Goal: Transaction & Acquisition: Purchase product/service

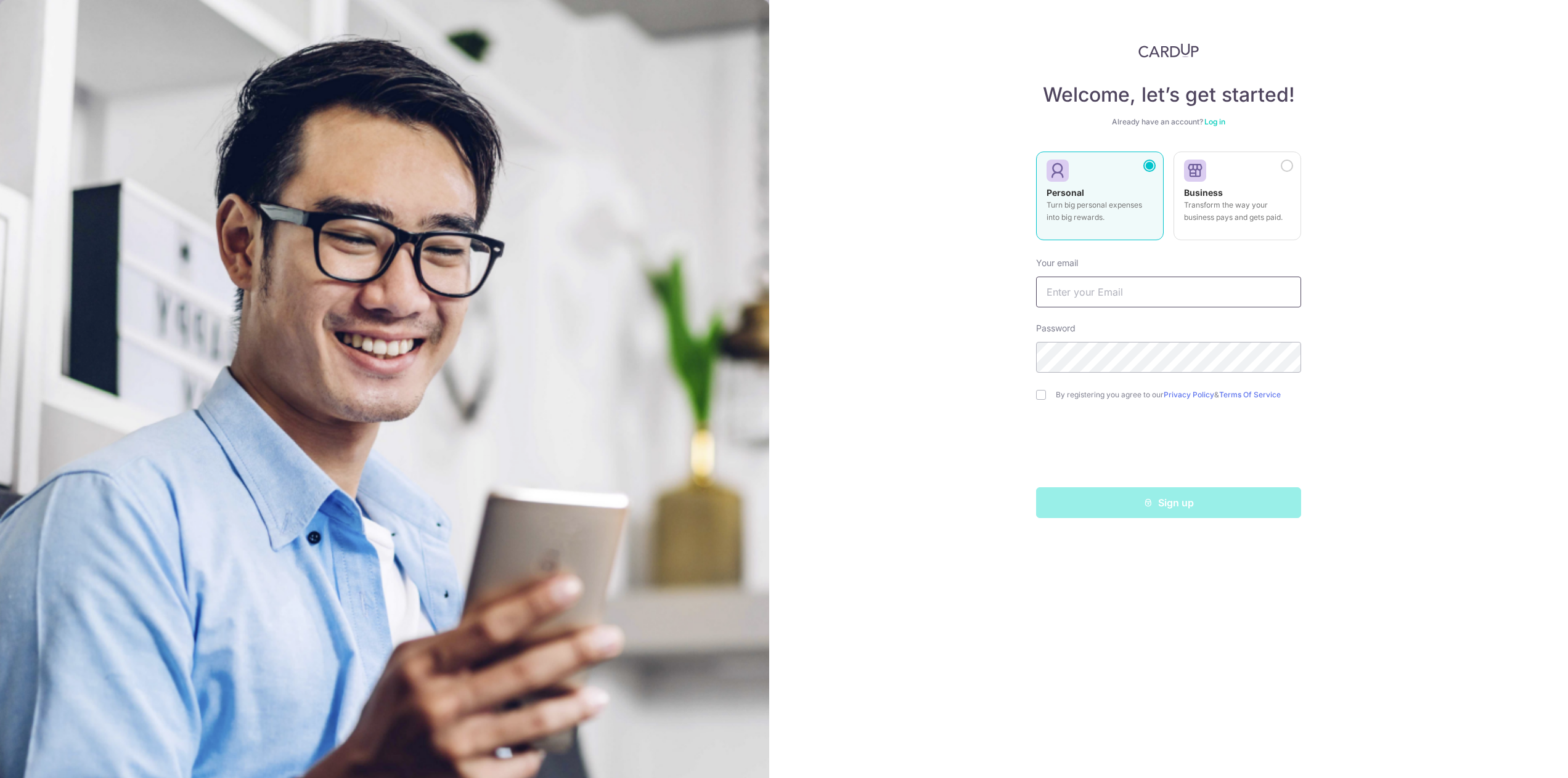
click at [1143, 299] on input "text" at bounding box center [1169, 292] width 265 height 31
type input "[EMAIL_ADDRESS][DOMAIN_NAME]"
click at [875, 356] on div "Welcome, let’s get started! Already have an account? Log in Personal Turn big p…" at bounding box center [1169, 389] width 799 height 778
click at [1040, 399] on div "Must be at least 8 characters long and include at least 1 digit or symbol (!@#$…" at bounding box center [1169, 397] width 265 height 46
click at [1044, 391] on div "Must be at least 8 characters long and include at least 1 digit or symbol (!@#$…" at bounding box center [1169, 397] width 265 height 46
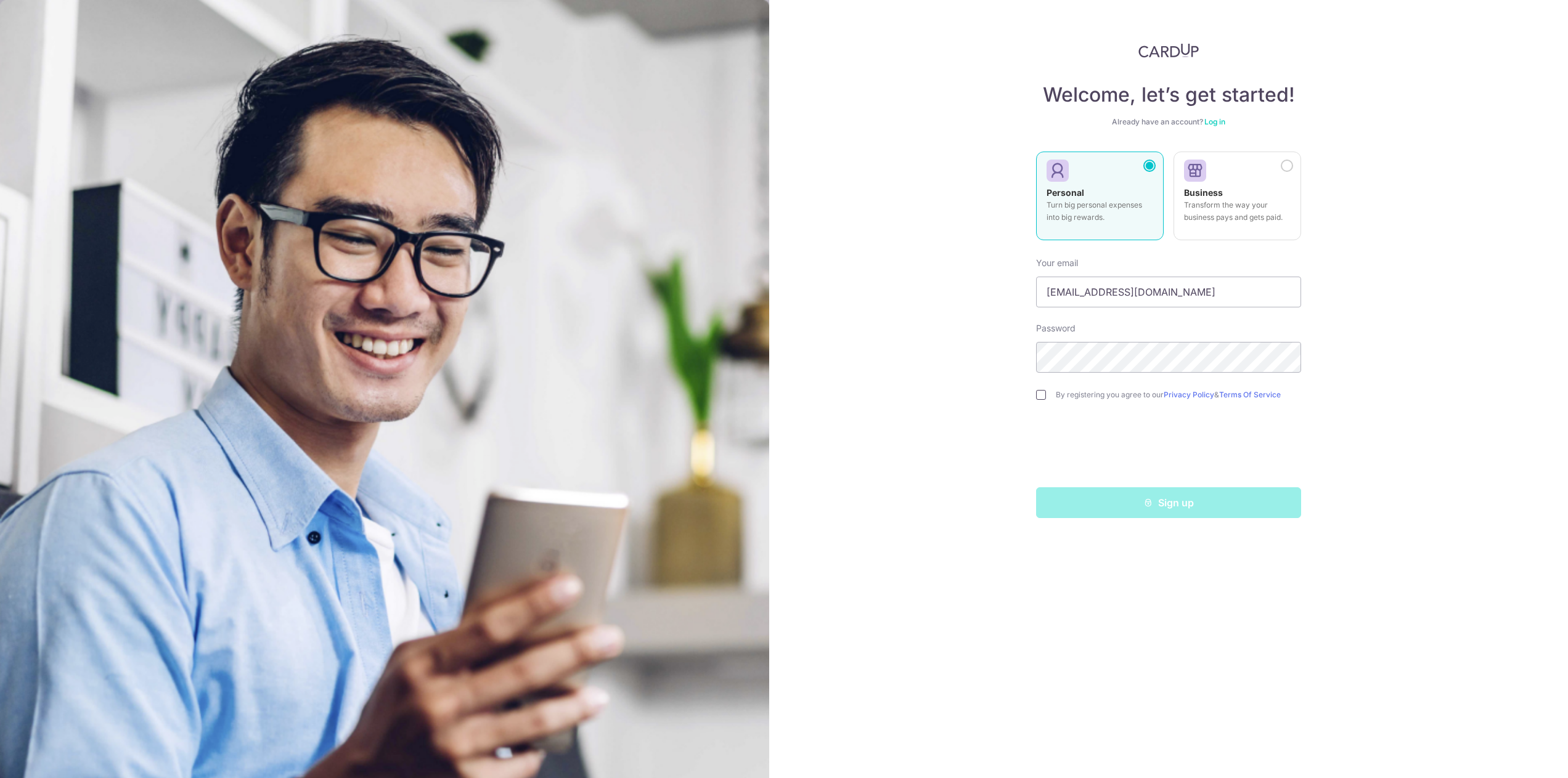
click at [1039, 396] on input "checkbox" at bounding box center [1041, 394] width 10 height 10
checkbox input "true"
click at [1134, 505] on button "Sign up" at bounding box center [1169, 503] width 265 height 31
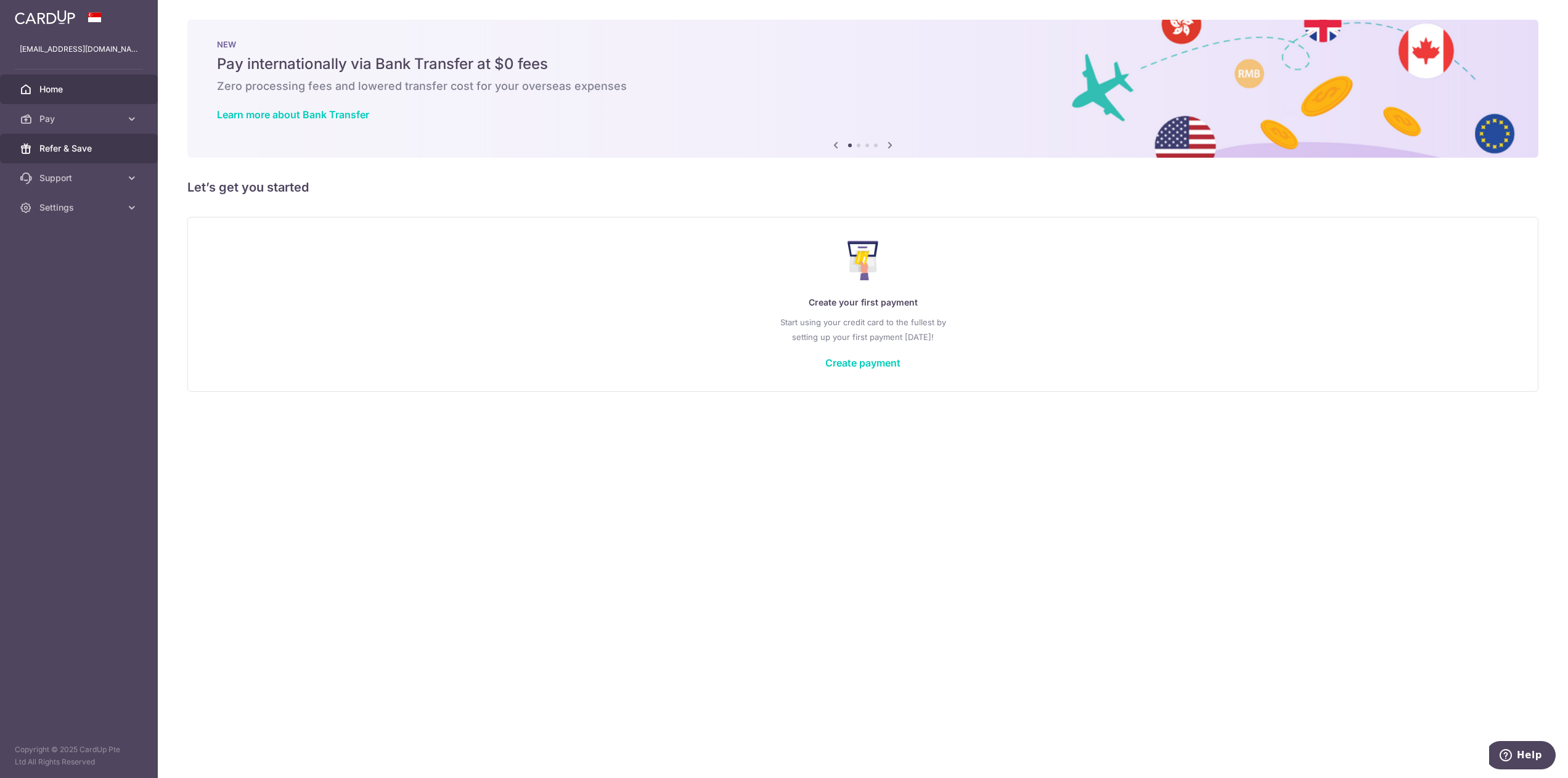
click at [75, 149] on span "Refer & Save" at bounding box center [80, 148] width 81 height 13
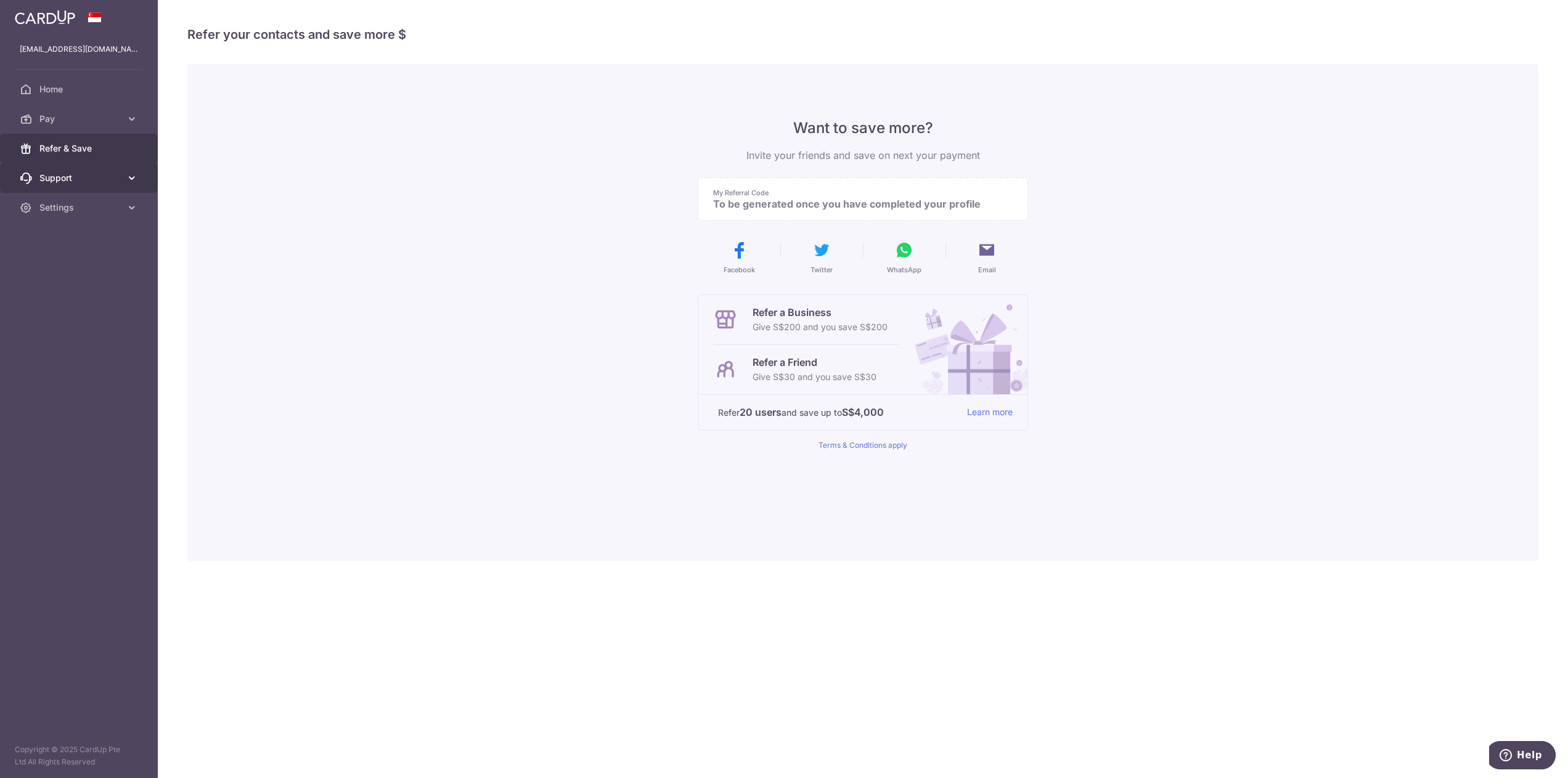
click at [61, 185] on link "Support" at bounding box center [78, 178] width 158 height 30
click at [67, 111] on link "Pay" at bounding box center [78, 119] width 158 height 30
click at [70, 94] on span "Home" at bounding box center [80, 89] width 81 height 13
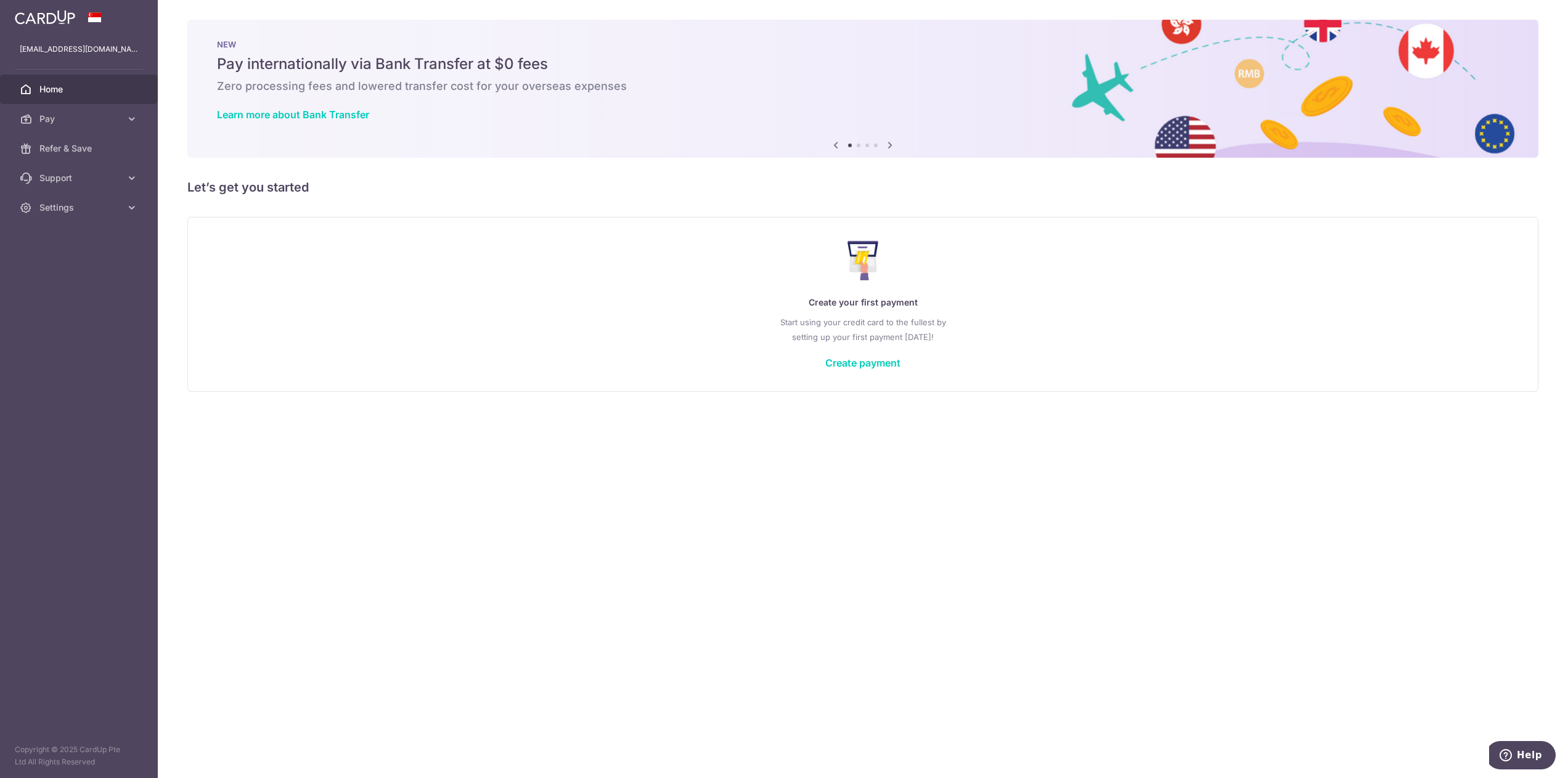
click at [72, 16] on img at bounding box center [45, 17] width 61 height 15
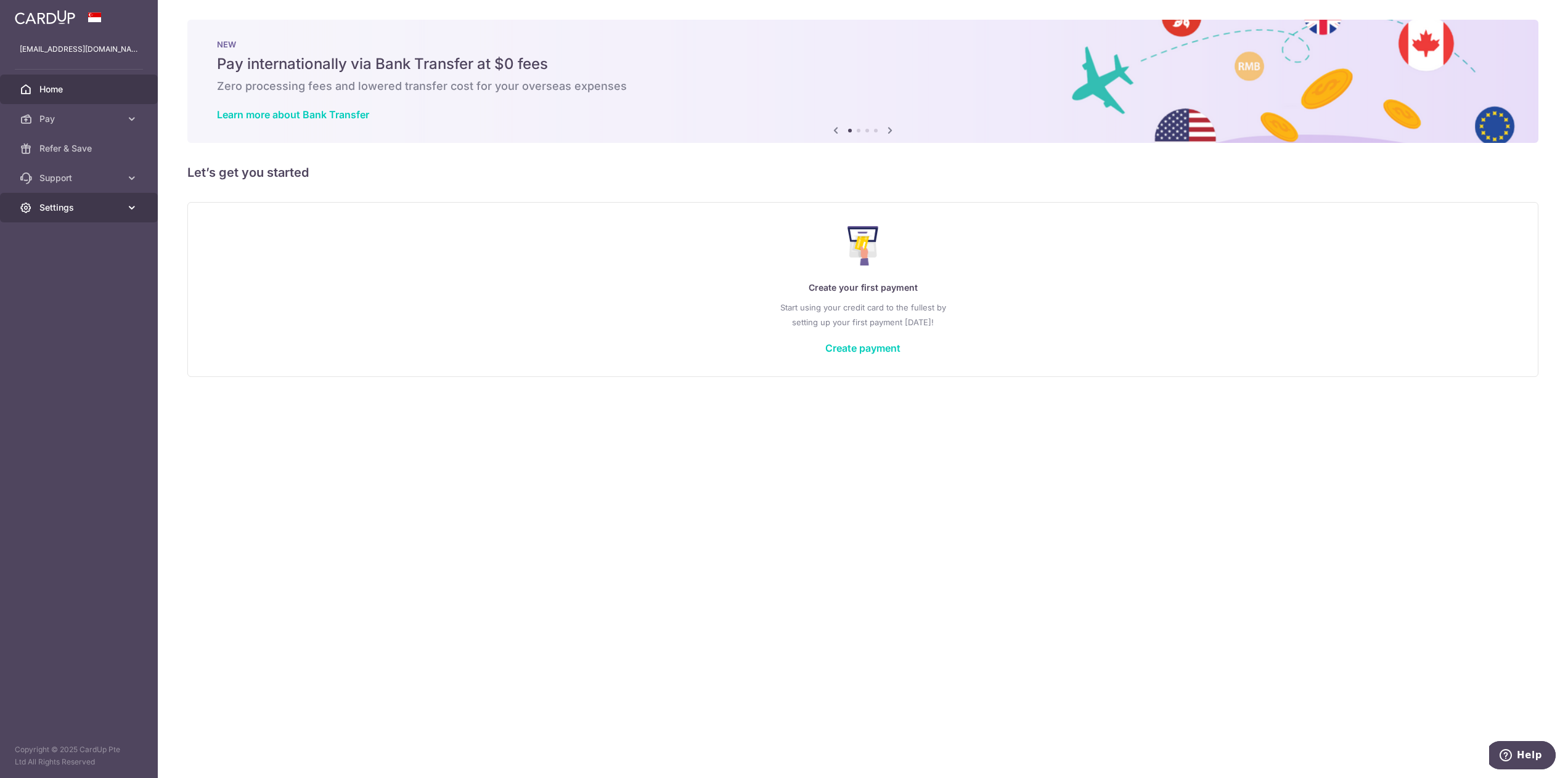
click at [79, 203] on span "Settings" at bounding box center [80, 207] width 81 height 13
click at [66, 260] on link "Logout" at bounding box center [78, 267] width 158 height 30
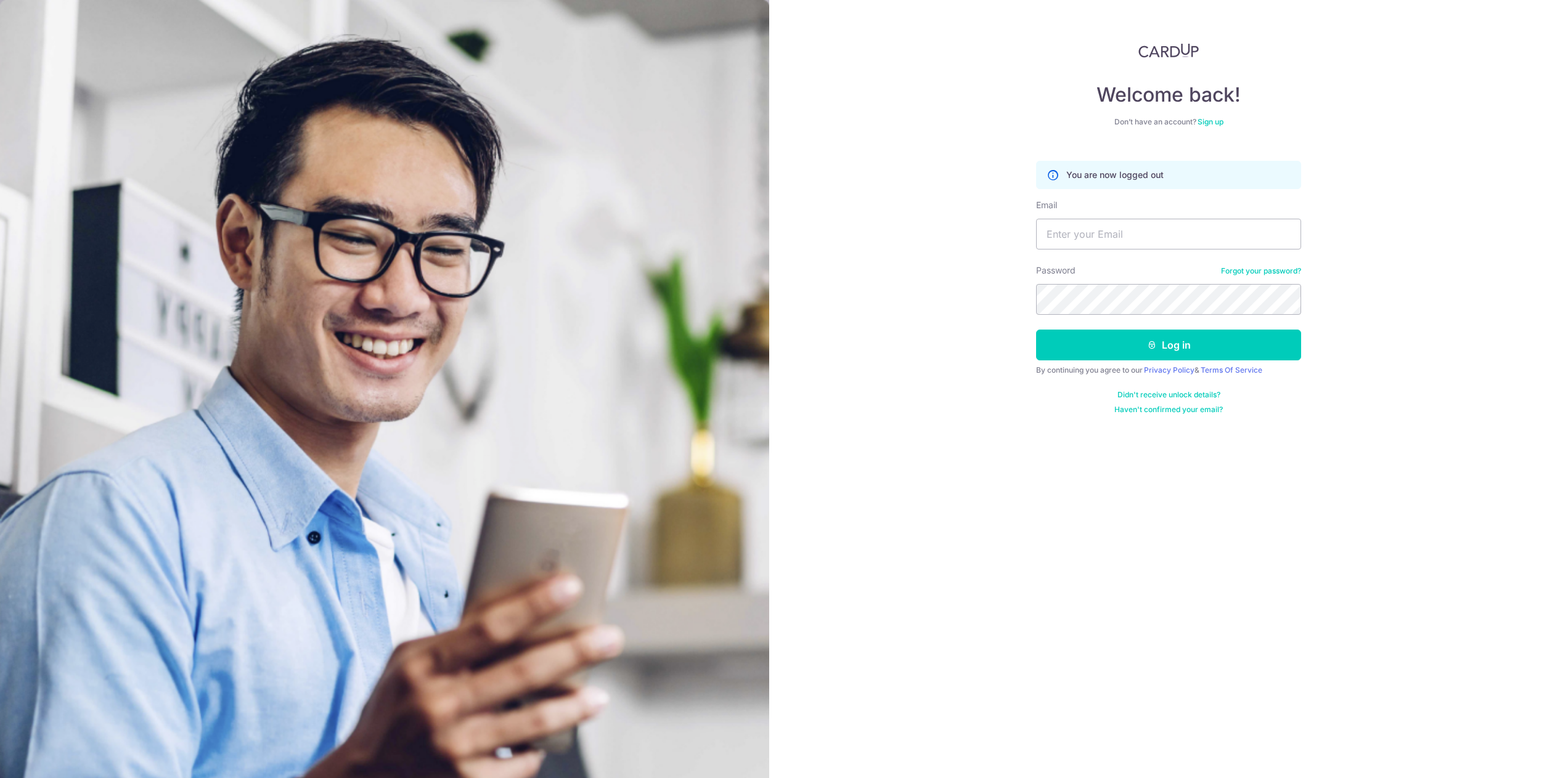
click at [1212, 123] on link "Sign up" at bounding box center [1210, 121] width 26 height 9
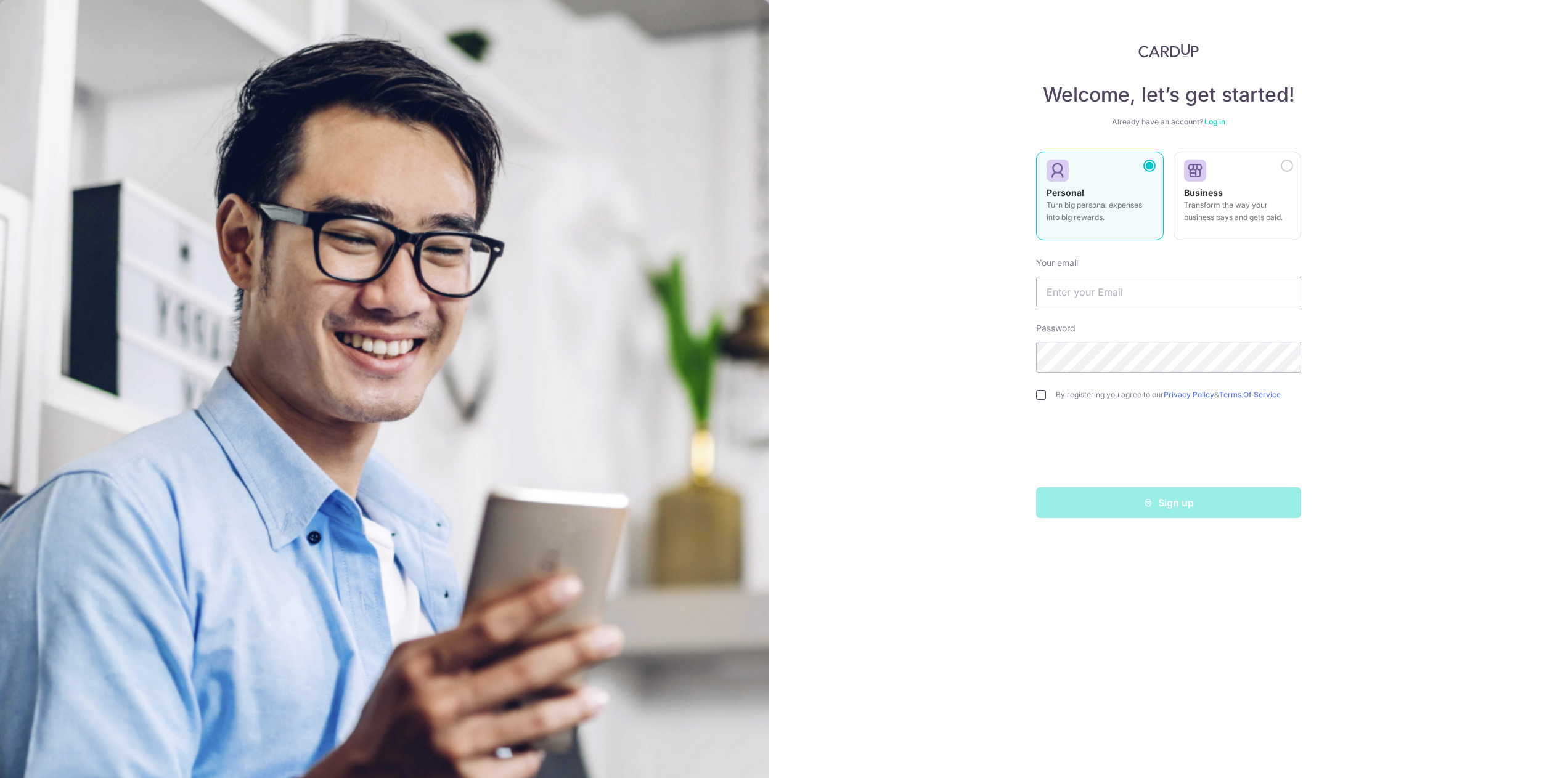
click at [1044, 396] on input "checkbox" at bounding box center [1041, 394] width 10 height 10
checkbox input "true"
click at [1088, 301] on input "text" at bounding box center [1169, 292] width 265 height 31
type input "tyepatrick@gmail.com"
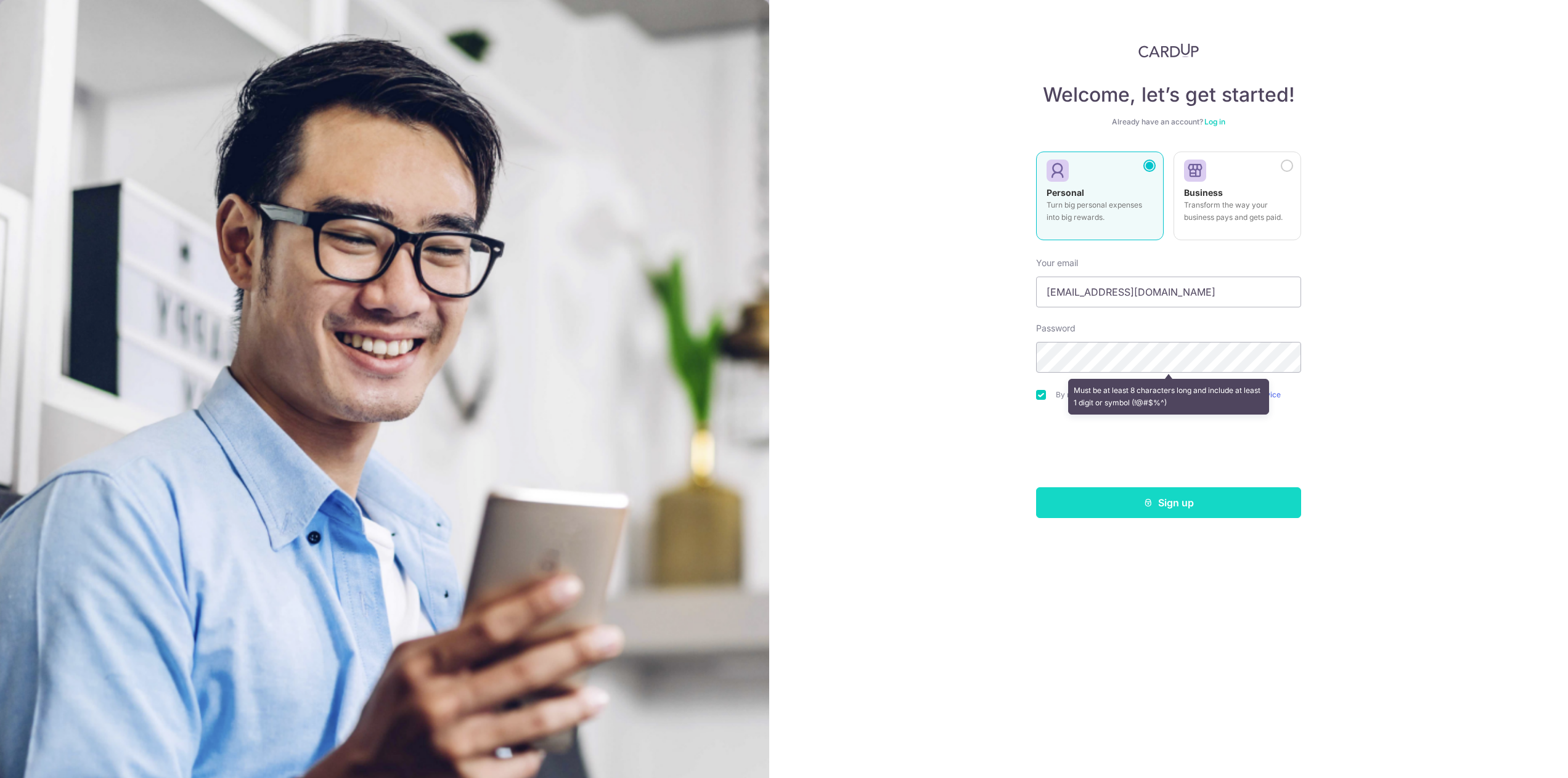
click at [1163, 507] on button "Sign up" at bounding box center [1169, 503] width 265 height 31
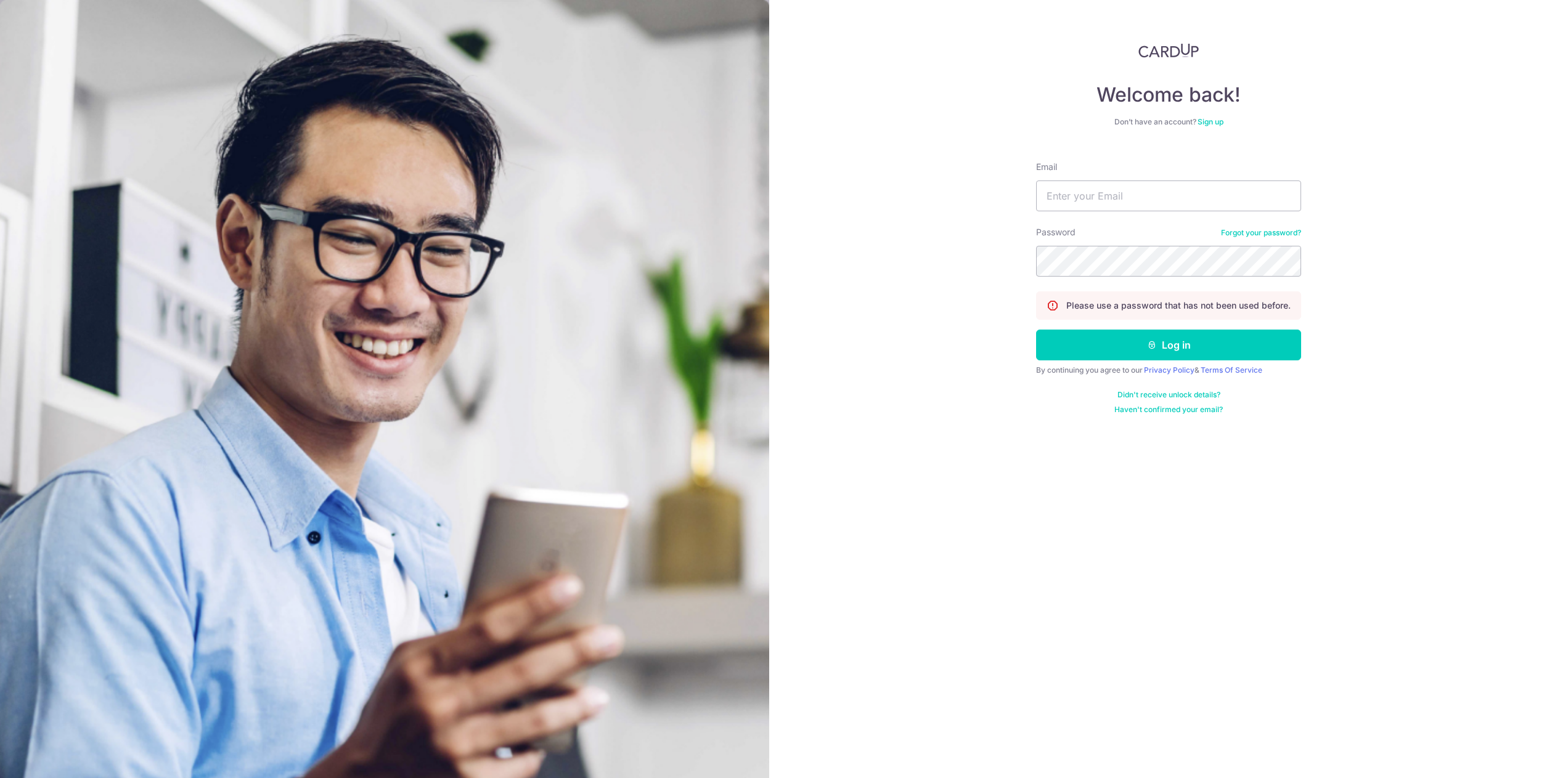
click at [1200, 123] on link "Sign up" at bounding box center [1210, 121] width 26 height 9
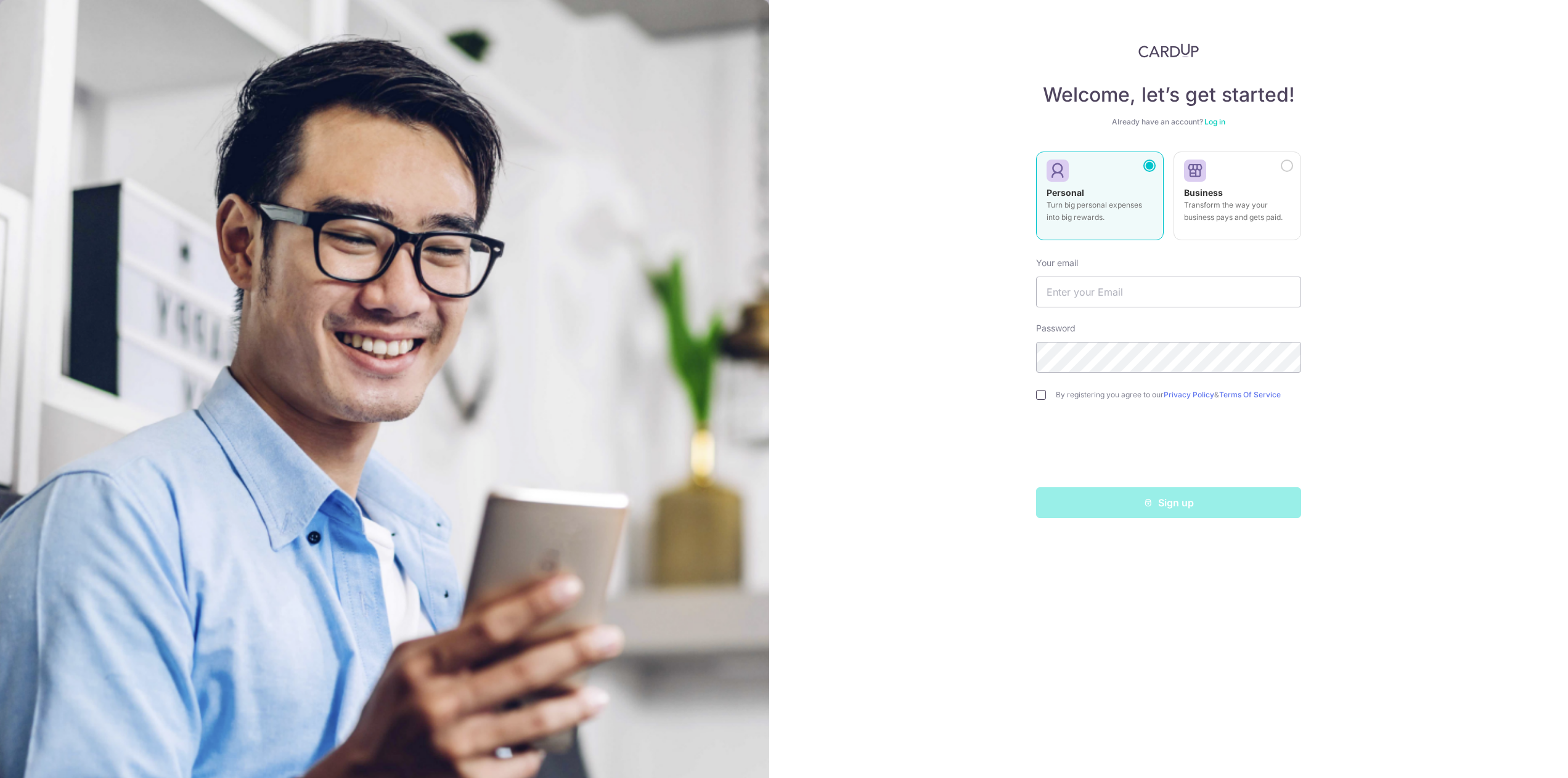
click at [1045, 396] on input "checkbox" at bounding box center [1041, 394] width 10 height 10
checkbox input "true"
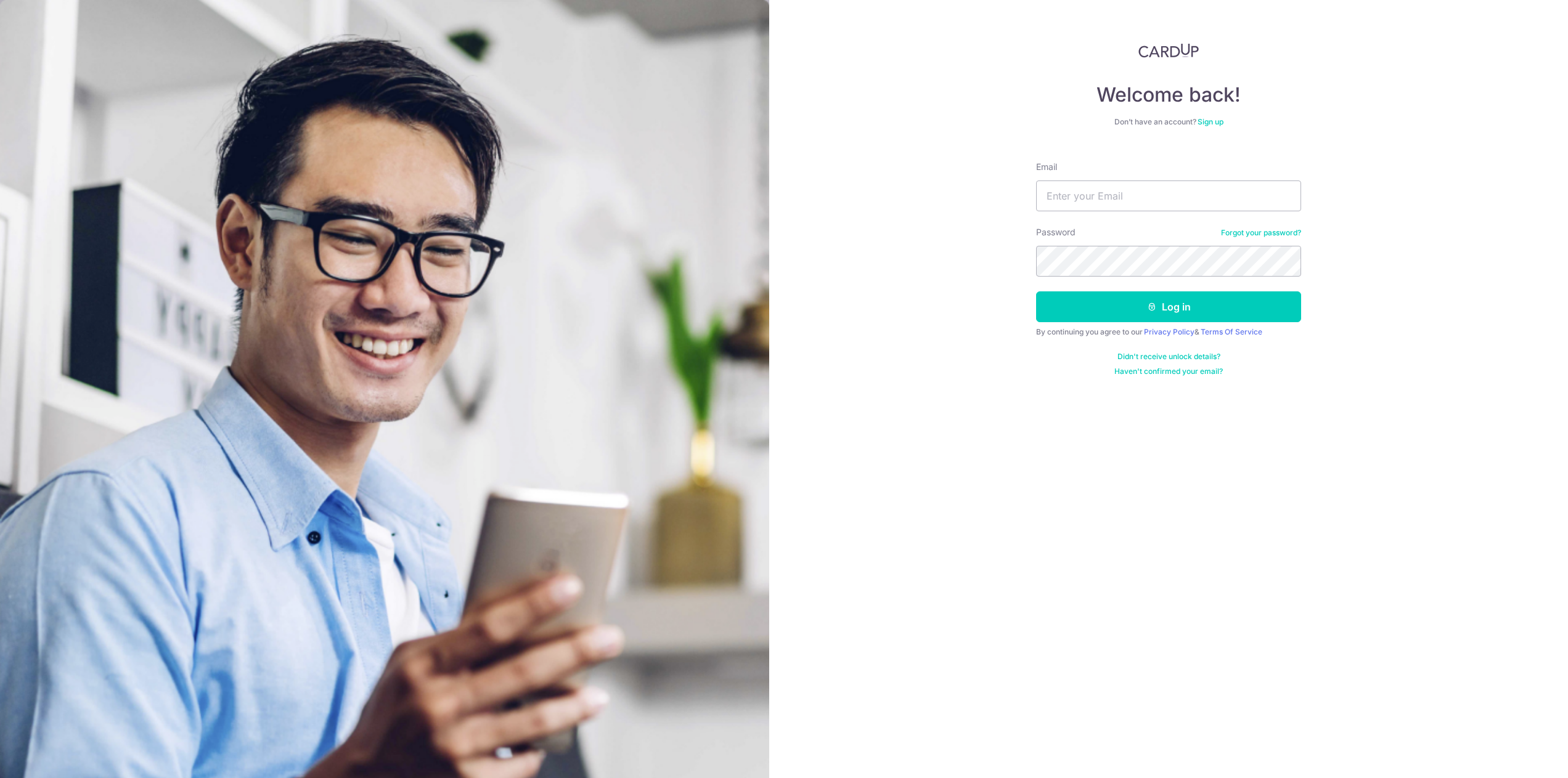
click at [1186, 54] on img at bounding box center [1169, 50] width 61 height 15
drag, startPoint x: 0, startPoint y: 0, endPoint x: 1139, endPoint y: 197, distance: 1155.9
click at [1139, 197] on input "Email" at bounding box center [1169, 196] width 265 height 31
type input "[EMAIL_ADDRESS][DOMAIN_NAME]"
click at [1143, 300] on button "Log in" at bounding box center [1169, 307] width 265 height 31
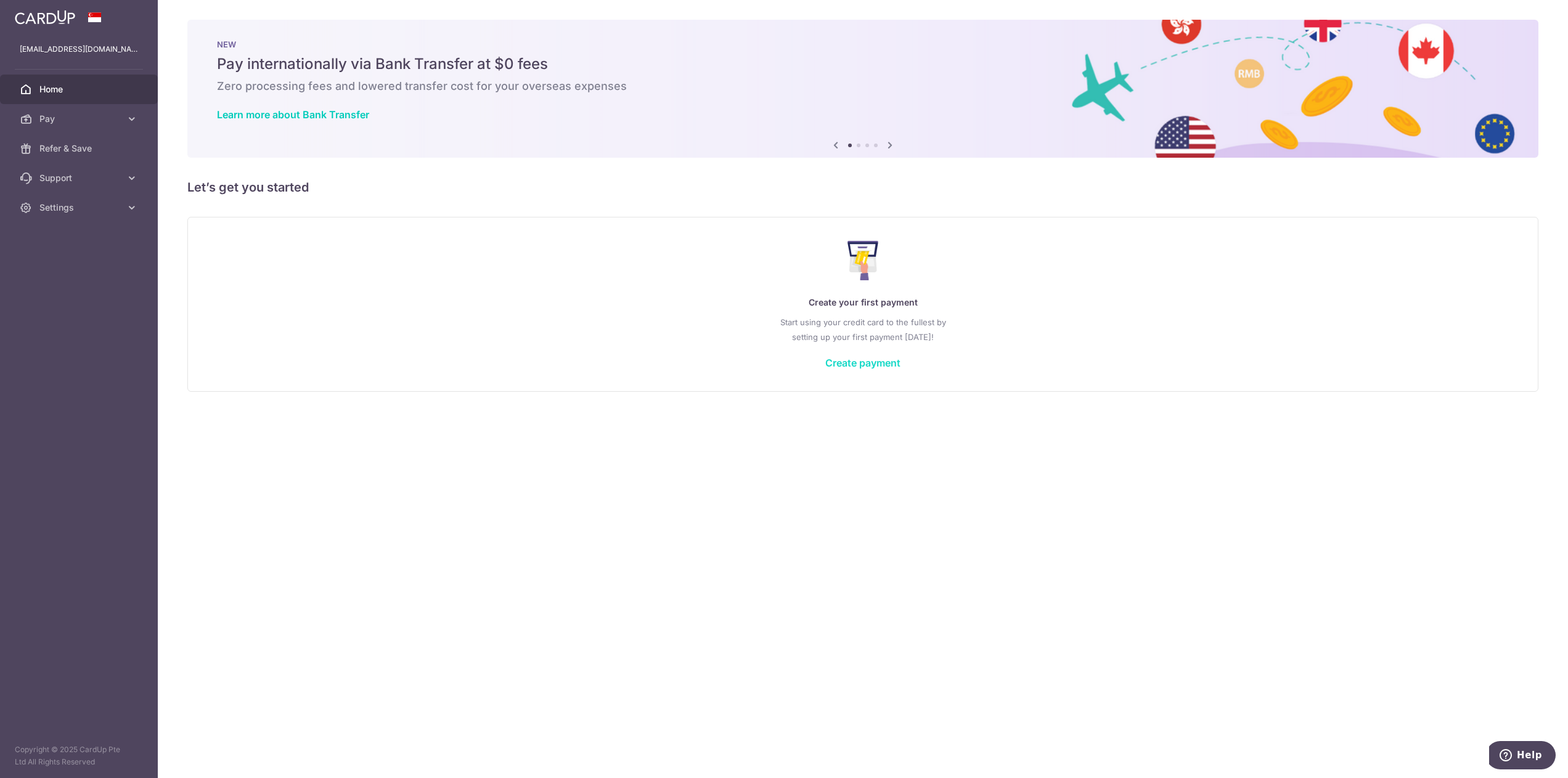
click at [888, 359] on link "Create payment" at bounding box center [863, 362] width 75 height 13
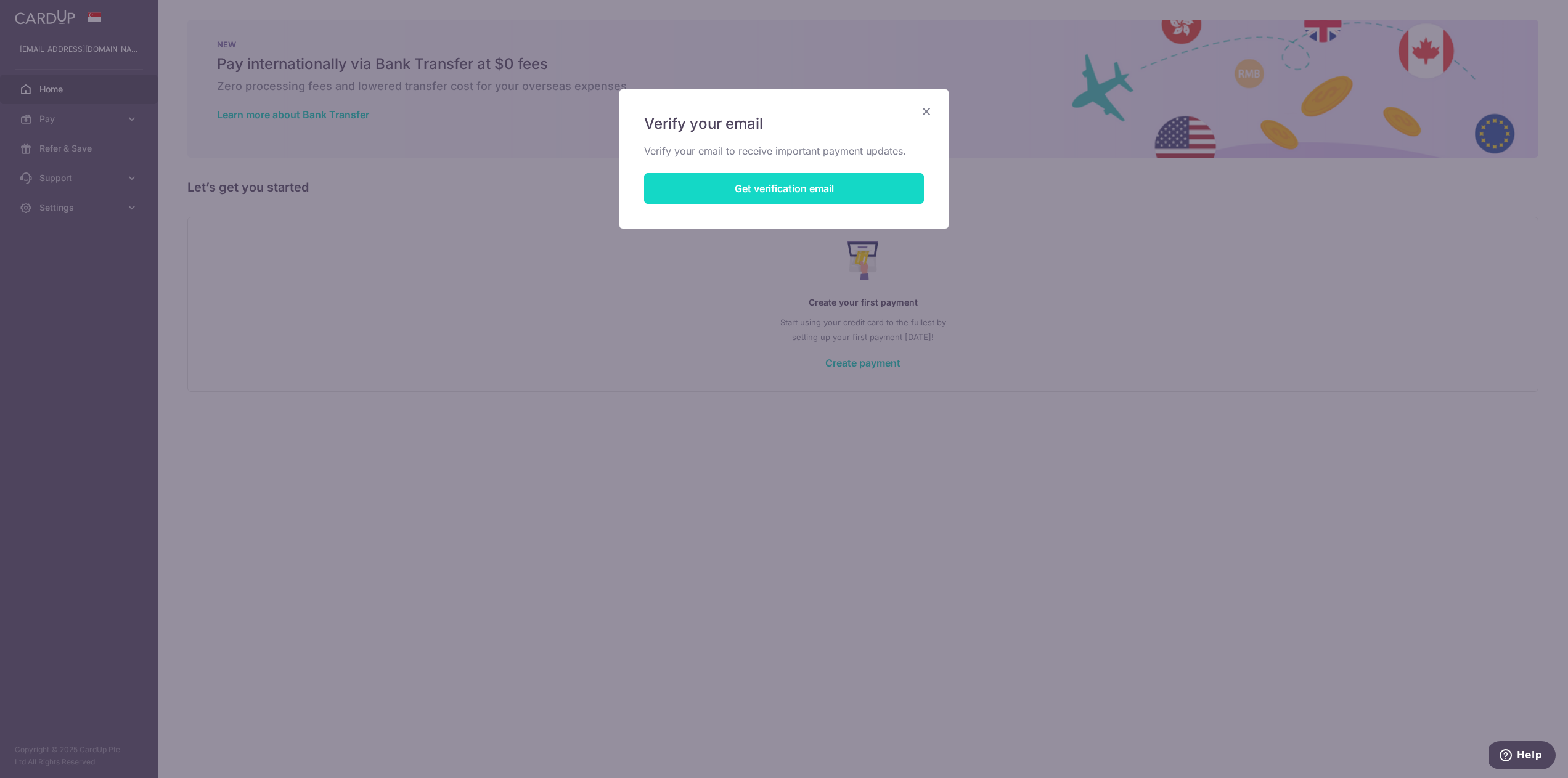
click at [830, 190] on button "Get verification email" at bounding box center [784, 189] width 280 height 31
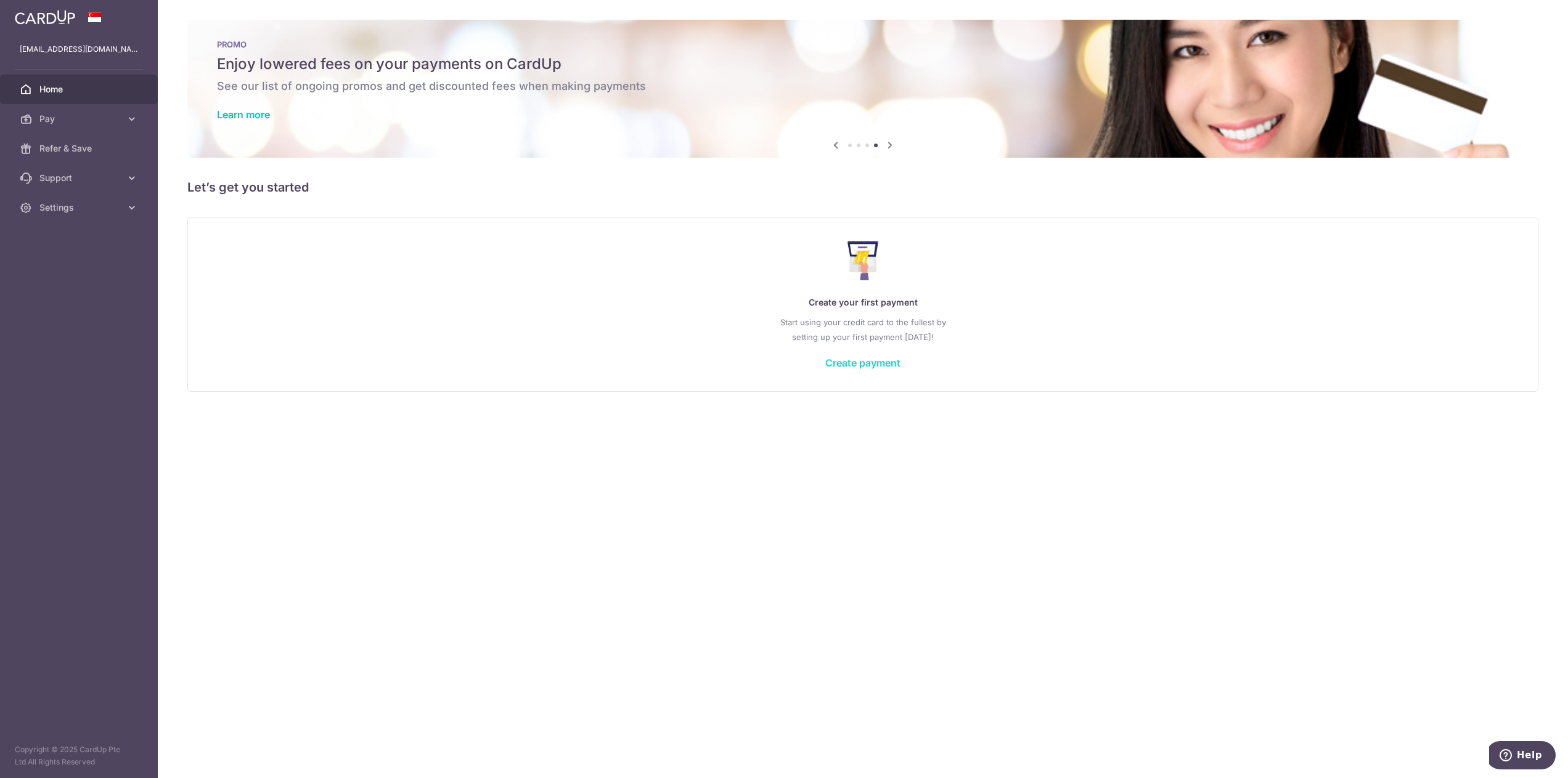
click at [860, 359] on link "Create payment" at bounding box center [863, 362] width 75 height 13
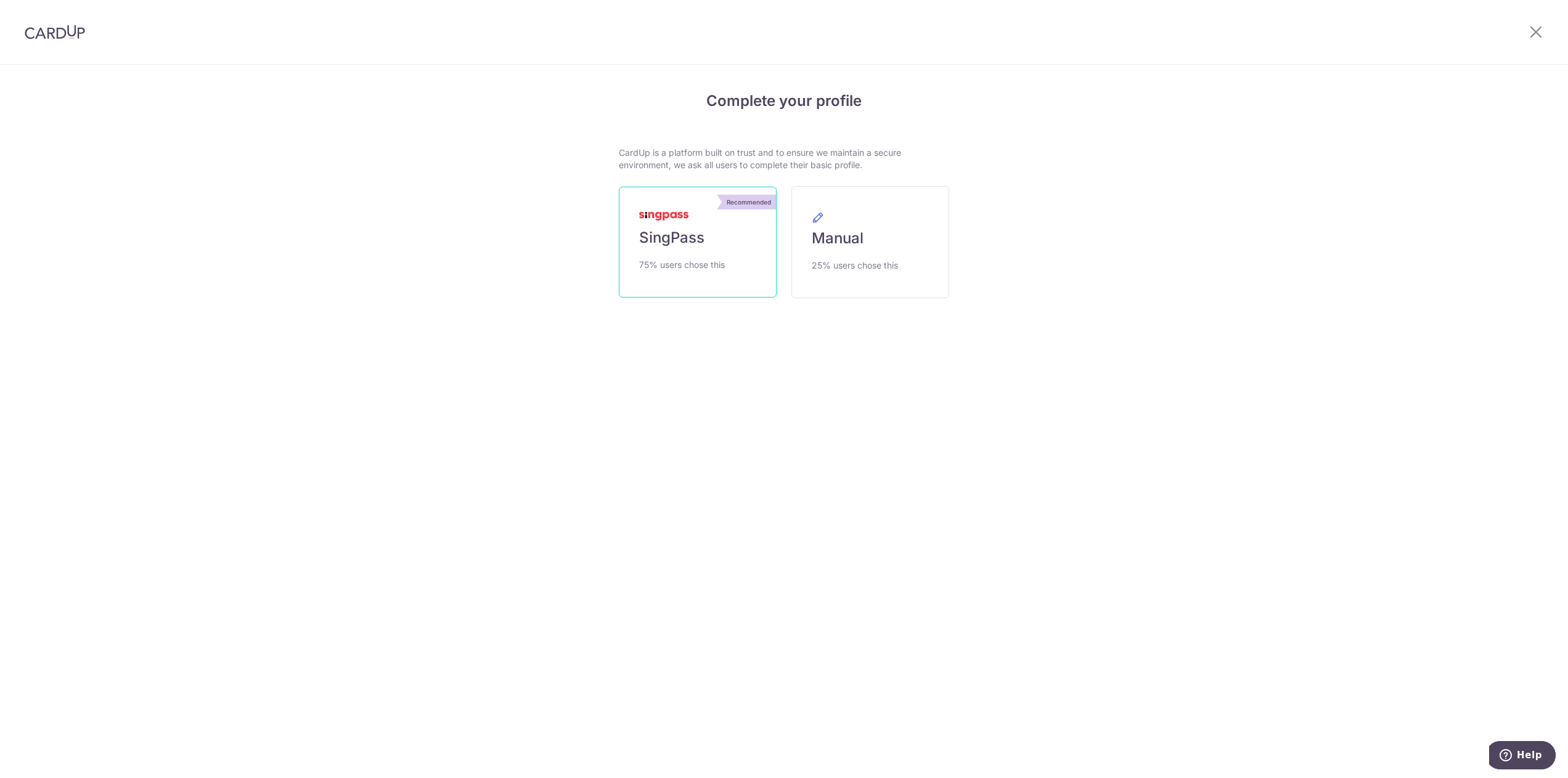
click at [732, 267] on link "Recommended SingPass 75% users chose this" at bounding box center [697, 242] width 158 height 111
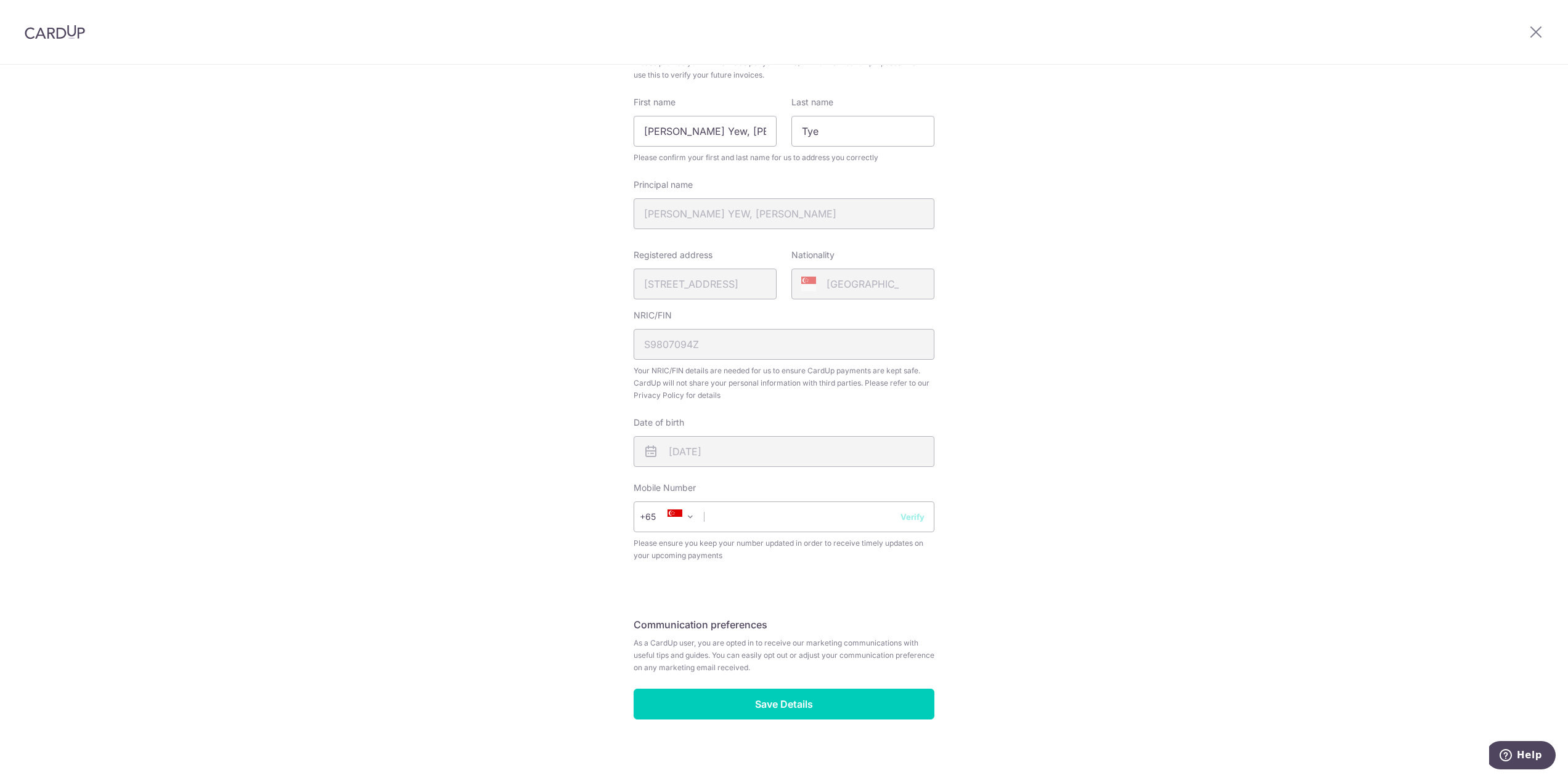
scroll to position [135, 0]
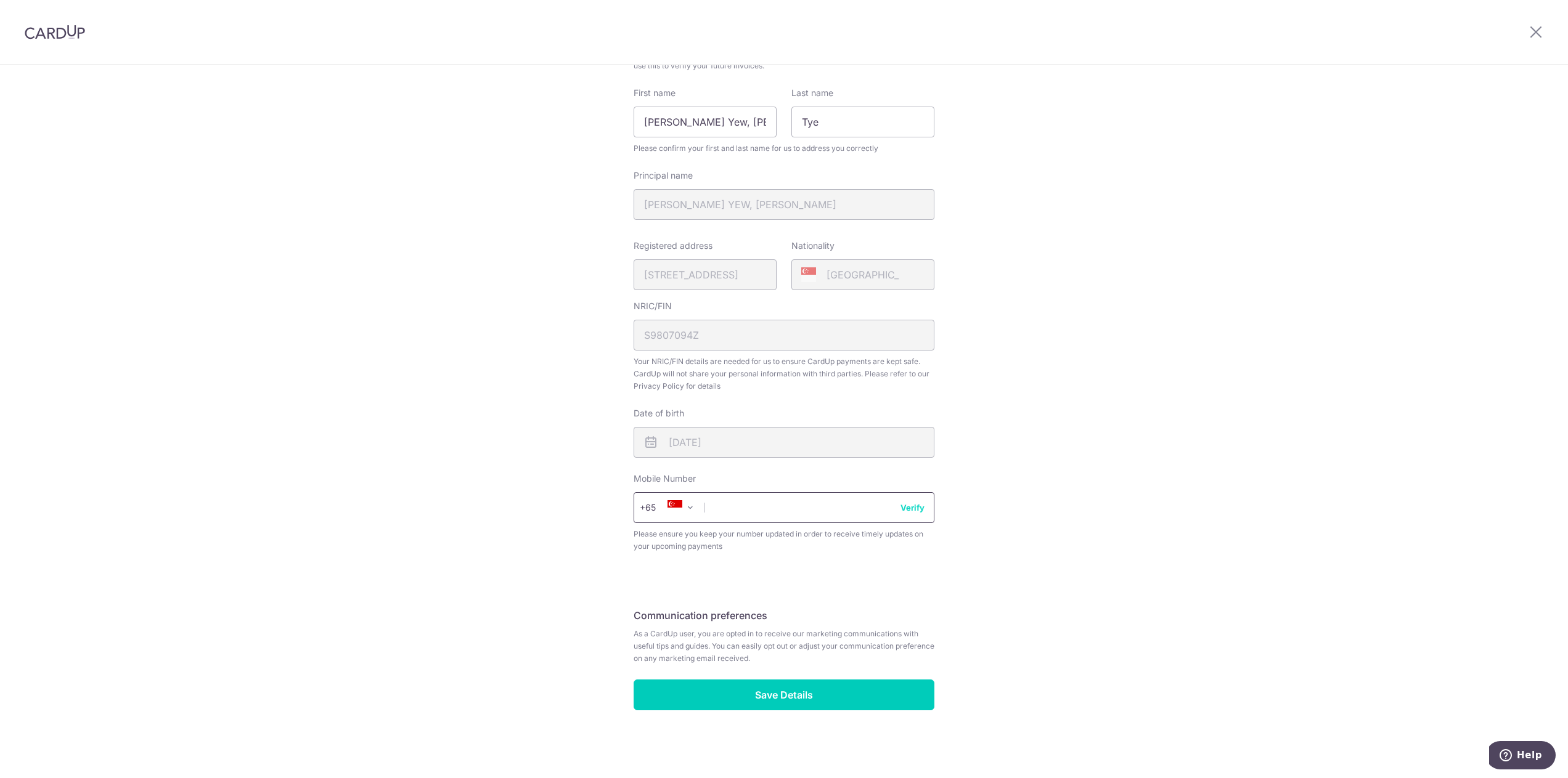
click at [723, 496] on input "text" at bounding box center [783, 508] width 301 height 31
type input "82282328"
click at [759, 684] on input "Save Details" at bounding box center [783, 695] width 301 height 31
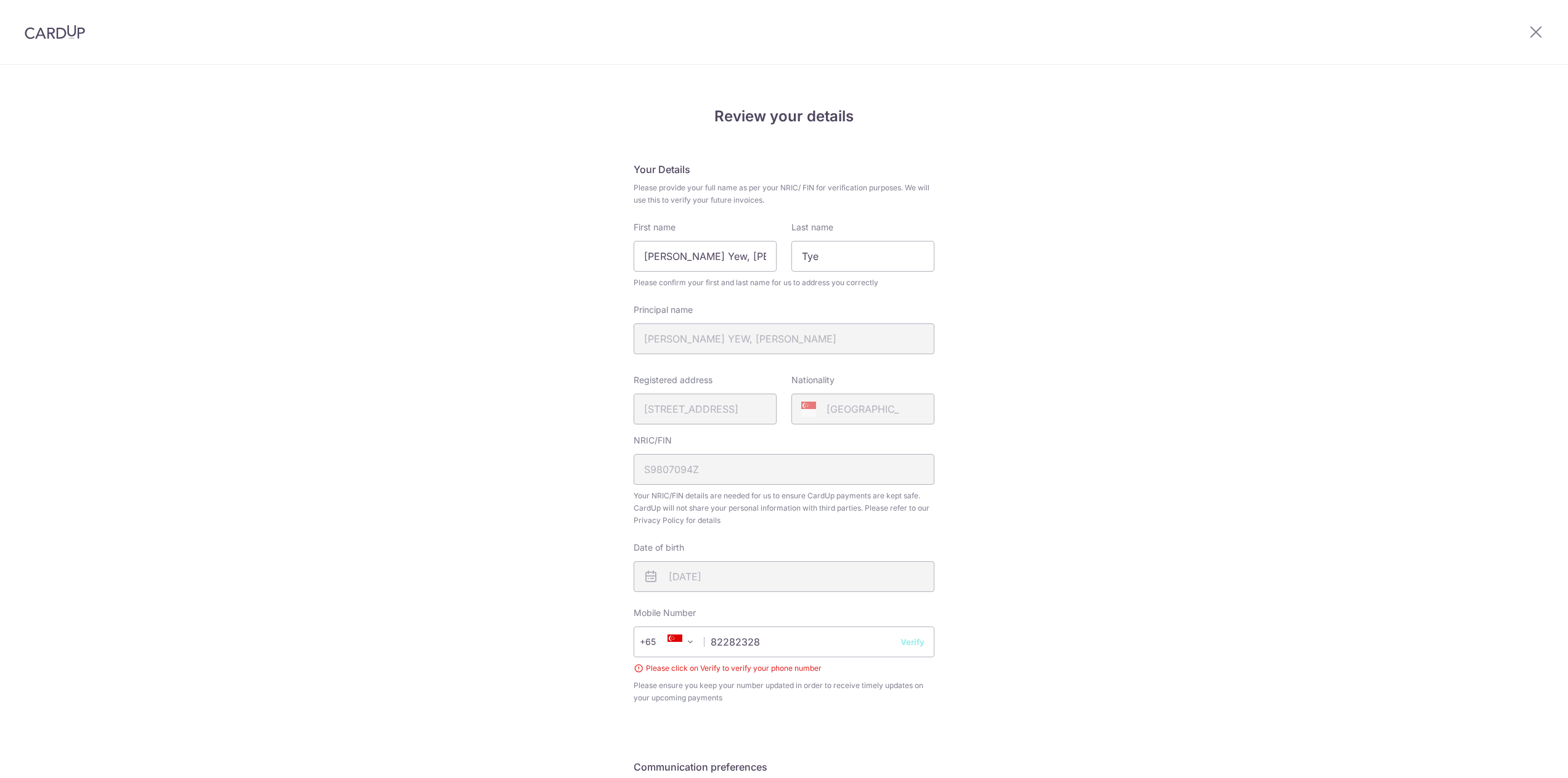
scroll to position [152, 0]
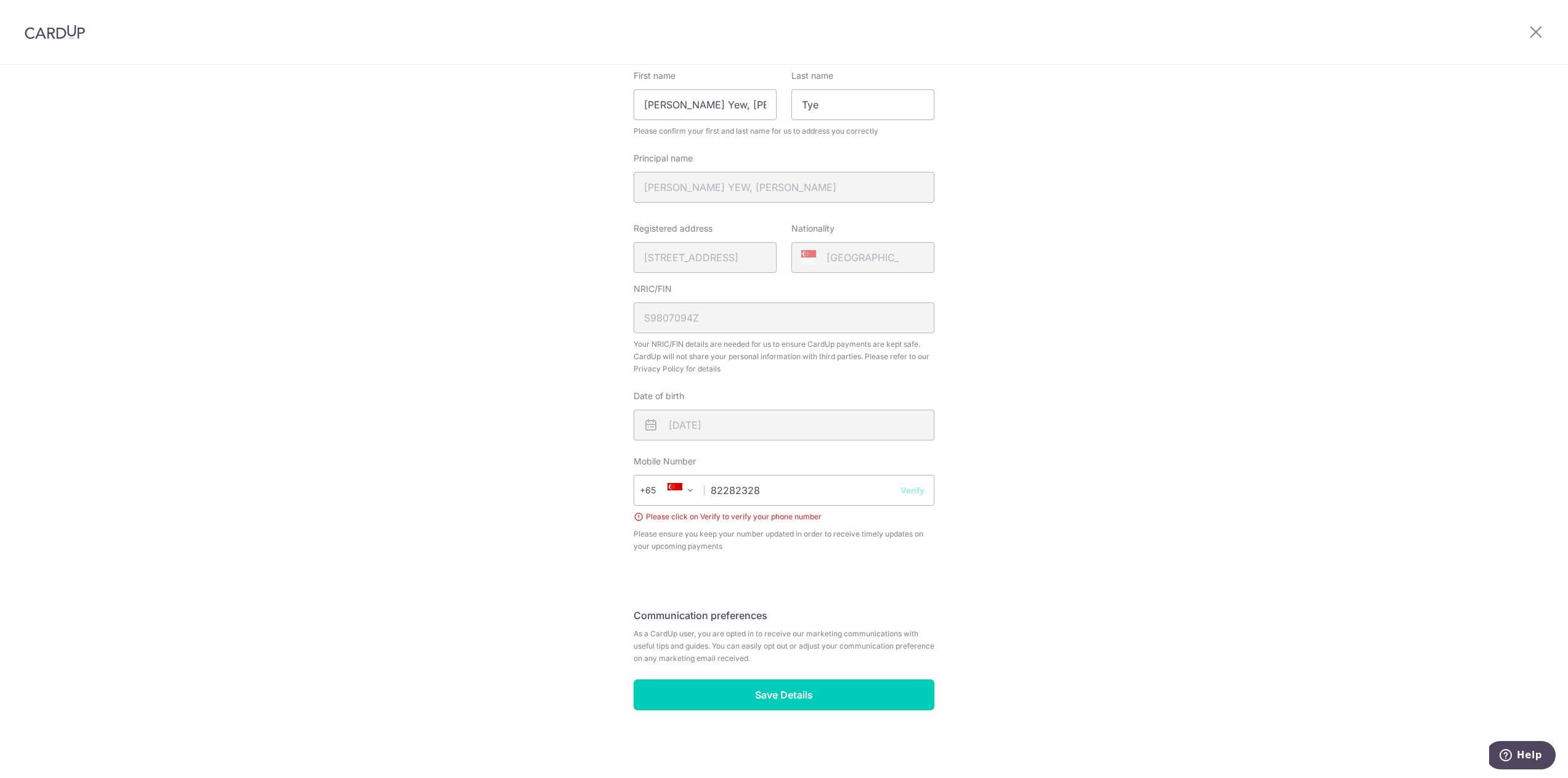
click at [908, 488] on button "Verify" at bounding box center [912, 490] width 24 height 13
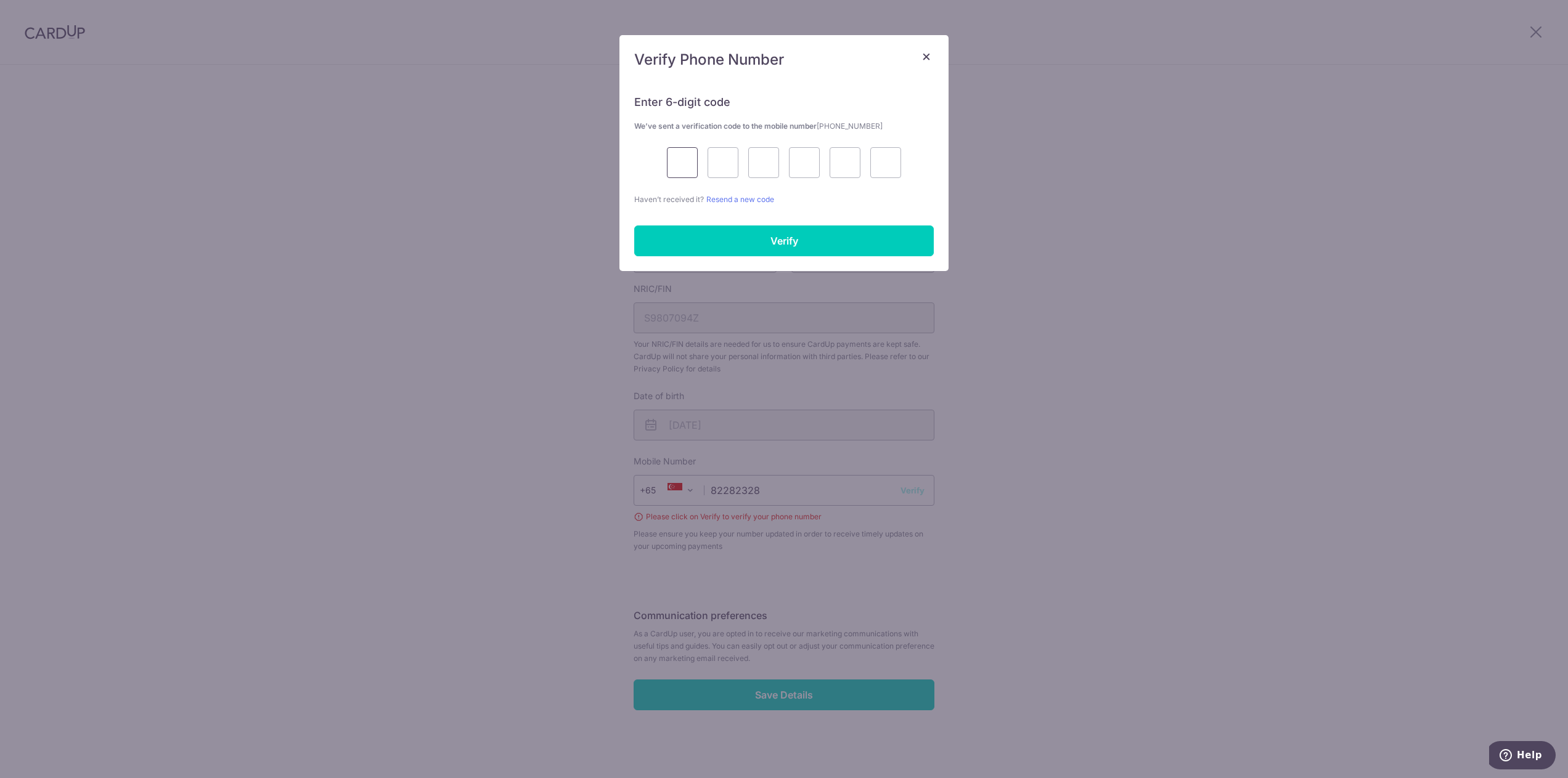
click at [689, 162] on input "text" at bounding box center [682, 163] width 31 height 31
type input "9"
type input "3"
type input "1"
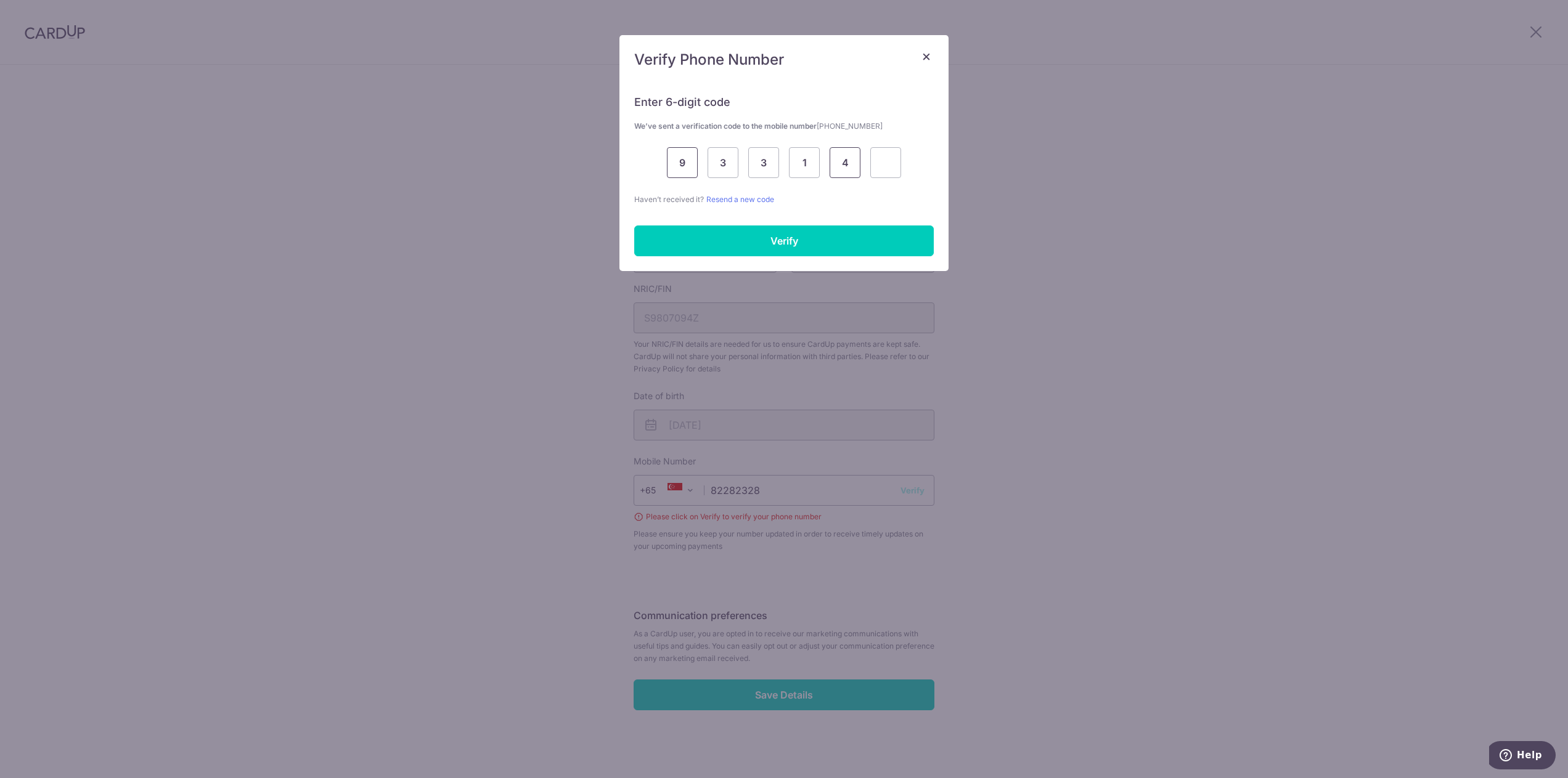
type input "4"
type input "0"
click at [733, 237] on input "Verify" at bounding box center [783, 241] width 300 height 31
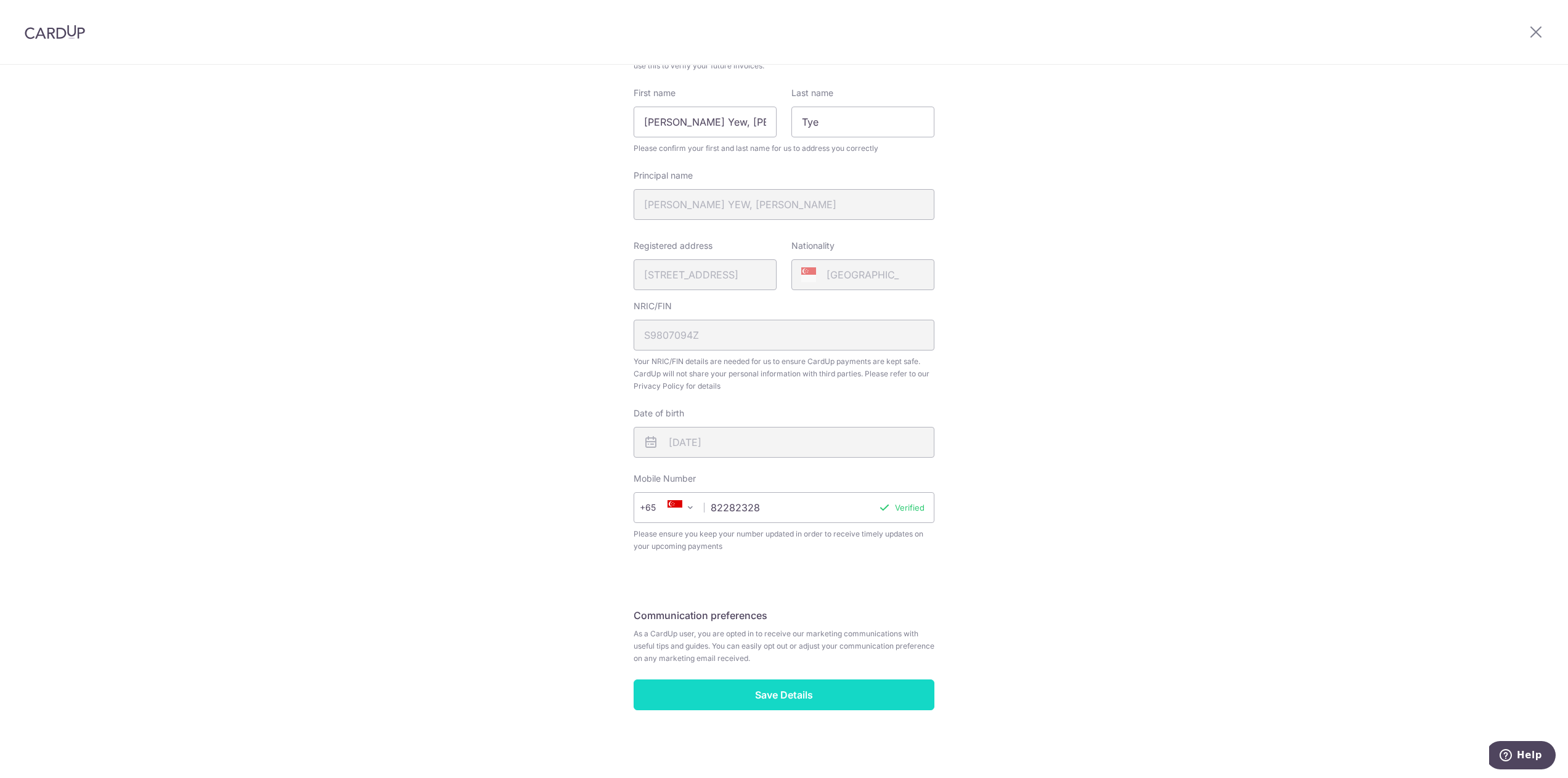
click at [788, 694] on input "Save Details" at bounding box center [783, 695] width 301 height 31
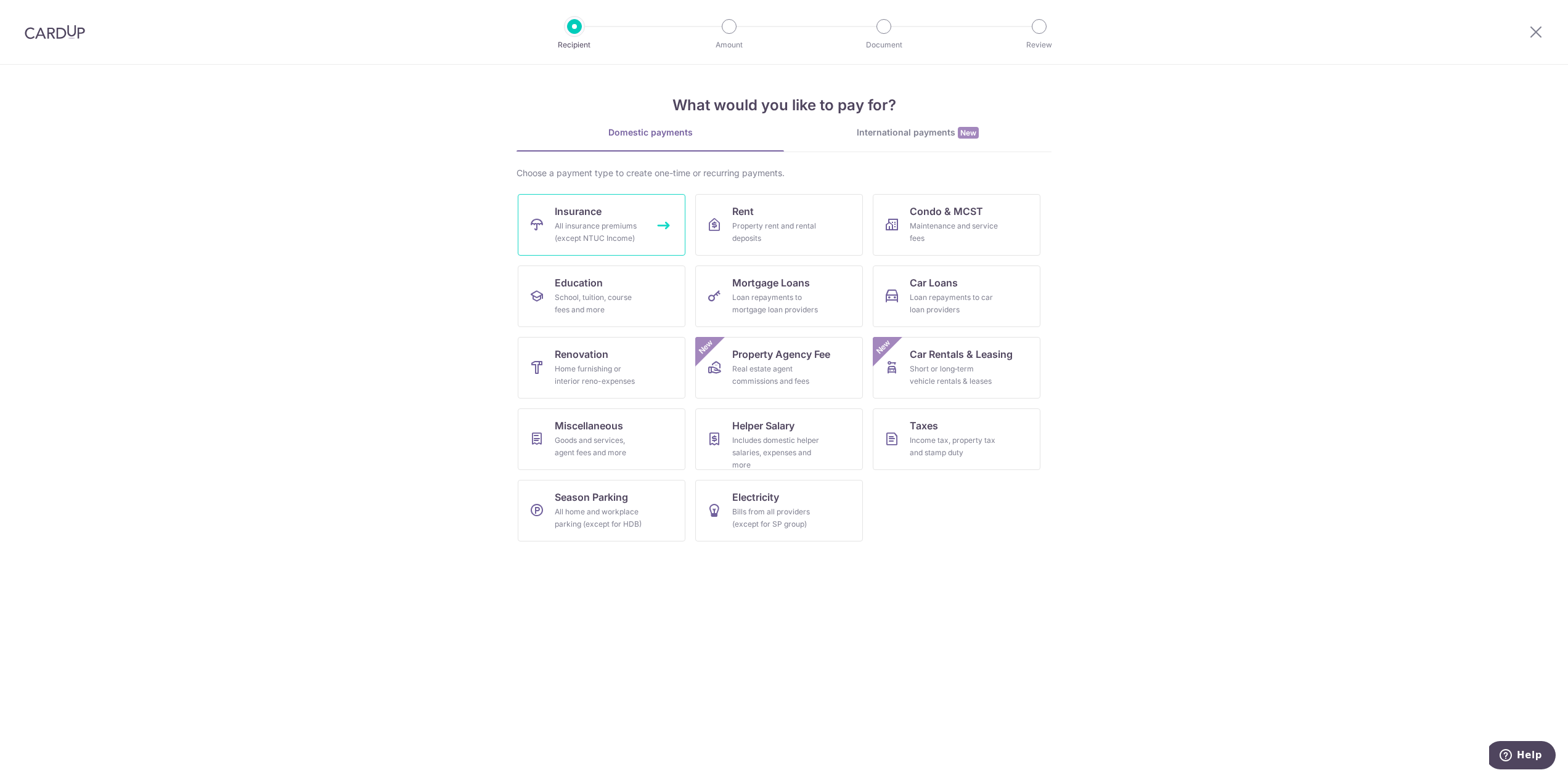
click at [606, 223] on div "All insurance premiums (except NTUC Income)" at bounding box center [599, 231] width 89 height 24
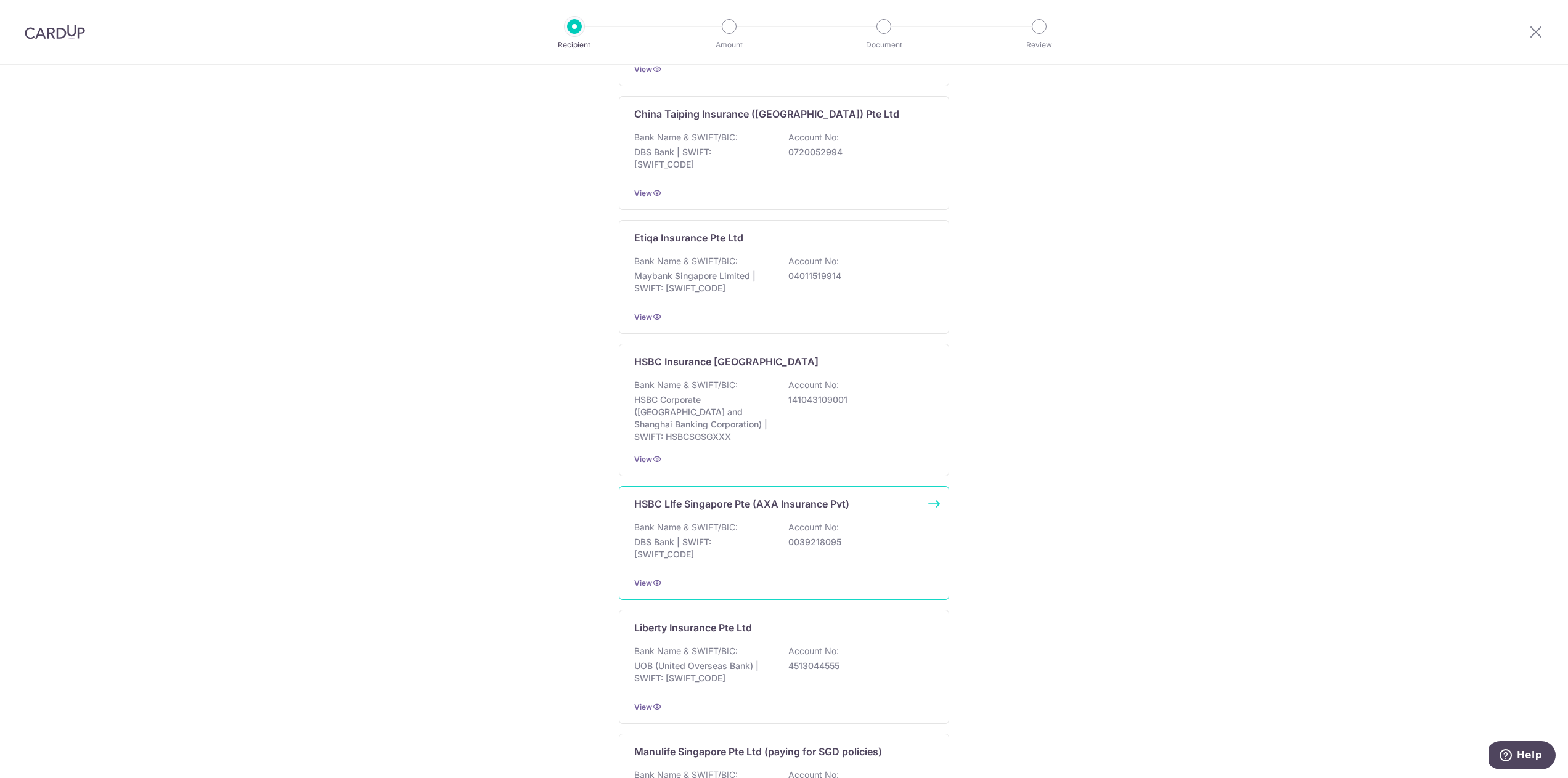
scroll to position [616, 0]
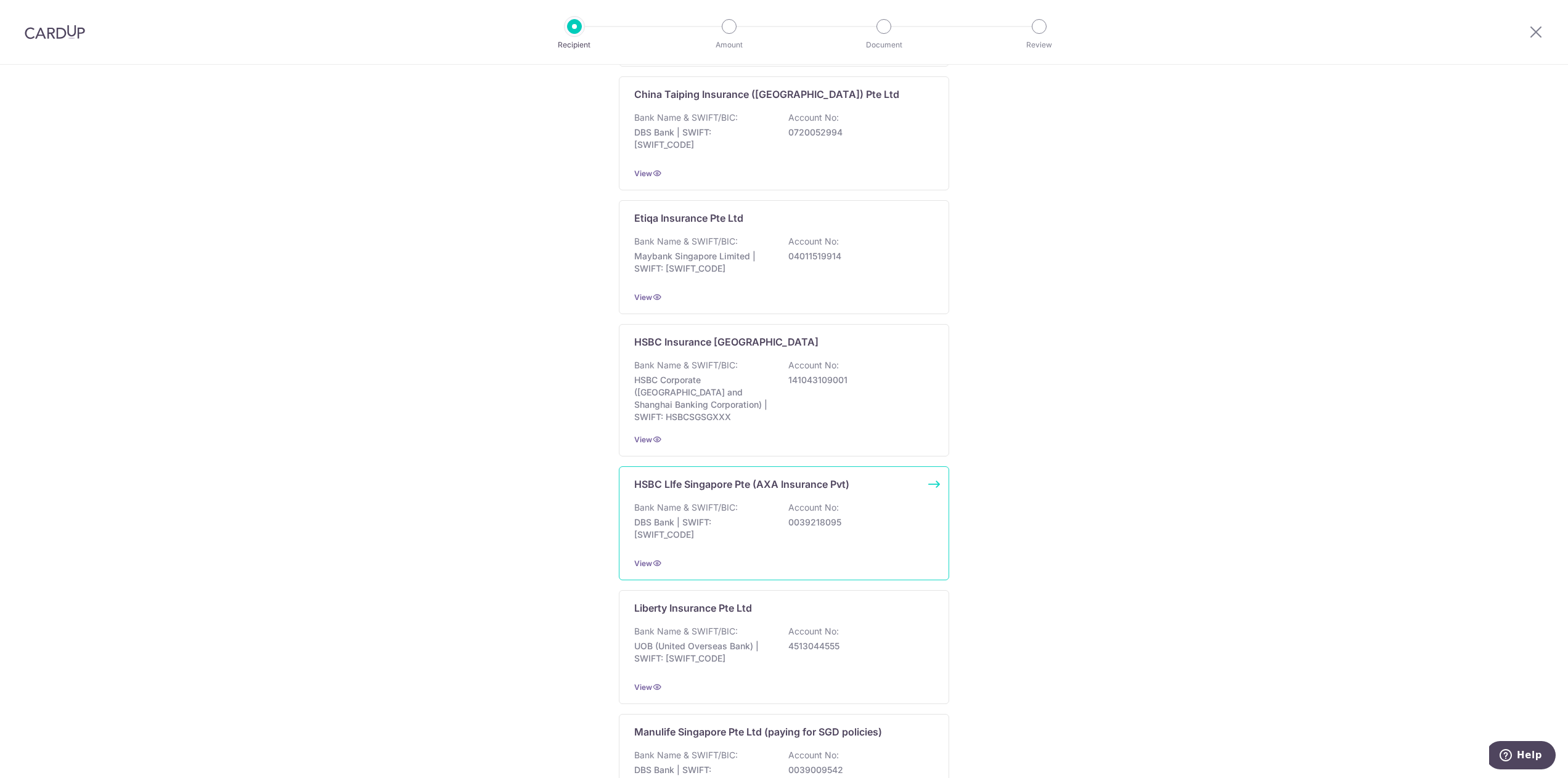
click at [748, 484] on div "HSBC LIfe Singapore Pte (AXA Insurance Pvt) Bank Name & SWIFT/BIC: DBS Bank | S…" at bounding box center [783, 524] width 331 height 114
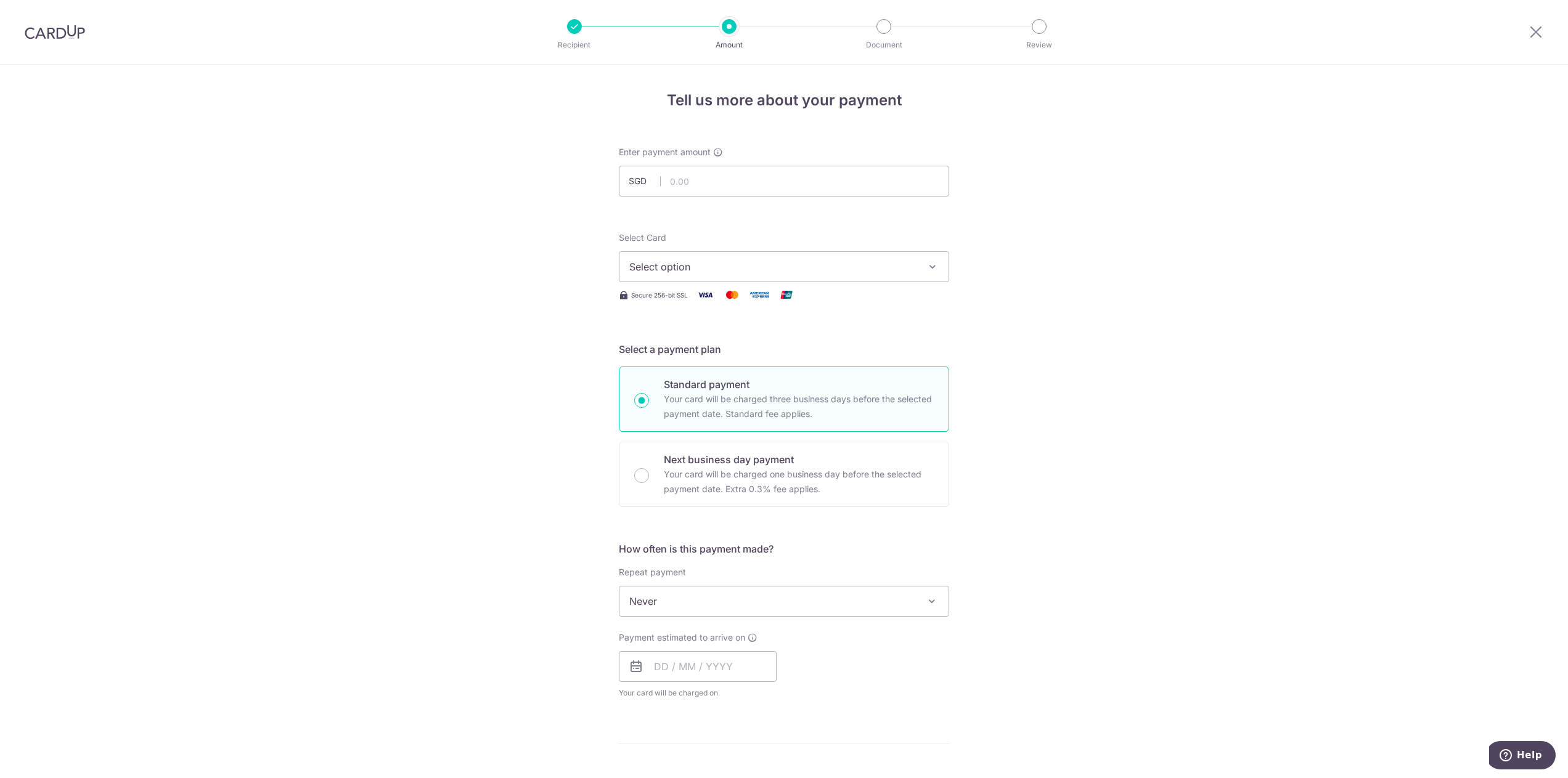
click at [576, 28] on div at bounding box center [575, 27] width 15 height 15
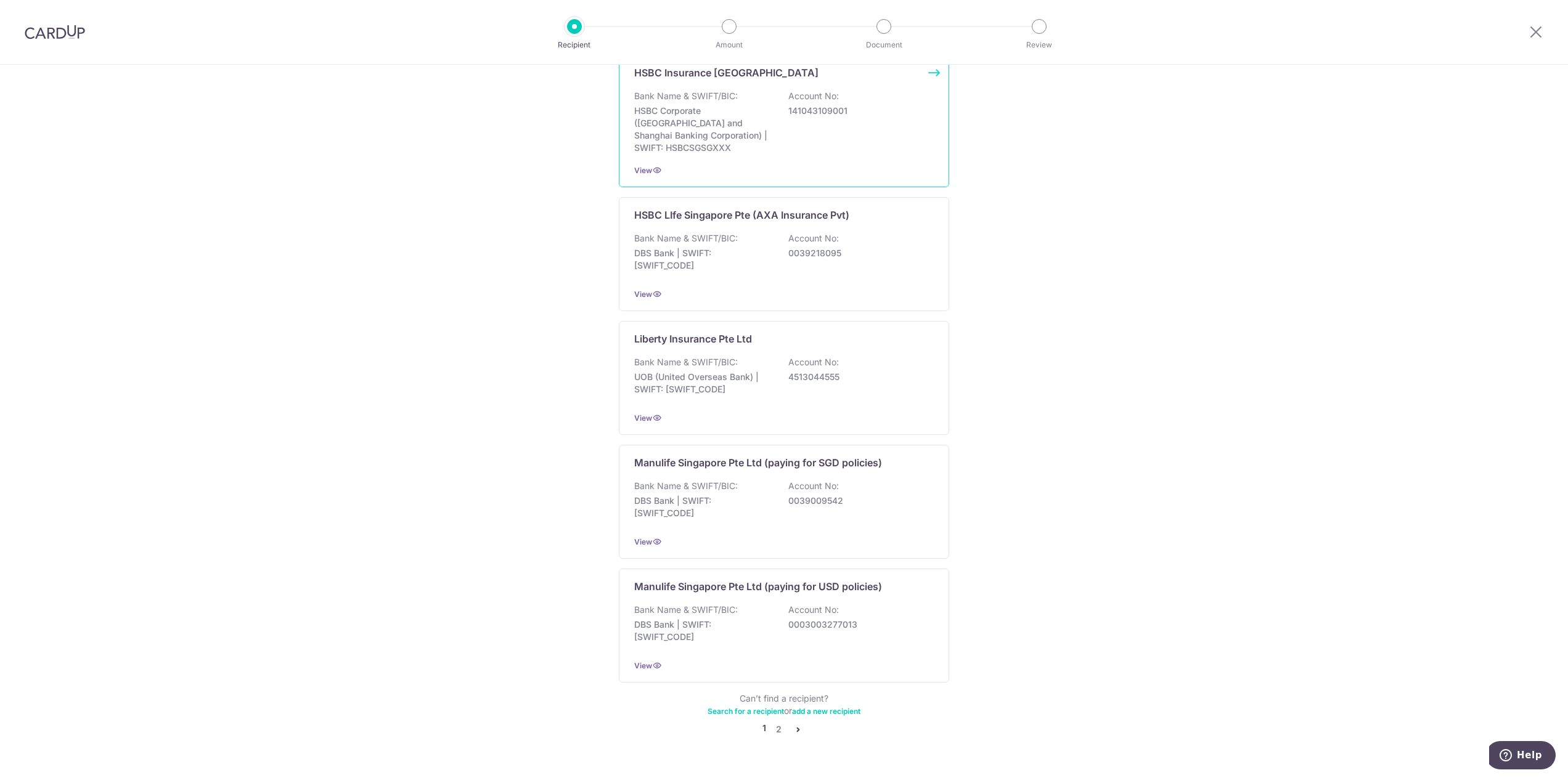
scroll to position [904, 0]
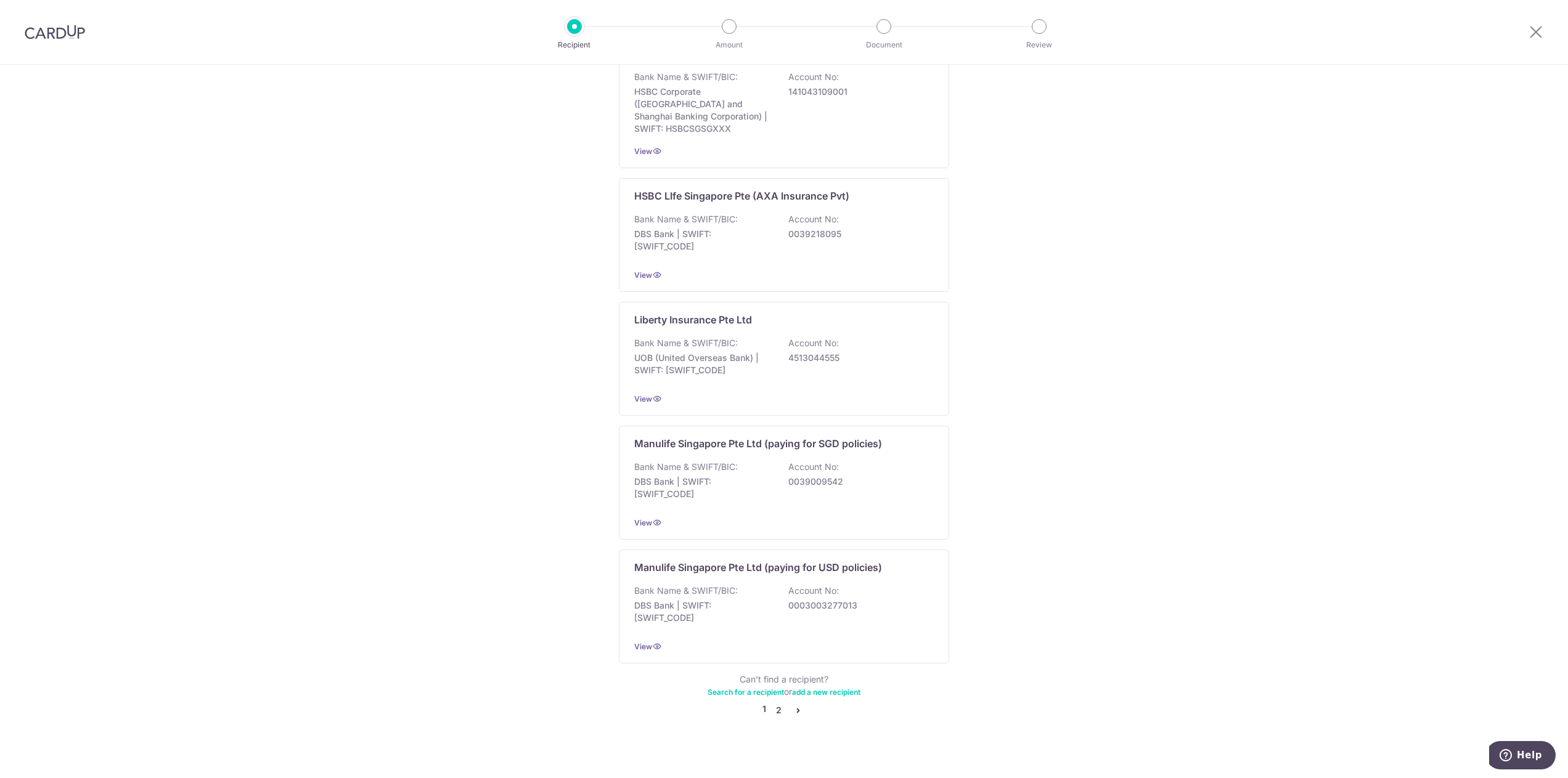
click at [774, 703] on link "2" at bounding box center [778, 711] width 15 height 15
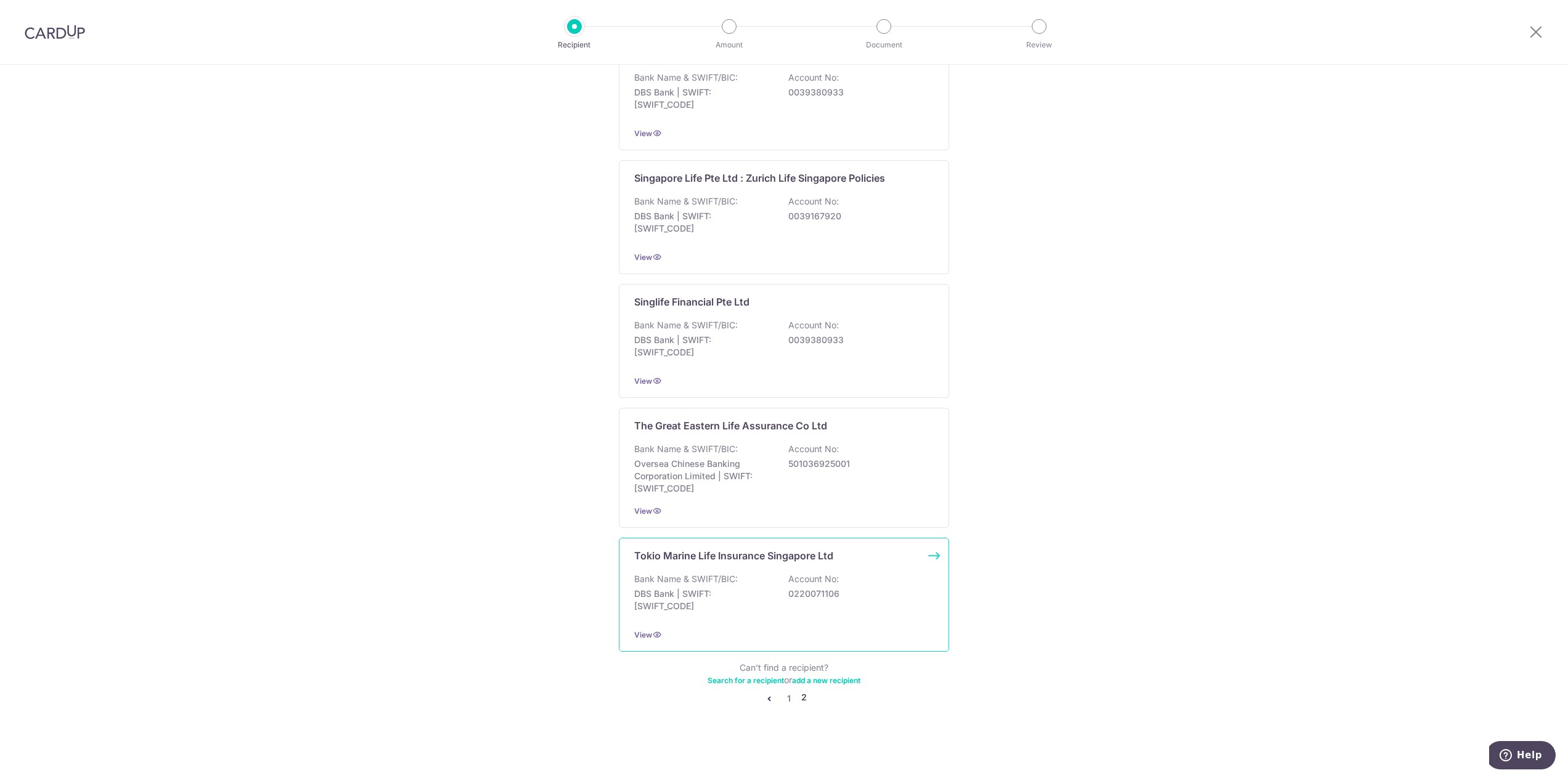
scroll to position [910, 0]
click at [786, 698] on link "1" at bounding box center [788, 698] width 15 height 15
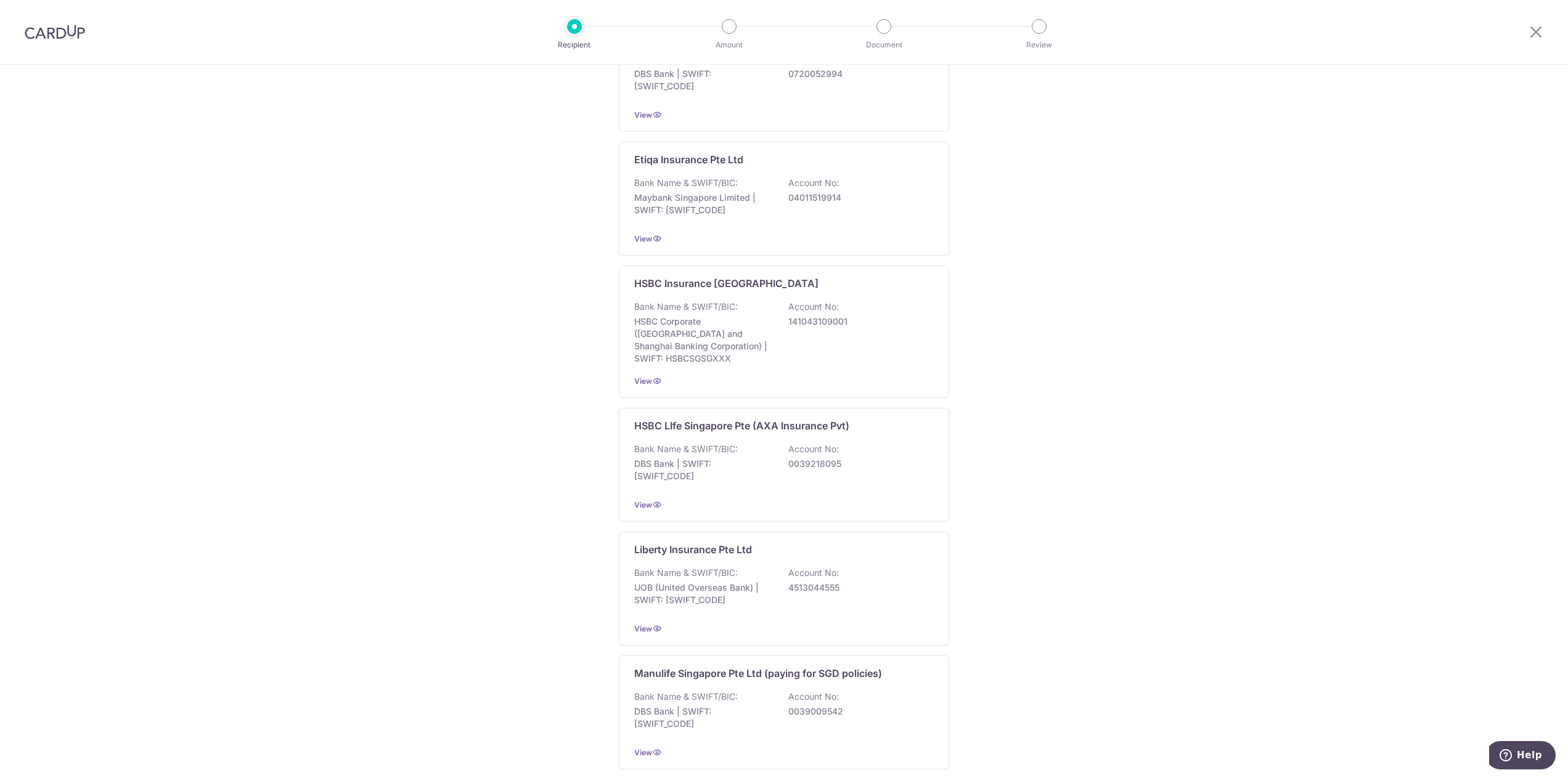
scroll to position [677, 0]
click at [639, 497] on span "View" at bounding box center [643, 501] width 18 height 9
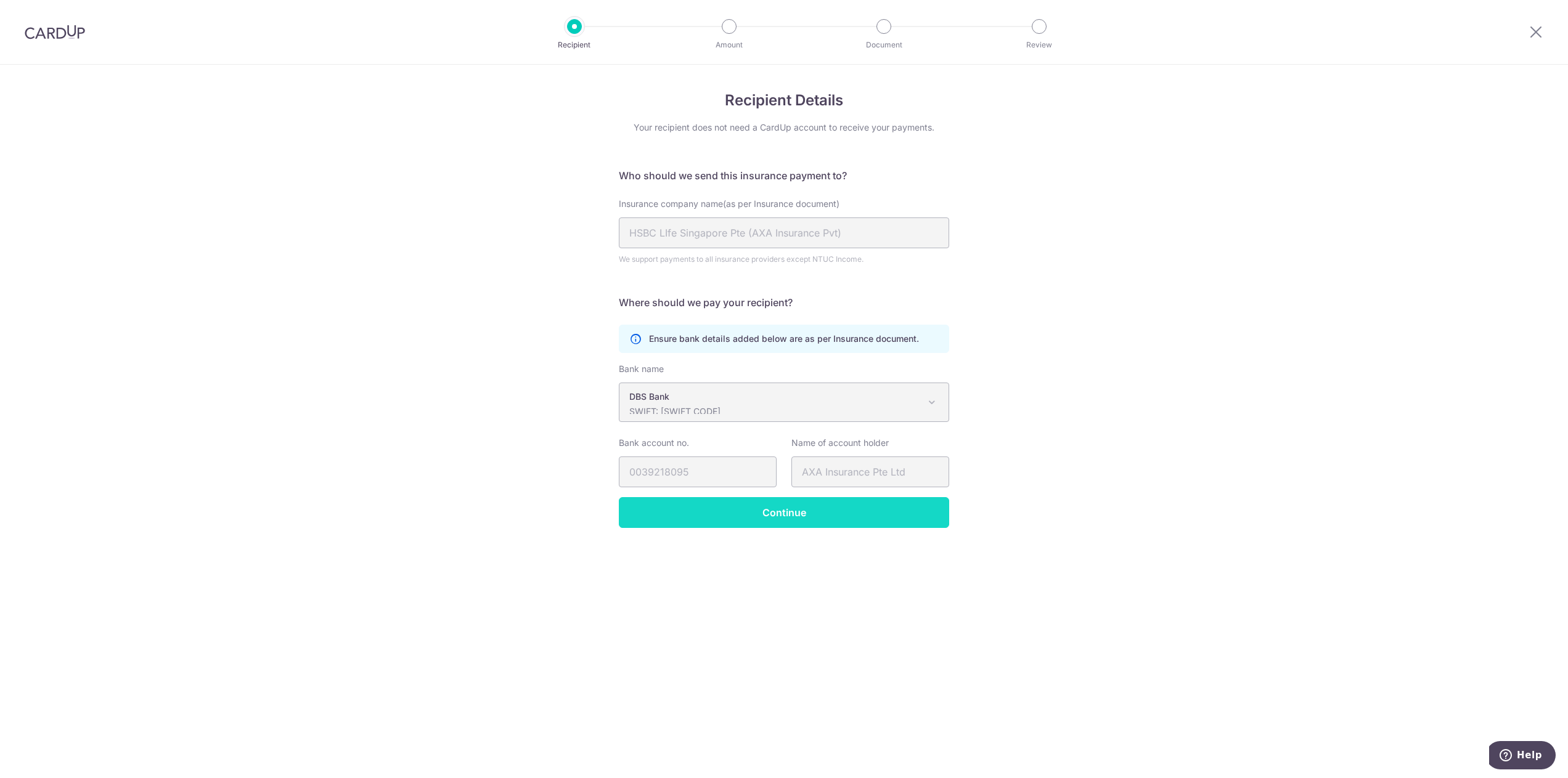
click at [825, 507] on input "Continue" at bounding box center [783, 513] width 331 height 31
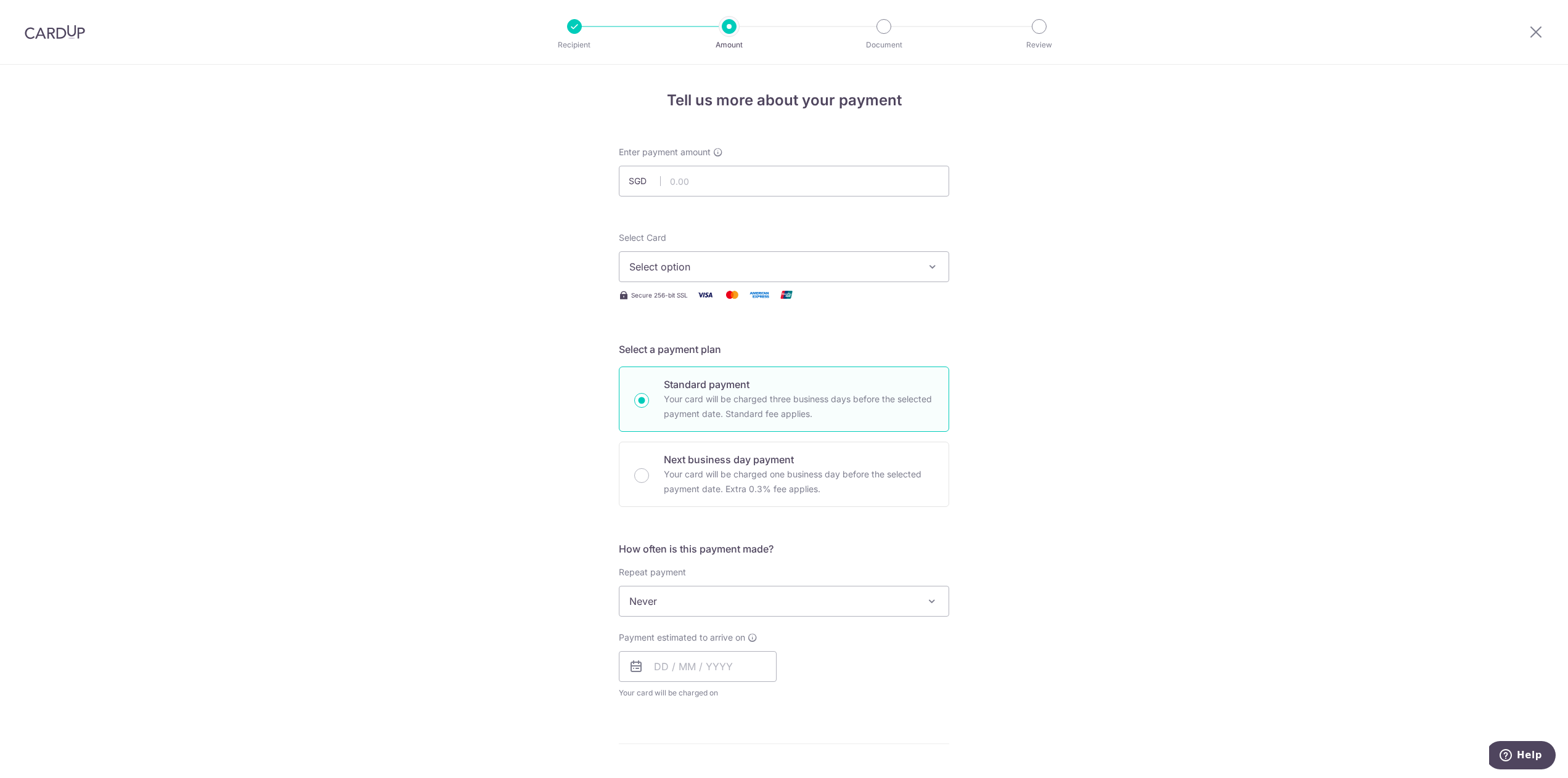
click at [781, 271] on span "Select option" at bounding box center [773, 267] width 287 height 15
click at [745, 214] on form "Enter payment amount SGD Select Card Select option Add credit card Secure 256-b…" at bounding box center [783, 633] width 331 height 975
click at [690, 267] on span "Select option" at bounding box center [773, 267] width 287 height 15
click at [711, 209] on form "Enter payment amount SGD Select Card Select option Add credit card Secure 256-b…" at bounding box center [783, 633] width 331 height 975
click at [718, 183] on input "text" at bounding box center [783, 181] width 331 height 31
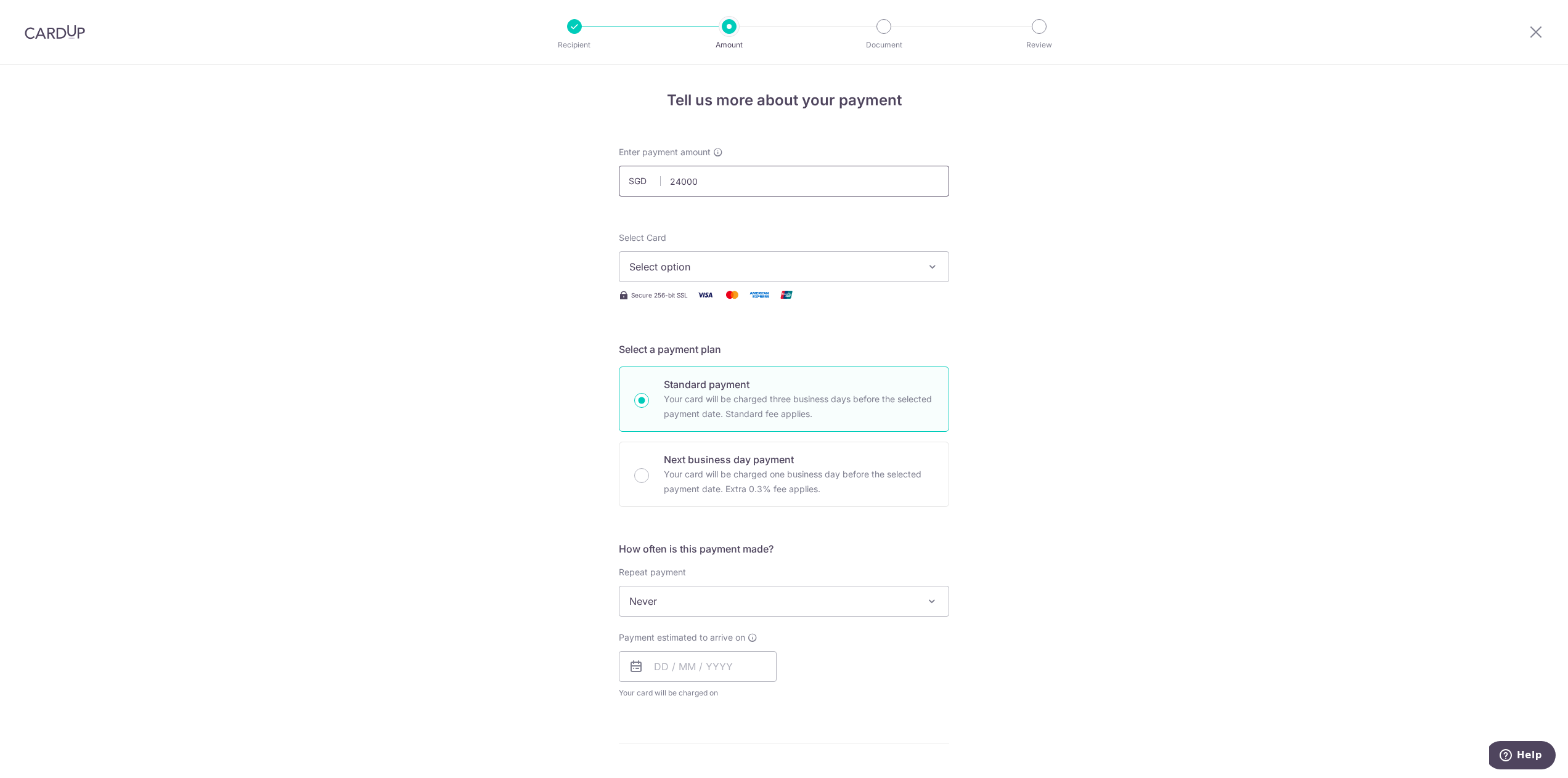
type input "24,000.00"
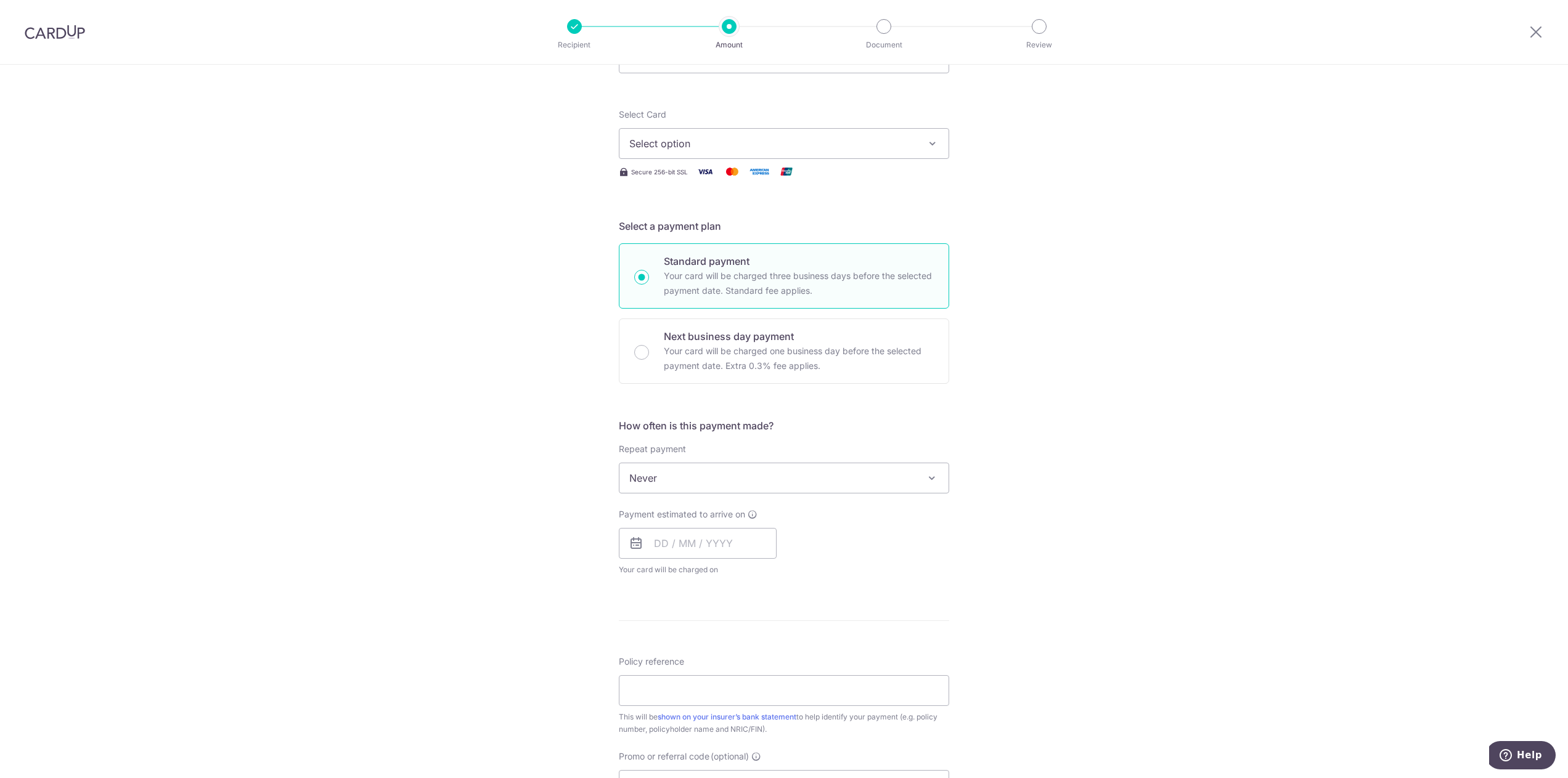
click at [1252, 399] on div "Tell us more about your payment Enter payment amount SGD 24,000.00 24000.00 Sel…" at bounding box center [784, 498] width 1568 height 1114
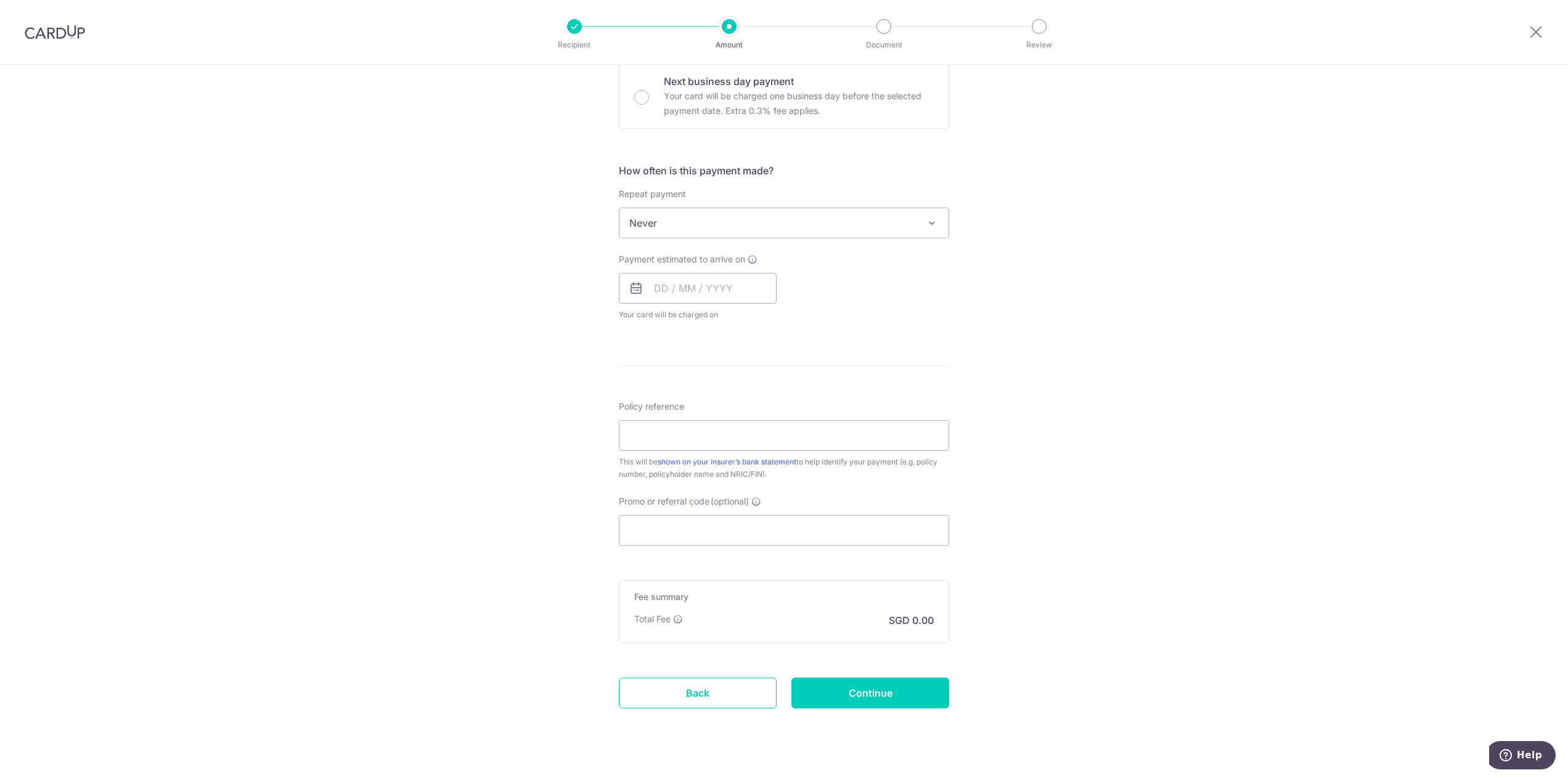
scroll to position [401, 0]
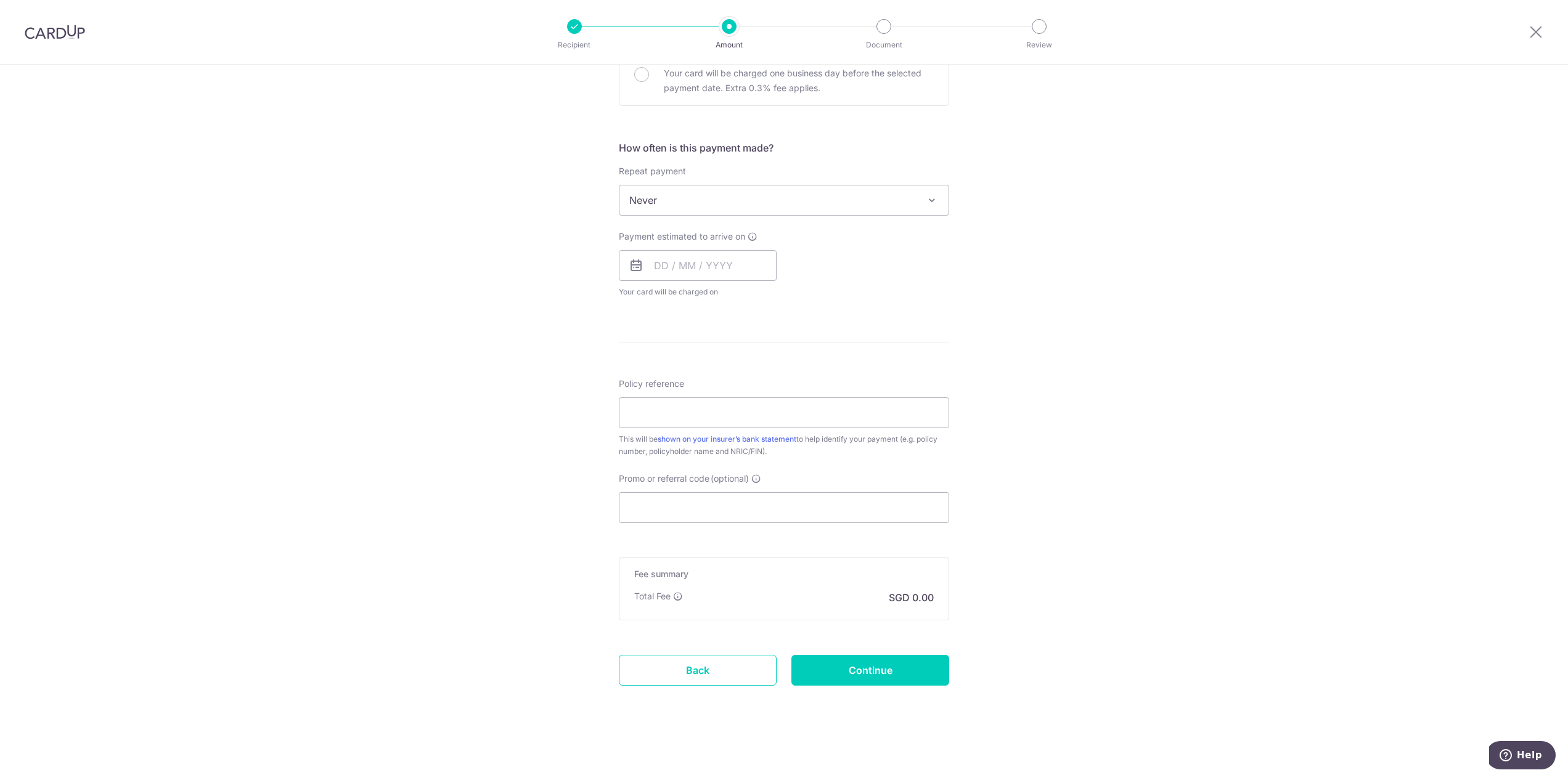
click at [818, 529] on form "Enter payment amount SGD 24,000.00 24000.00 Select Card Select option Add credi…" at bounding box center [783, 232] width 331 height 975
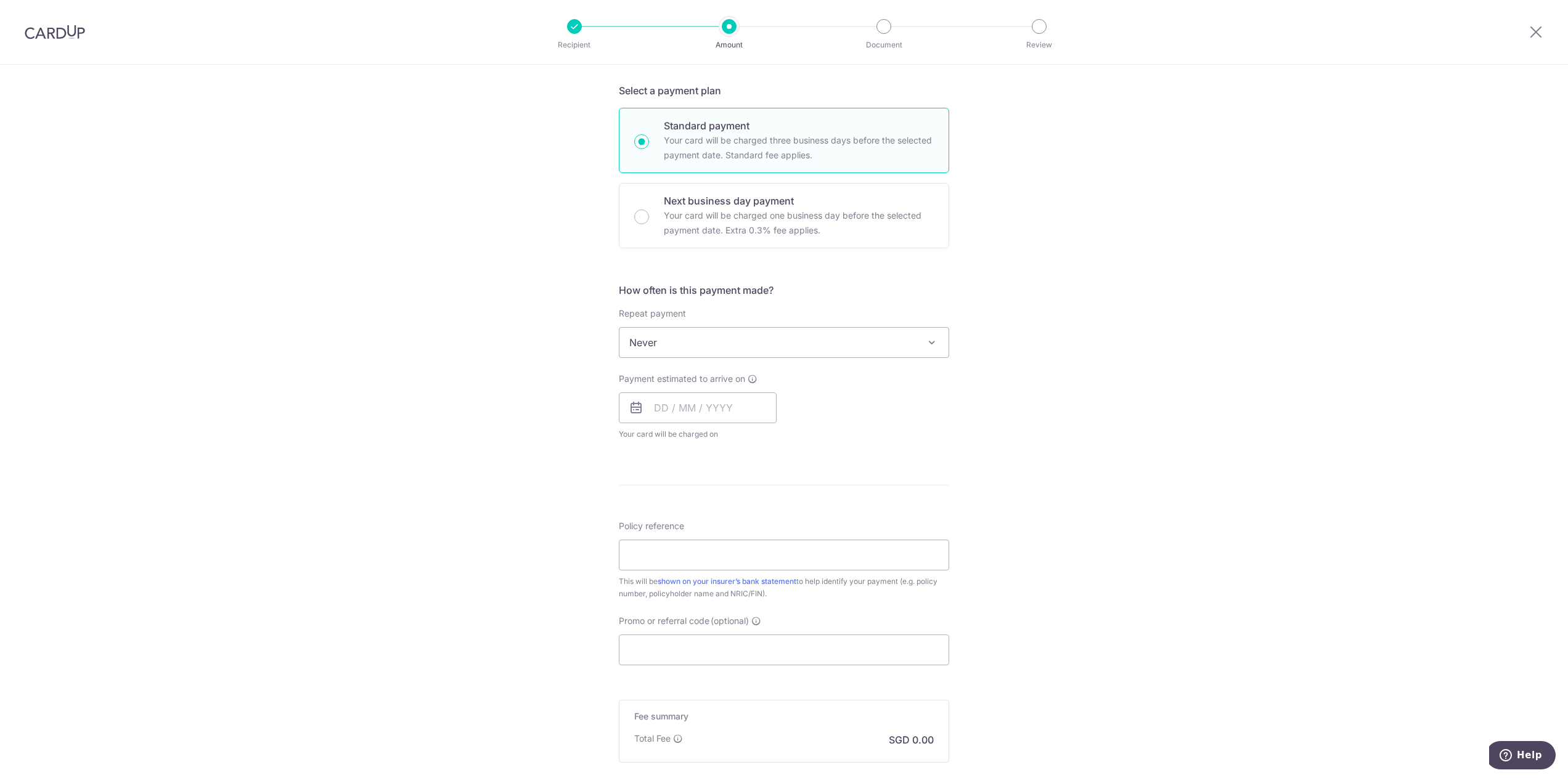
scroll to position [216, 0]
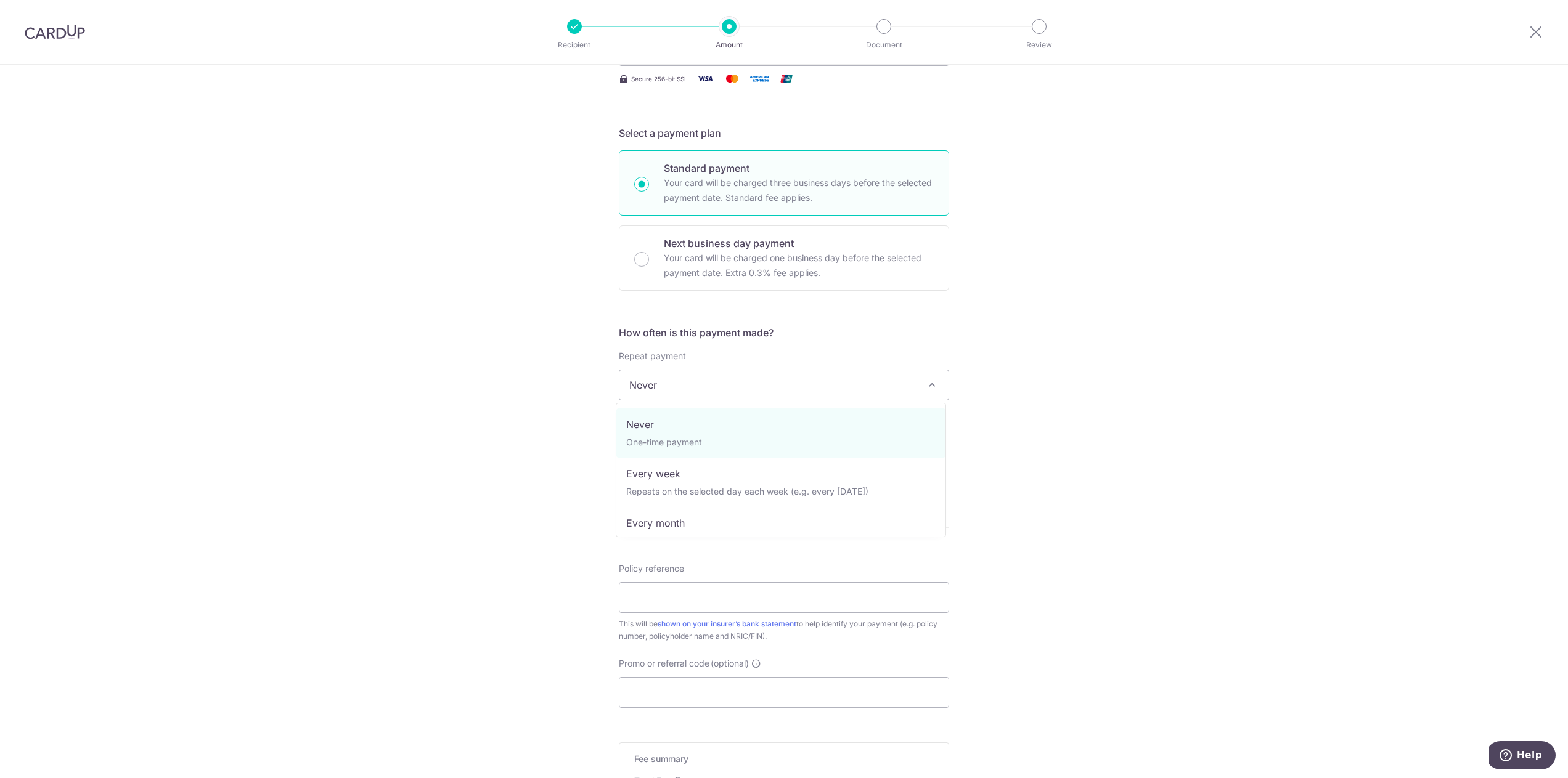
click at [717, 382] on span "Never" at bounding box center [783, 385] width 329 height 30
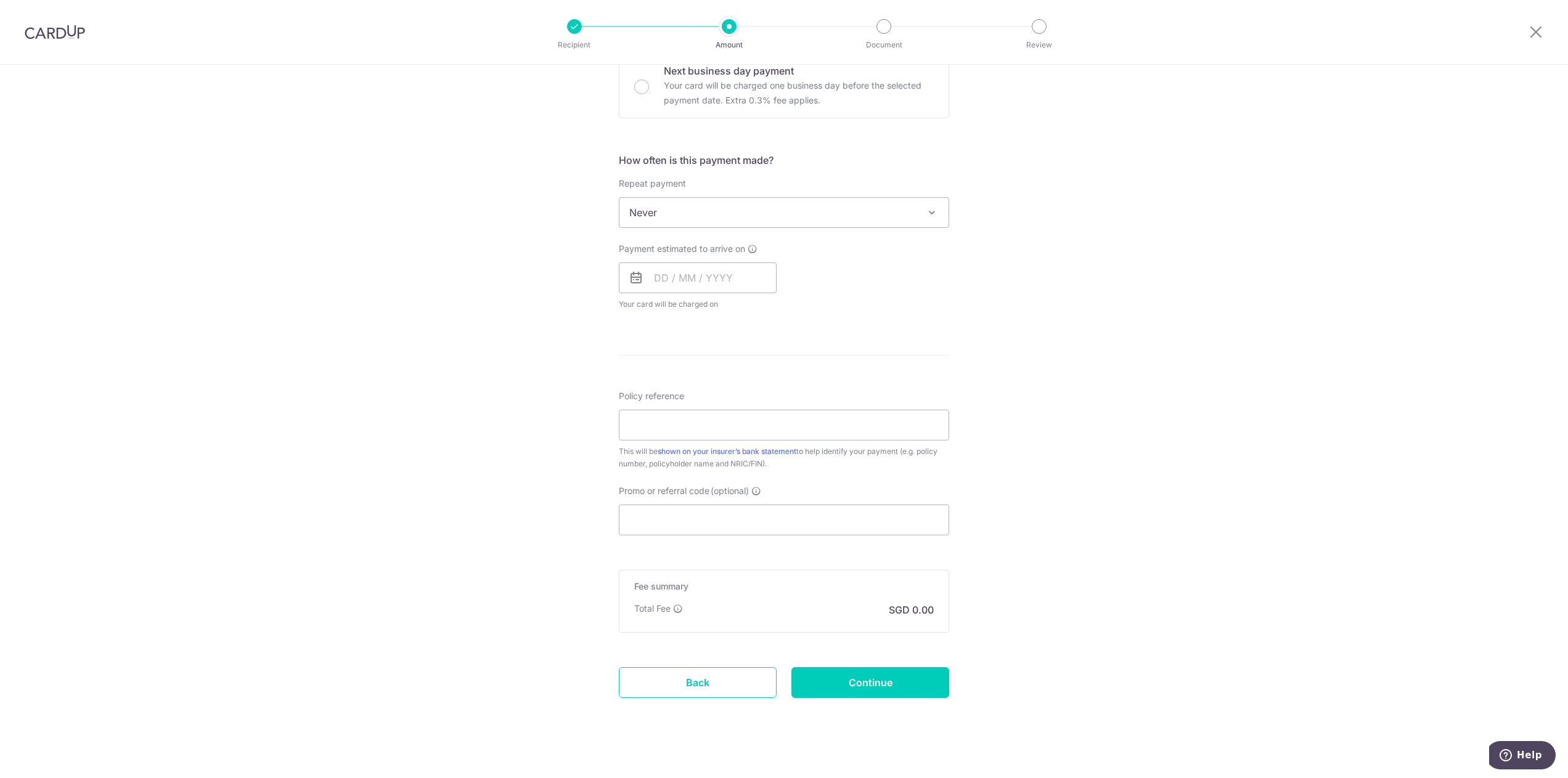
scroll to position [401, 0]
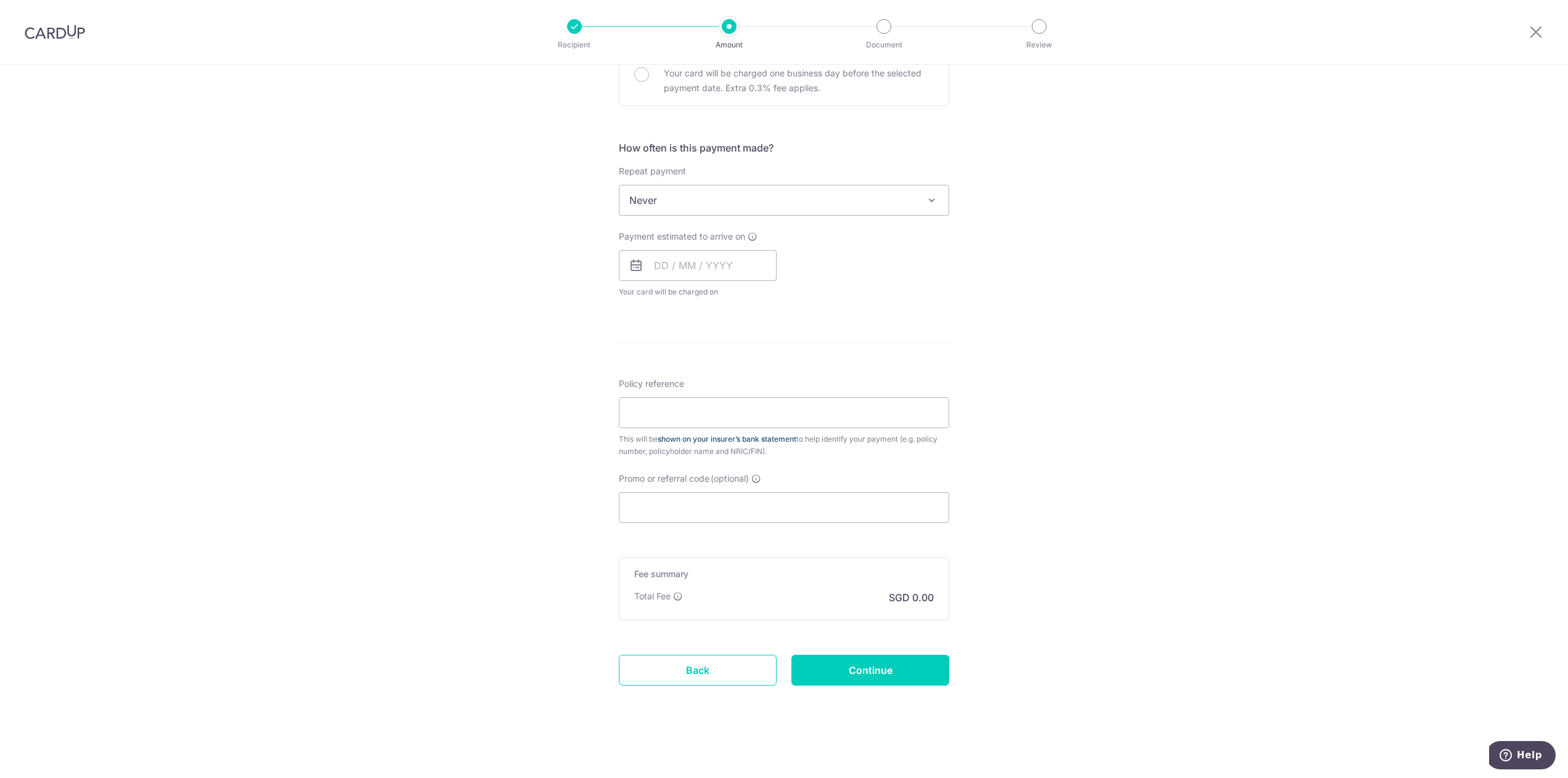
click at [766, 443] on link "shown on your insurer’s bank statement" at bounding box center [726, 439] width 138 height 9
click at [797, 415] on input "Policy reference" at bounding box center [783, 413] width 331 height 31
type input "104-2036788"
click at [760, 504] on input "Promo or referral code (optional)" at bounding box center [783, 508] width 331 height 31
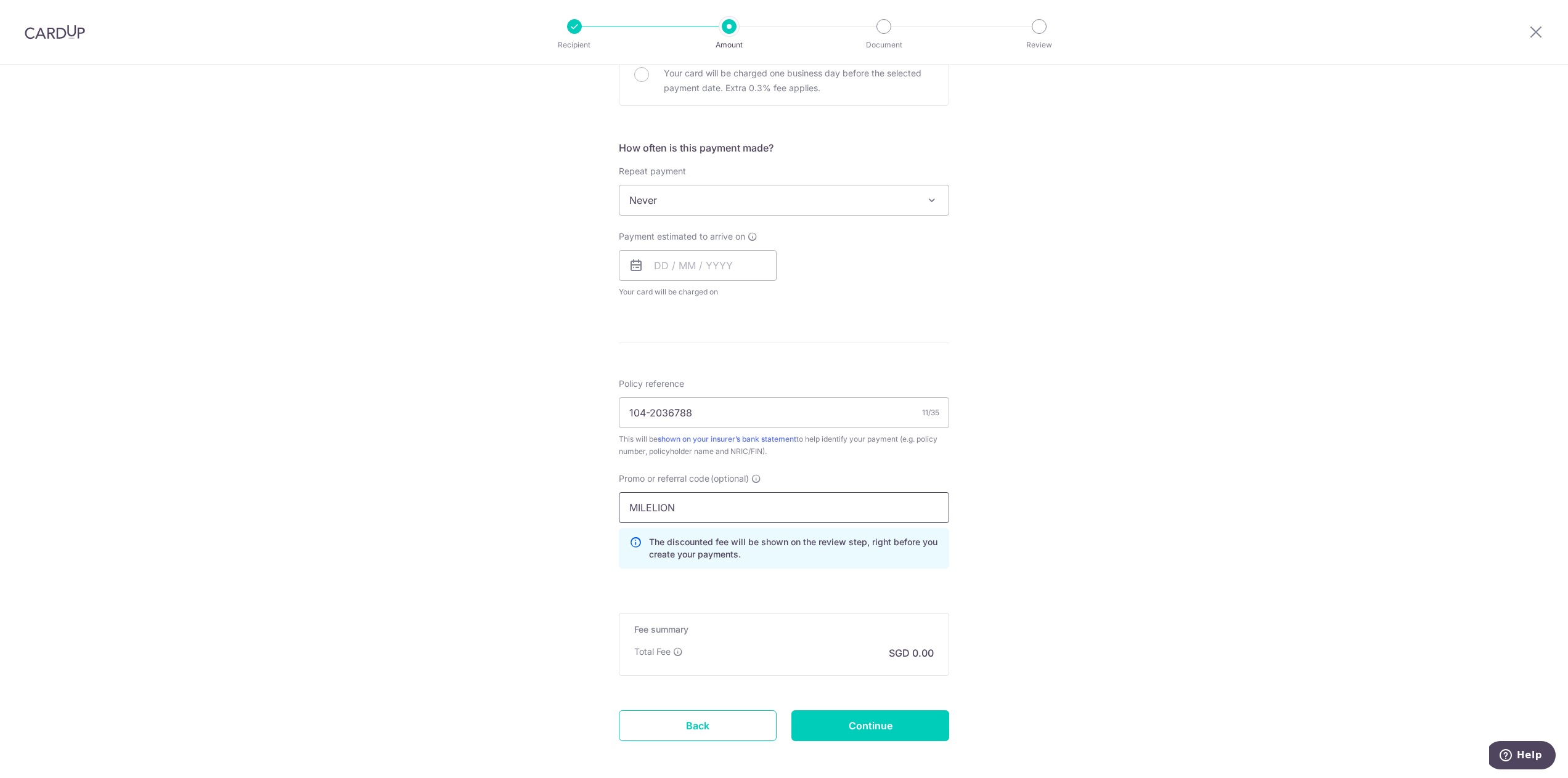
type input "MILELION"
click at [1081, 477] on div "Tell us more about your payment Enter payment amount SGD 24,000.00 24000.00 Sel…" at bounding box center [784, 248] width 1568 height 1170
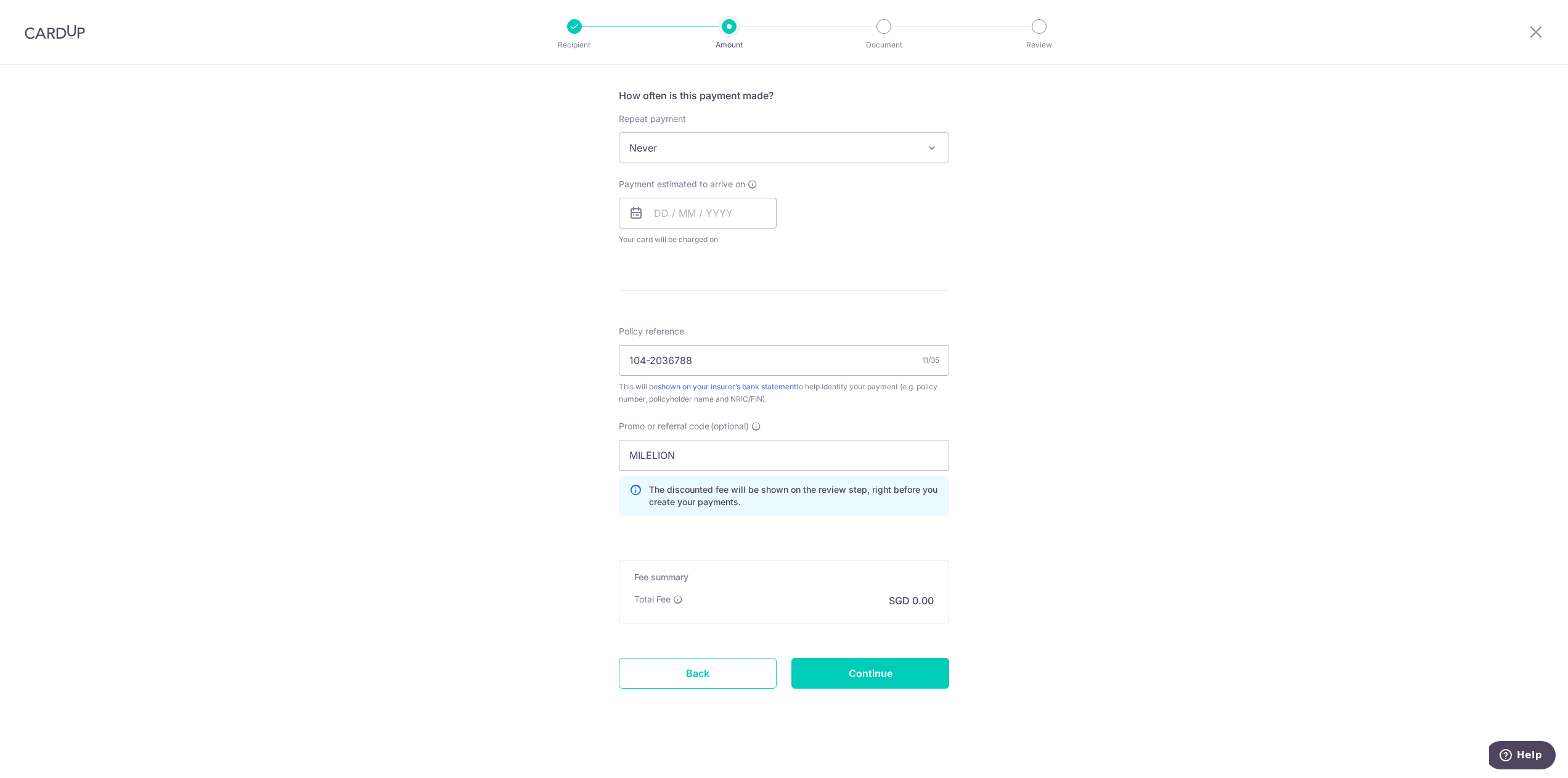
scroll to position [456, 0]
click at [763, 454] on input "MILELION" at bounding box center [783, 453] width 331 height 31
click at [448, 437] on div "Tell us more about your payment Enter payment amount SGD 24,000.00 24000.00 Sel…" at bounding box center [784, 193] width 1568 height 1170
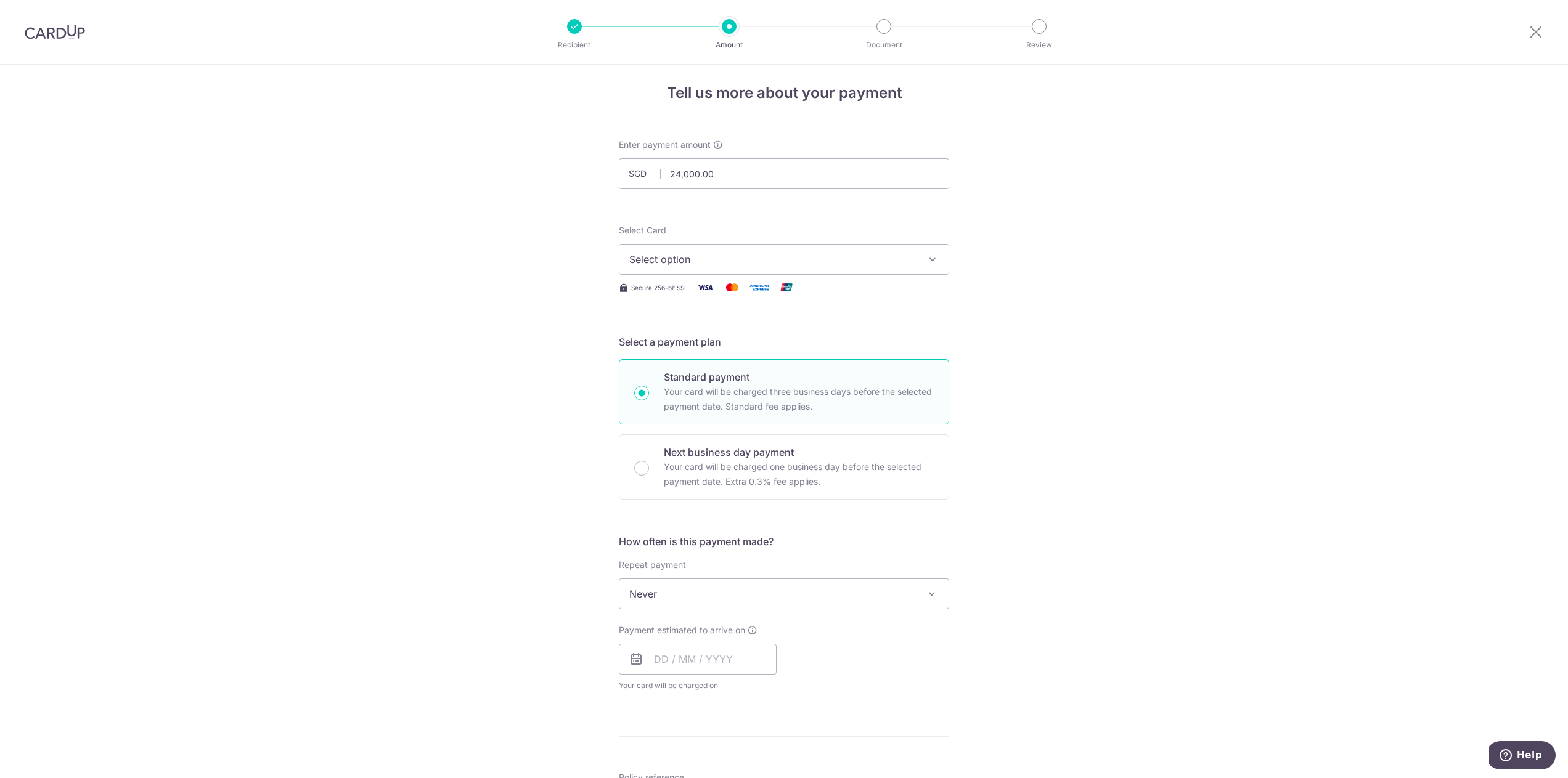
scroll to position [0, 0]
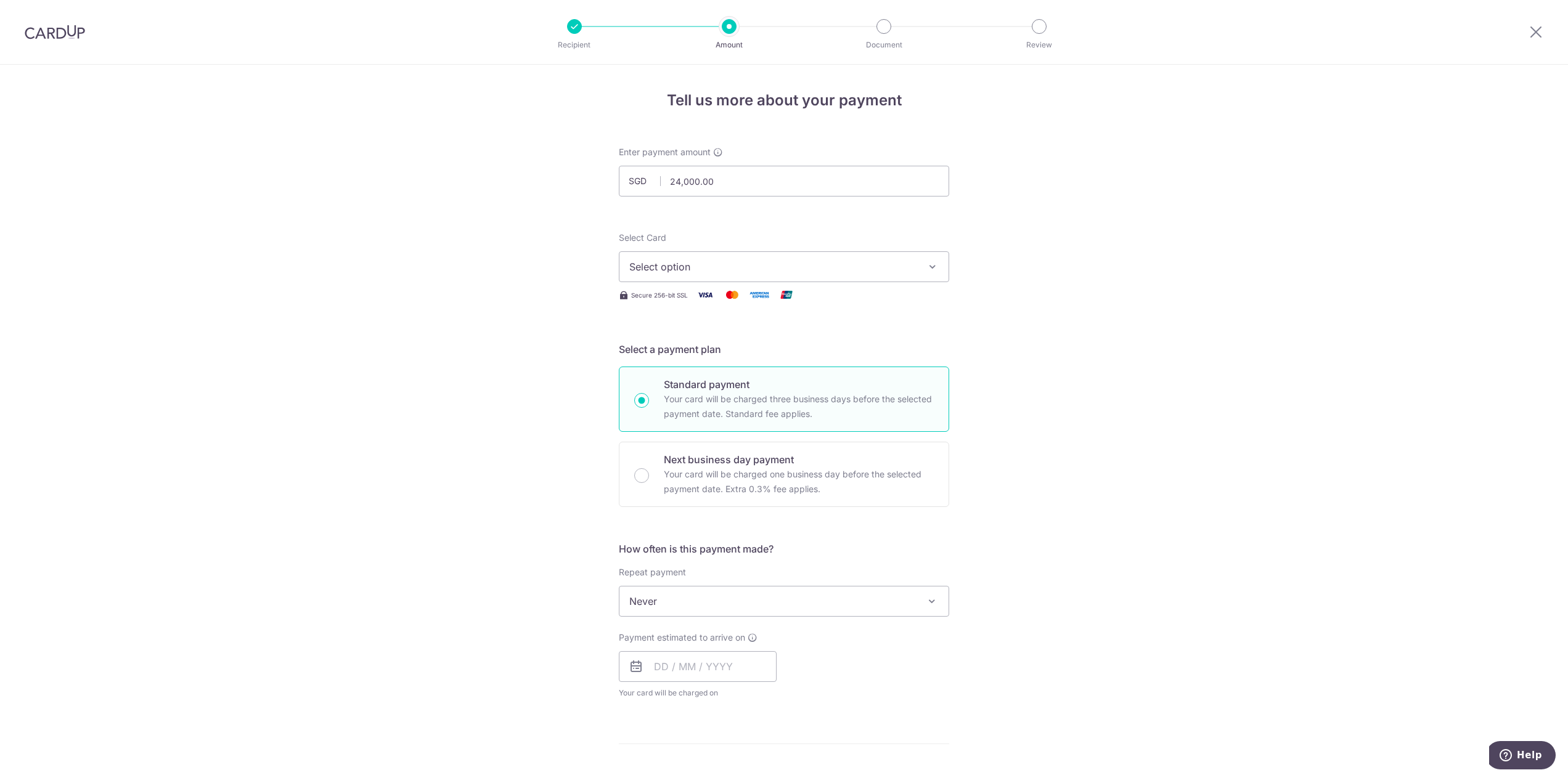
click at [680, 263] on span "Select option" at bounding box center [773, 267] width 287 height 15
click at [599, 215] on div "Tell us more about your payment Enter payment amount SGD 24,000.00 24000.00 Sel…" at bounding box center [784, 649] width 1568 height 1170
click at [658, 257] on button "Select option" at bounding box center [783, 267] width 331 height 31
click at [660, 303] on span "Add credit card" at bounding box center [795, 301] width 287 height 13
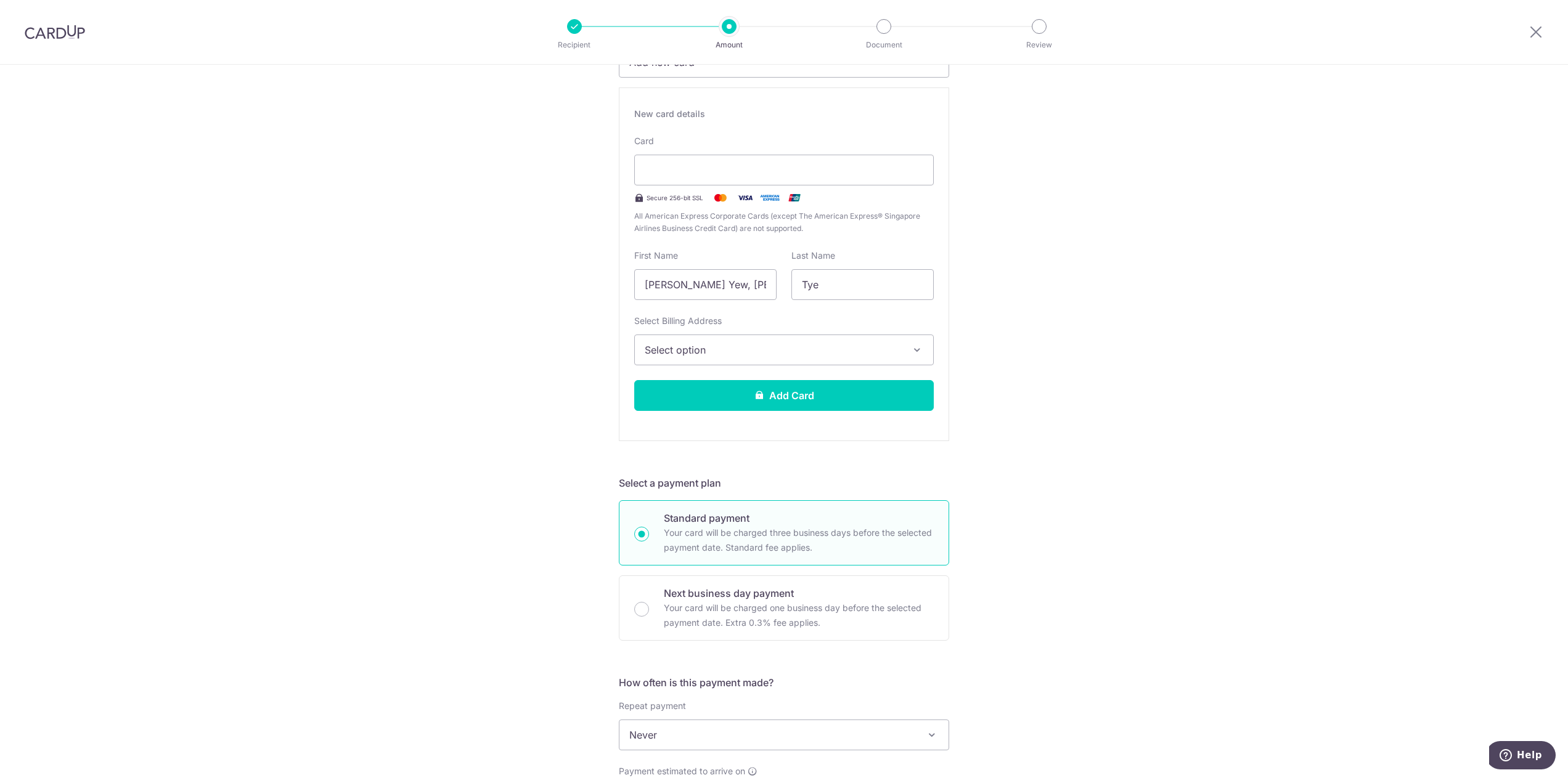
scroll to position [246, 0]
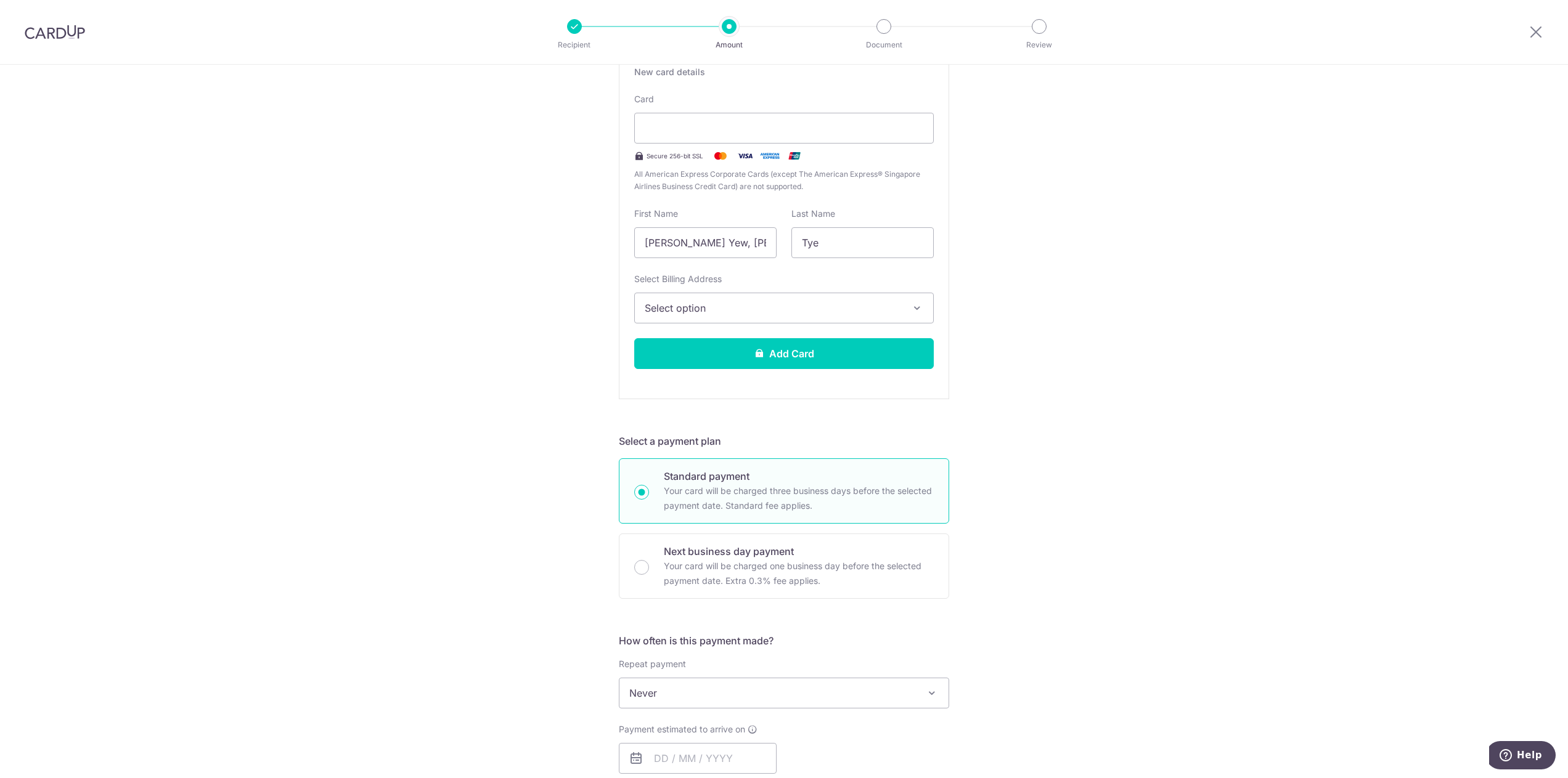
click at [687, 315] on span "Select option" at bounding box center [772, 308] width 257 height 15
click at [689, 334] on link "Add Billing Address" at bounding box center [783, 342] width 298 height 22
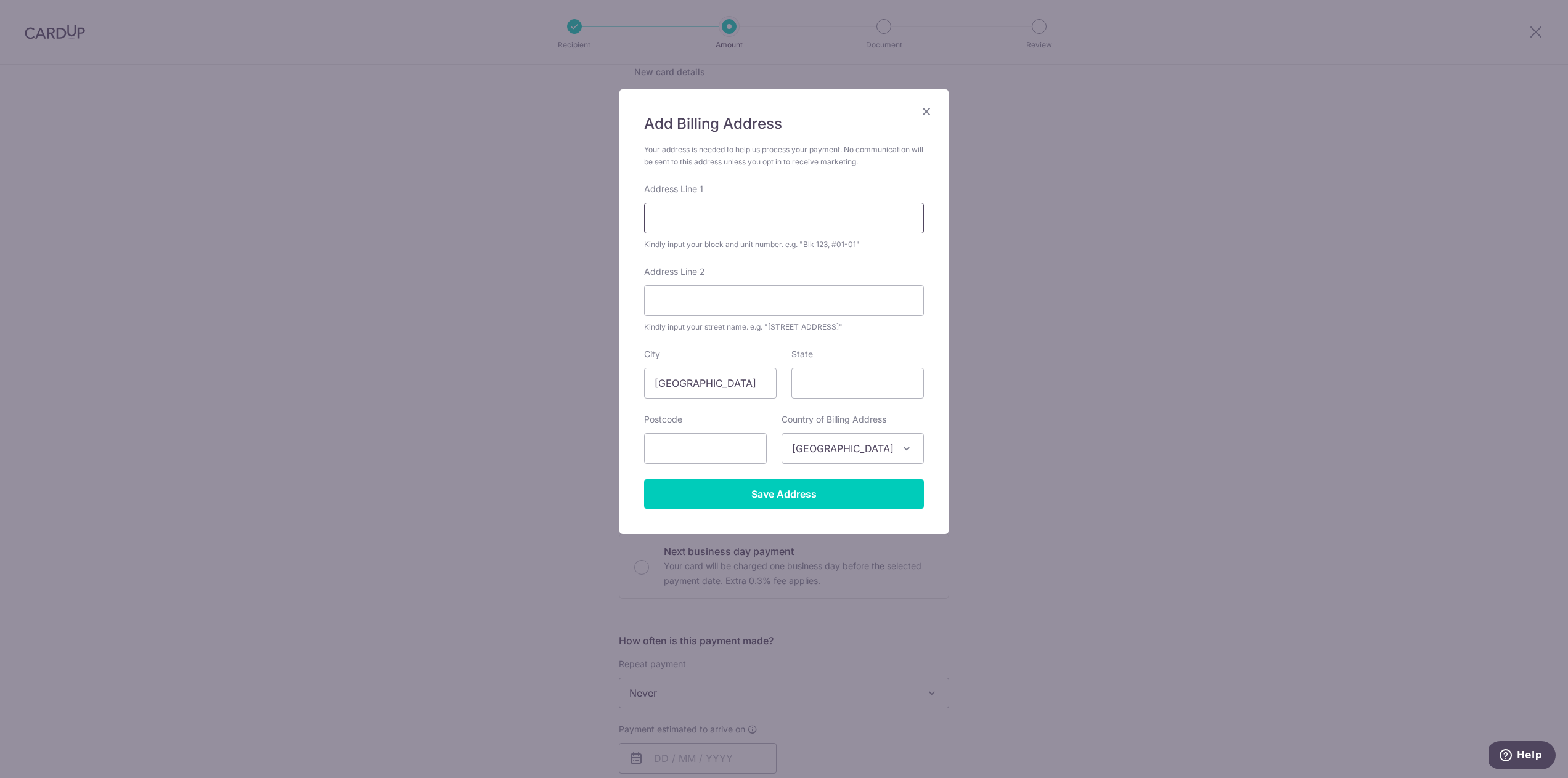
click at [703, 223] on input "Address Line 1" at bounding box center [784, 218] width 280 height 31
type input "16 East Coast Terrace"
type input "[GEOGRAPHIC_DATA]"
type input "458928"
click at [781, 488] on input "Save Address" at bounding box center [784, 494] width 280 height 31
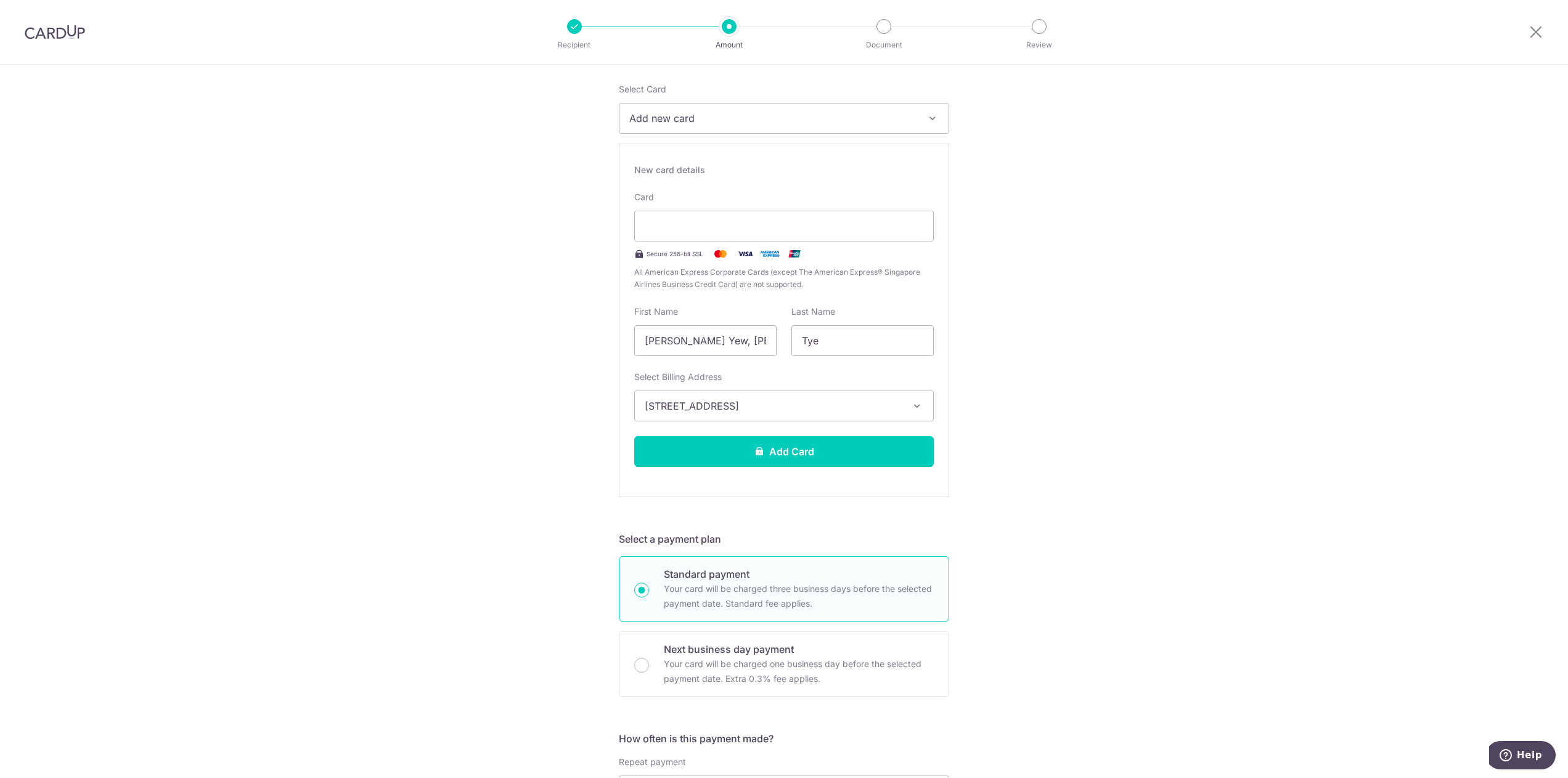
scroll to position [124, 0]
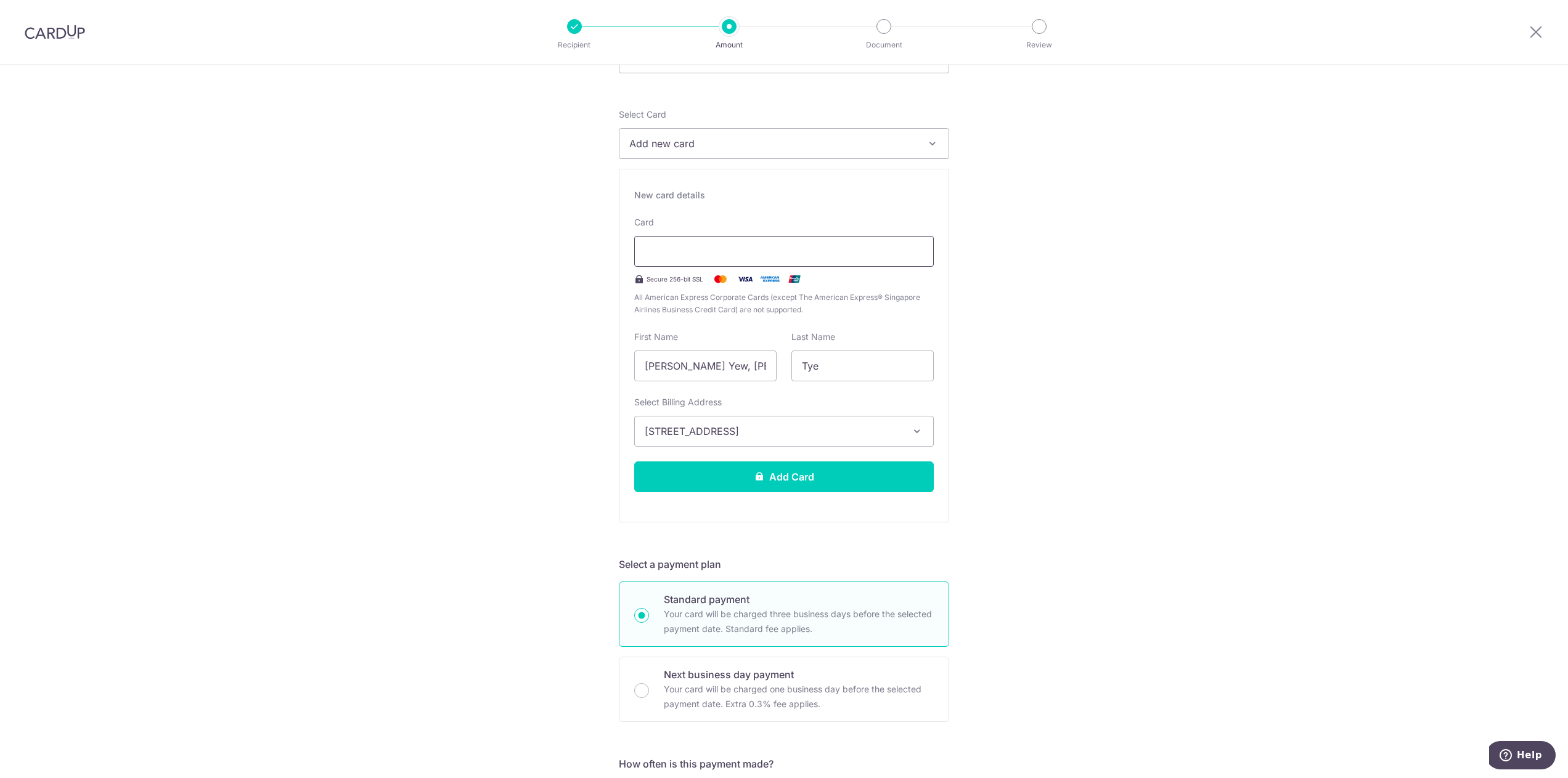
click at [713, 259] on div at bounding box center [783, 251] width 300 height 31
type input "11 / 2027"
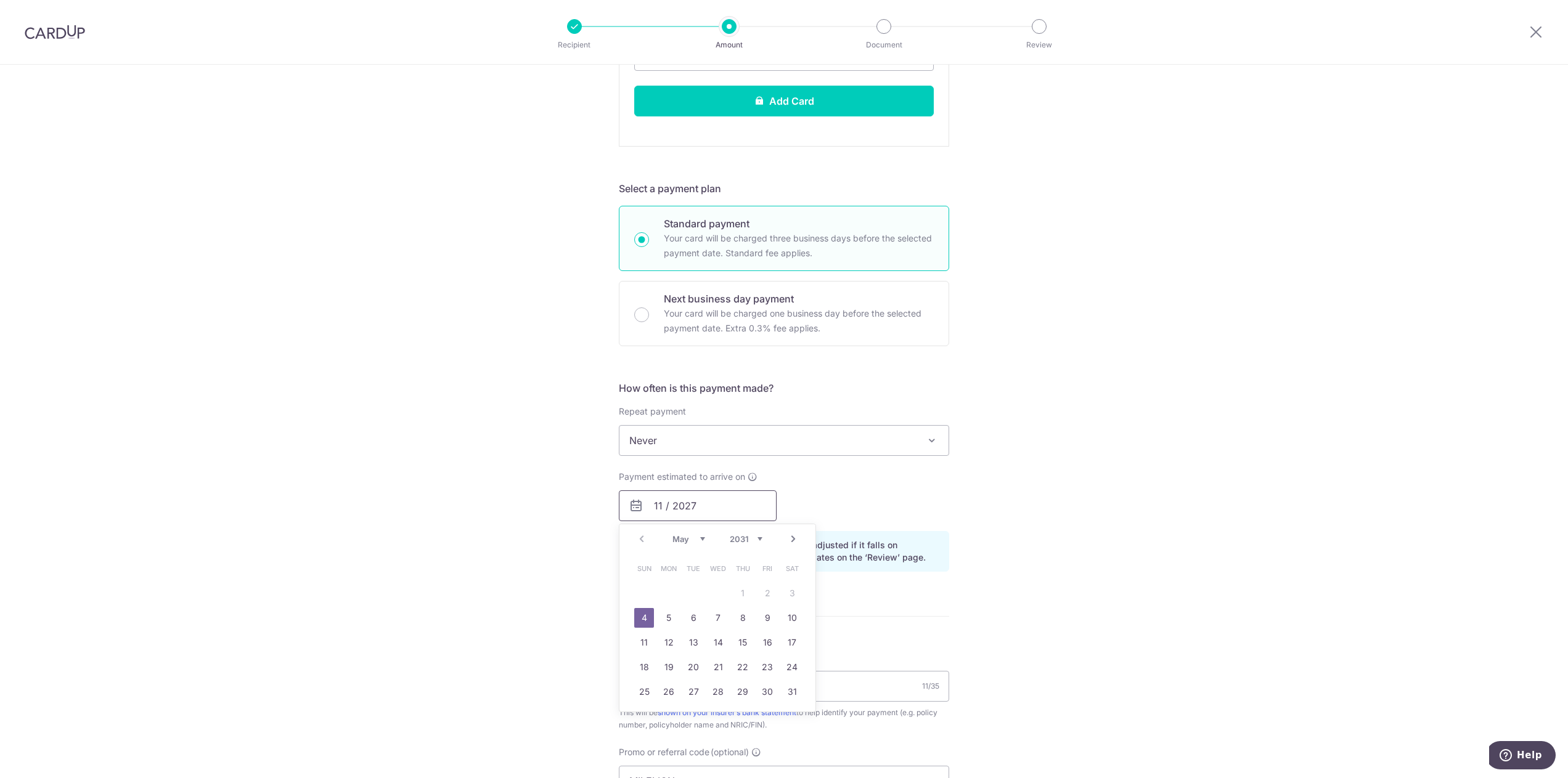
scroll to position [616, 0]
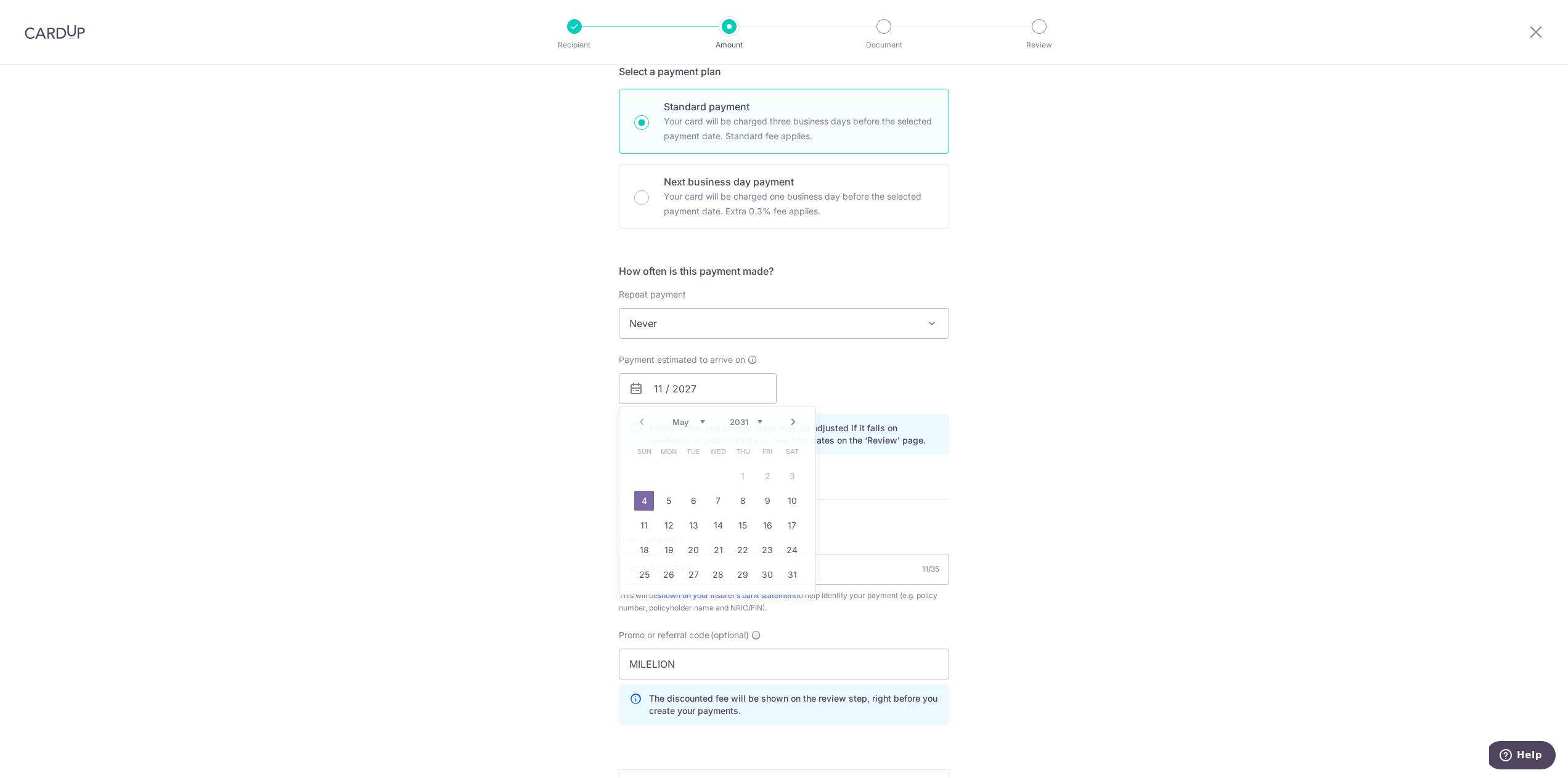
click at [1144, 387] on div "Tell us more about your payment Enter payment amount SGD 24,000.00 24000.00 Sel…" at bounding box center [784, 219] width 1568 height 1542
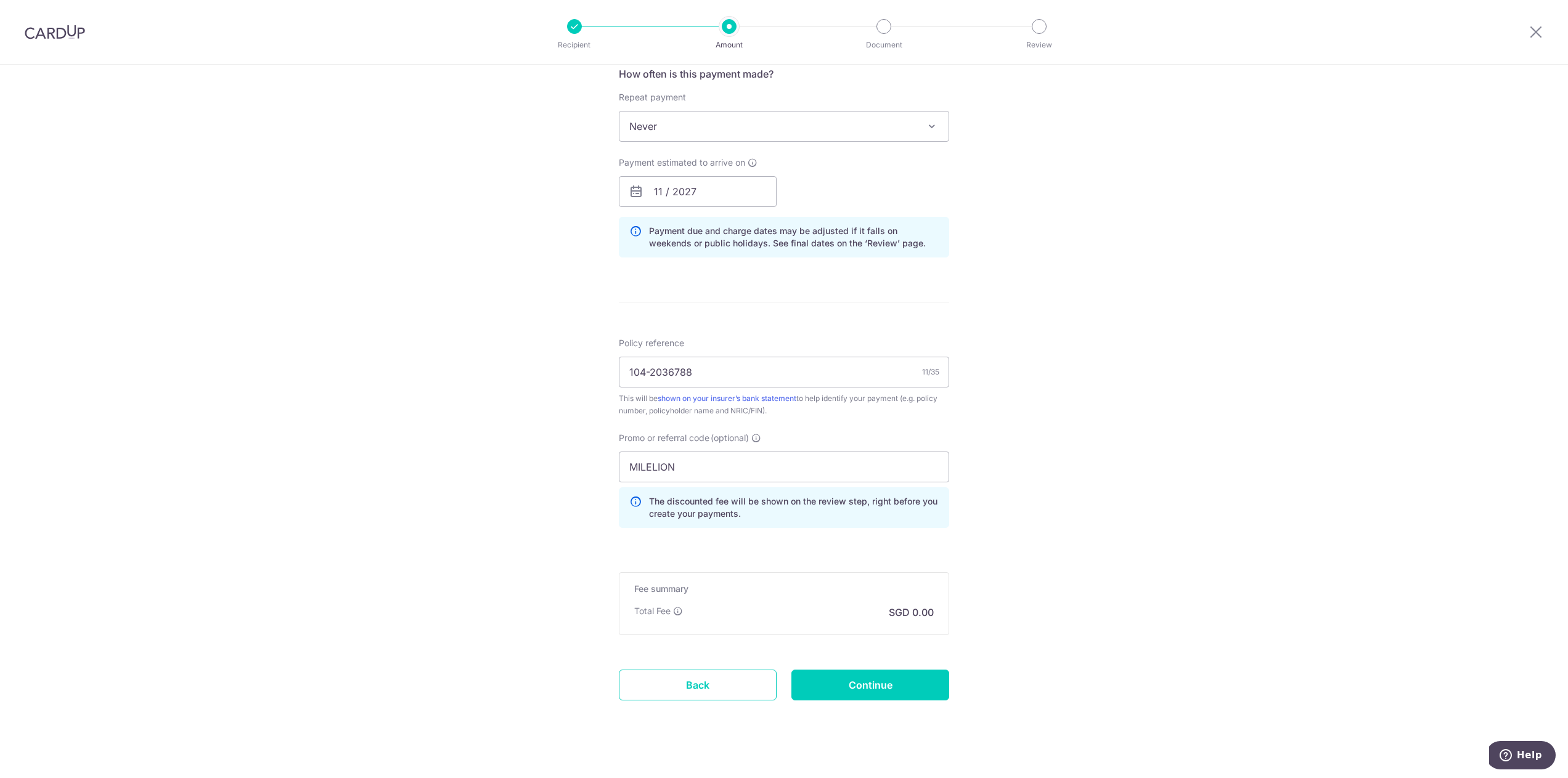
scroll to position [828, 0]
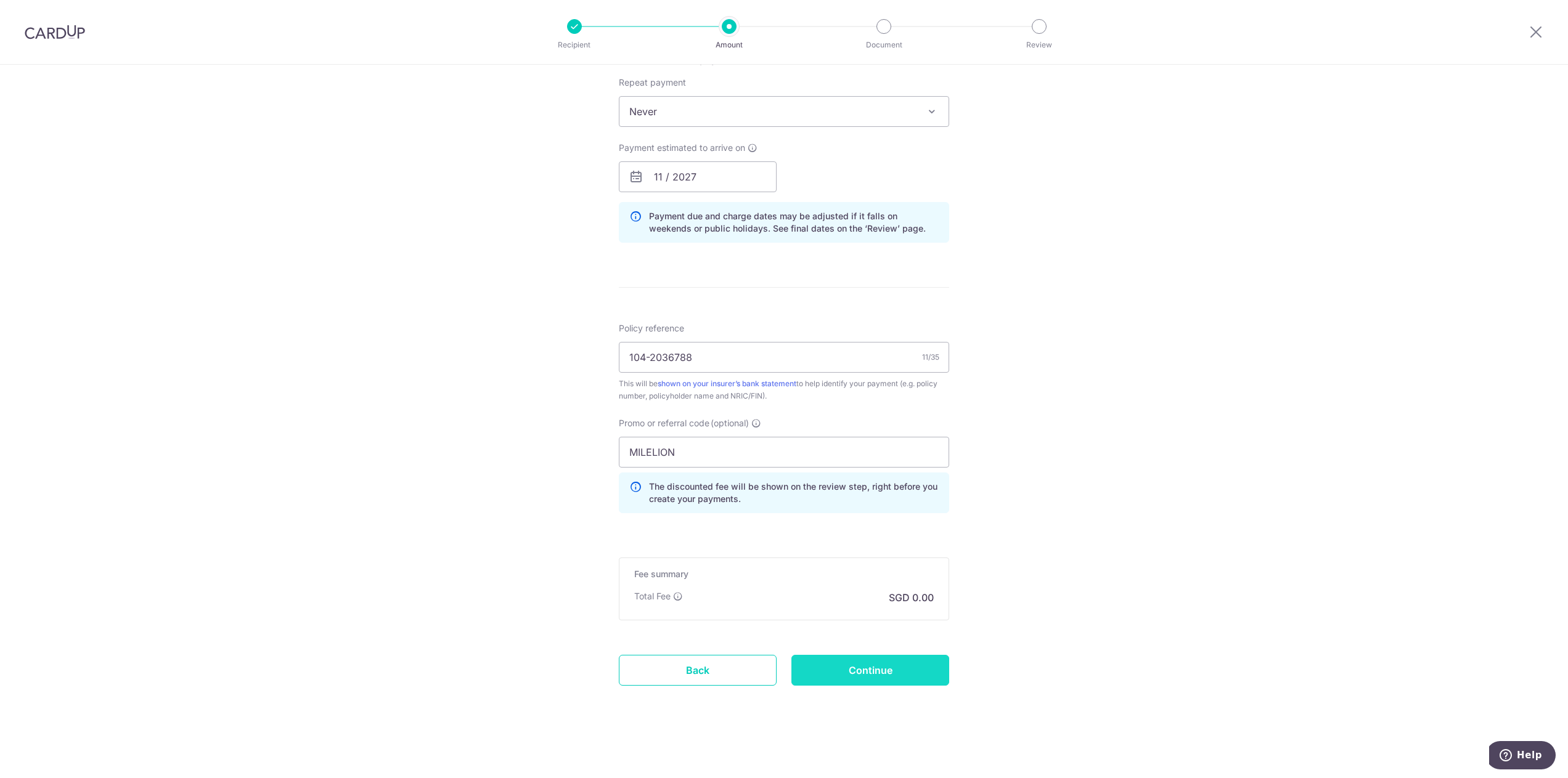
click at [840, 667] on input "Continue" at bounding box center [870, 671] width 158 height 31
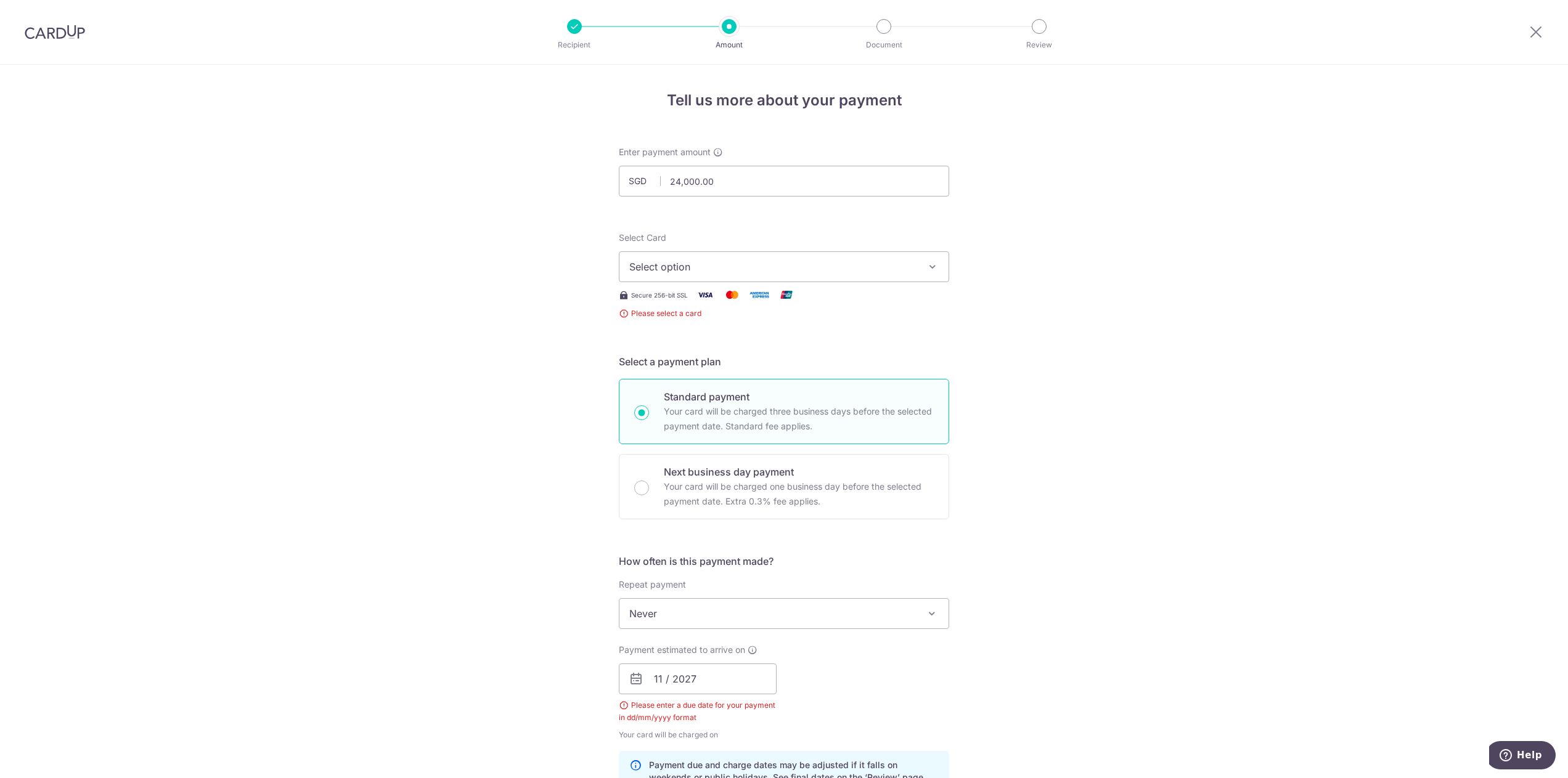
click at [873, 260] on span "Select option" at bounding box center [773, 267] width 287 height 15
click at [765, 304] on span "Add credit card" at bounding box center [795, 301] width 287 height 13
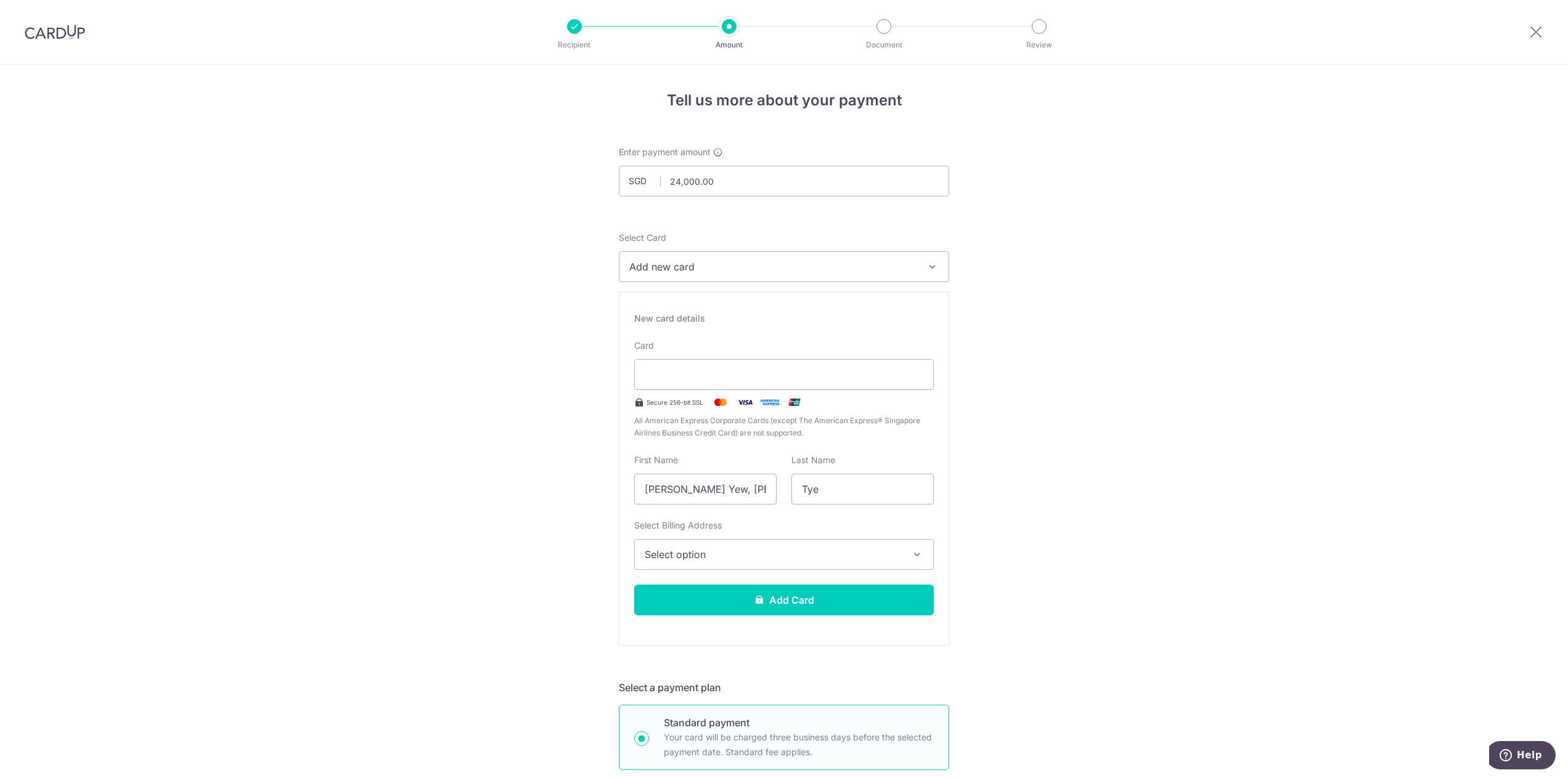
scroll to position [584, 0]
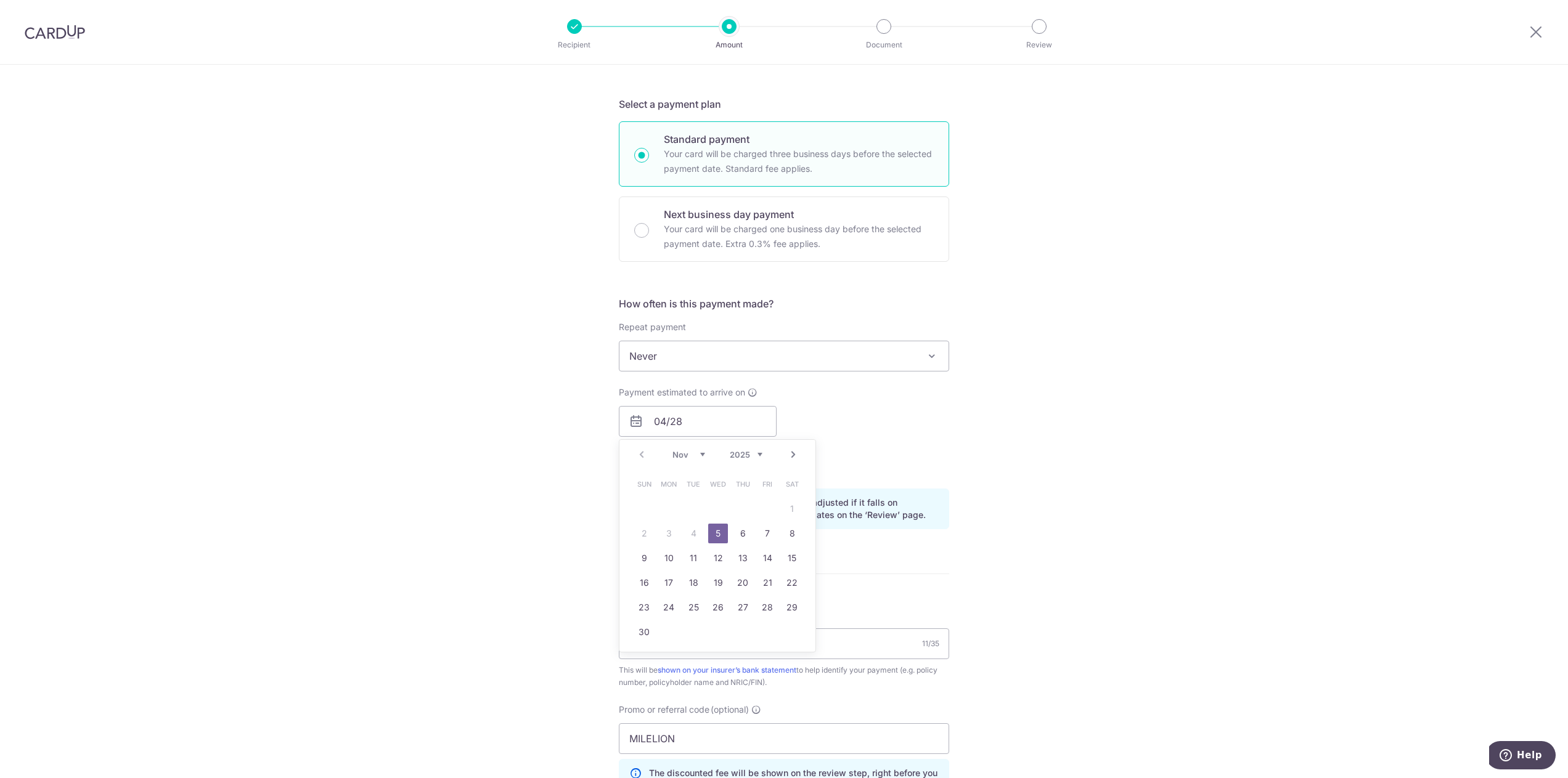
click at [1168, 367] on div "Tell us more about your payment Enter payment amount SGD 24,000.00 24000.00 Sel…" at bounding box center [784, 272] width 1568 height 1583
click at [736, 416] on input "04/28" at bounding box center [697, 422] width 158 height 31
click at [737, 535] on link "9" at bounding box center [743, 533] width 20 height 20
type input "[DATE]"
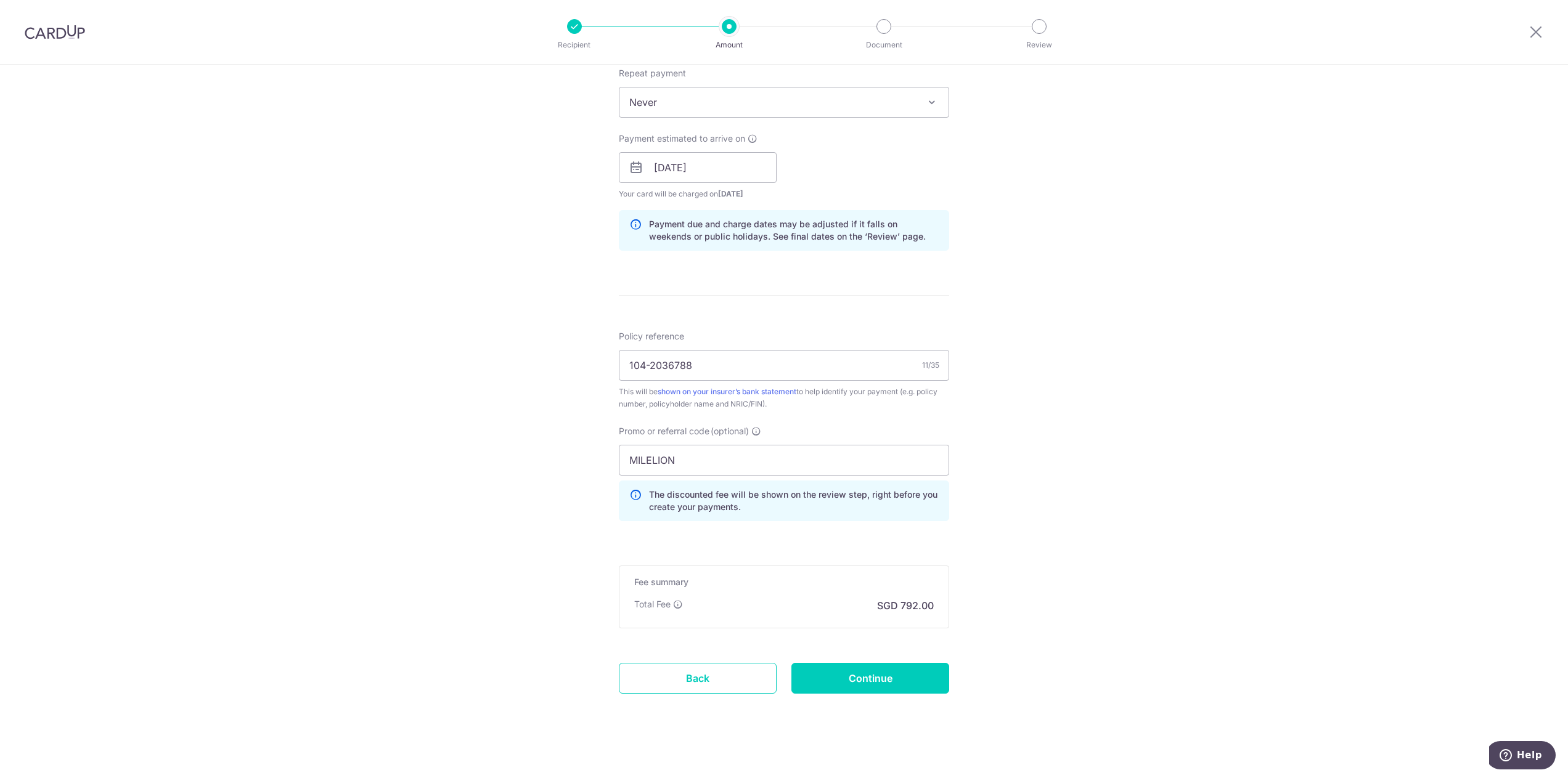
scroll to position [845, 0]
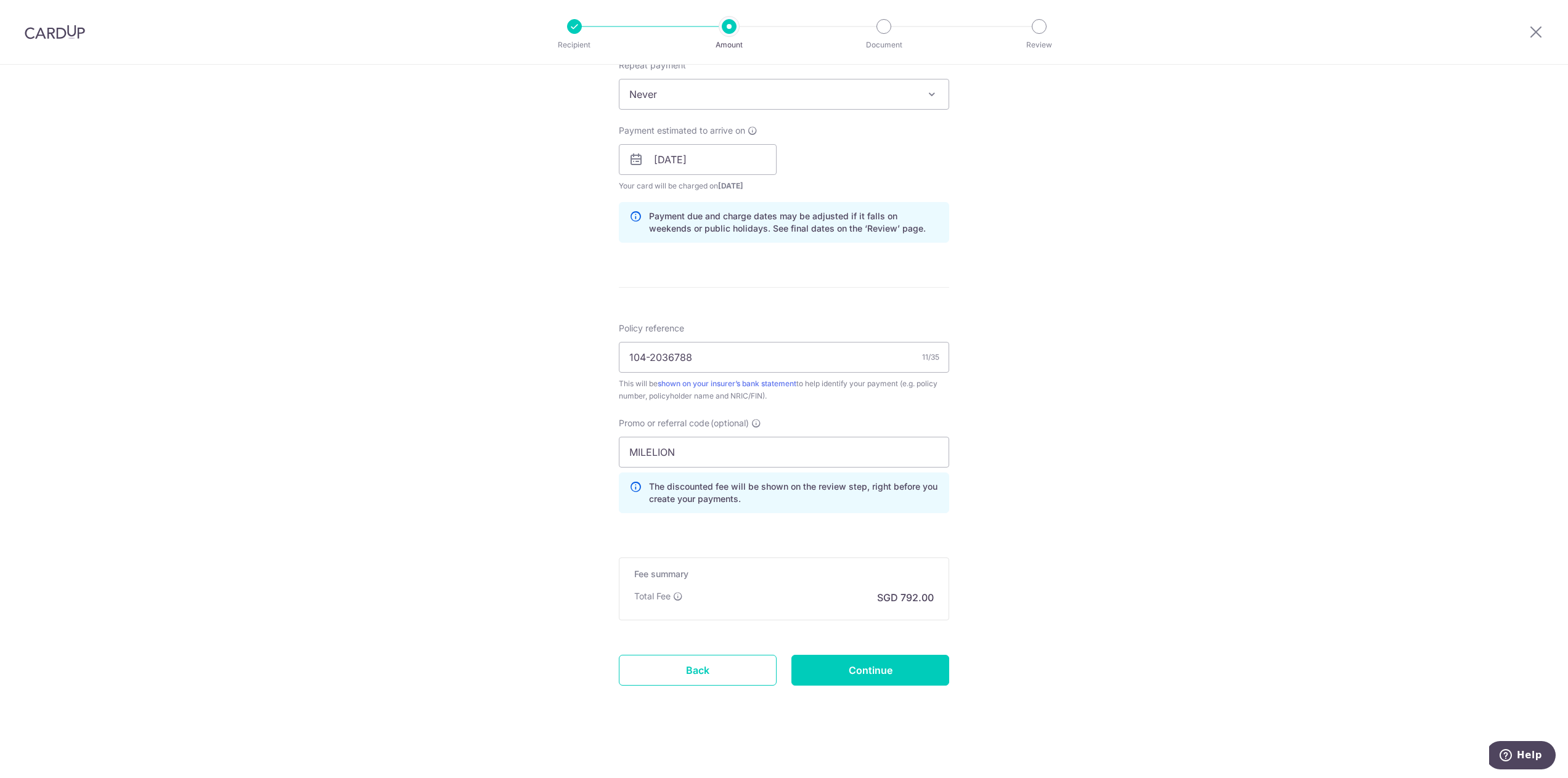
drag, startPoint x: 700, startPoint y: 456, endPoint x: 514, endPoint y: 459, distance: 186.0
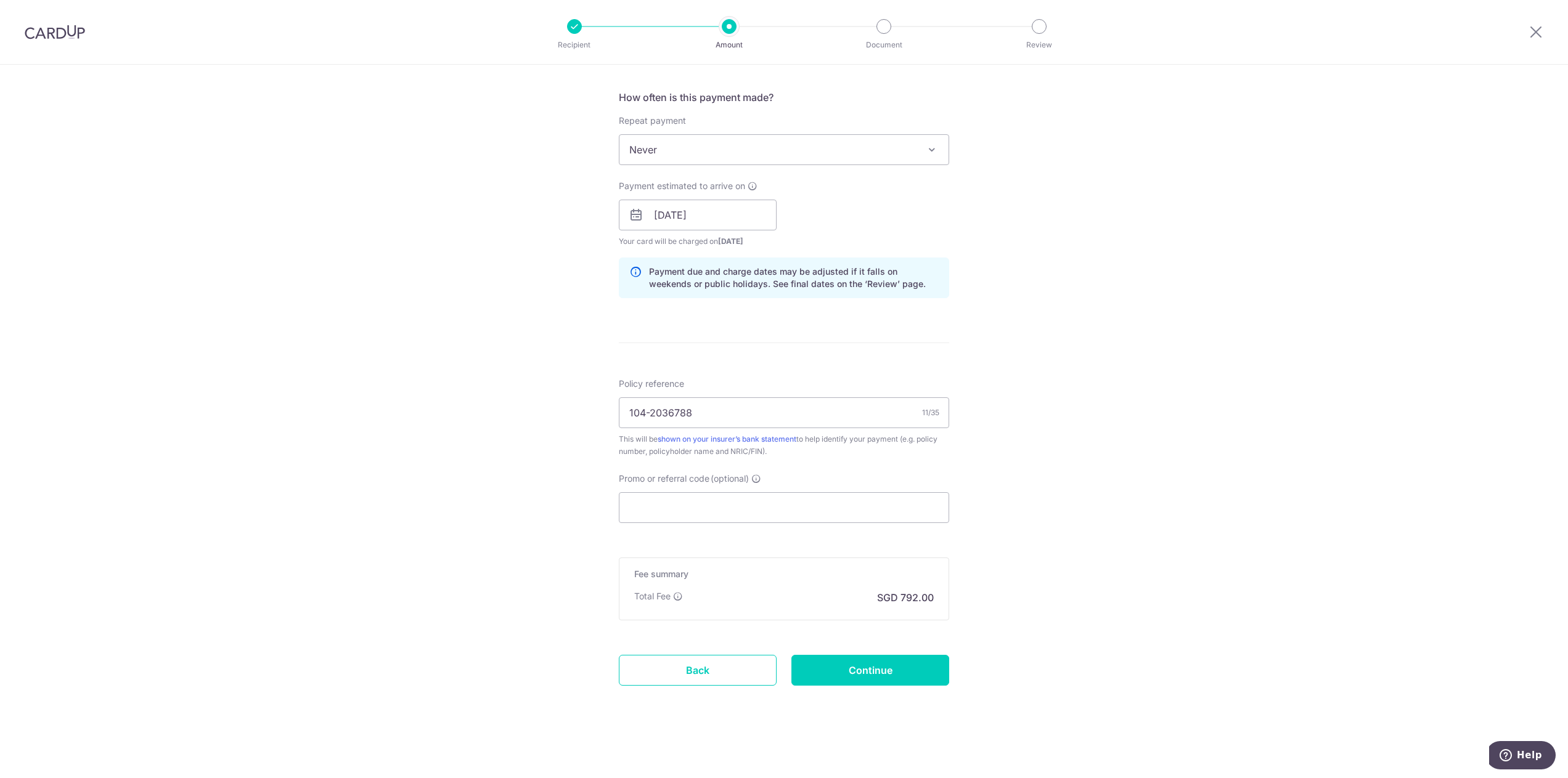
click at [514, 459] on div "Tell us more about your payment Enter payment amount SGD 24,000.00 24000.00 Sel…" at bounding box center [784, 26] width 1568 height 1503
click at [641, 506] on input "Promo or referral code (optional)" at bounding box center [783, 508] width 331 height 31
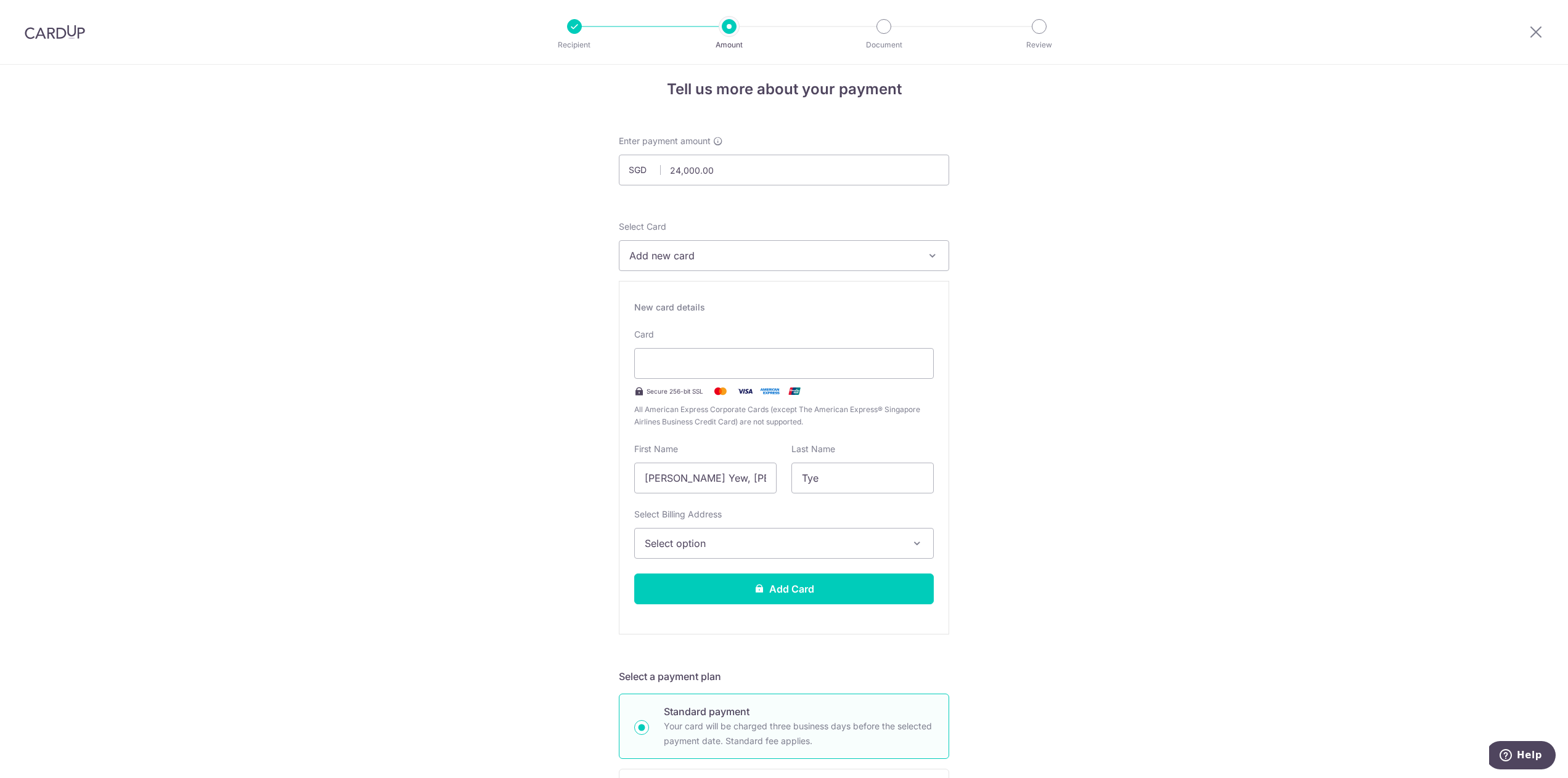
scroll to position [0, 0]
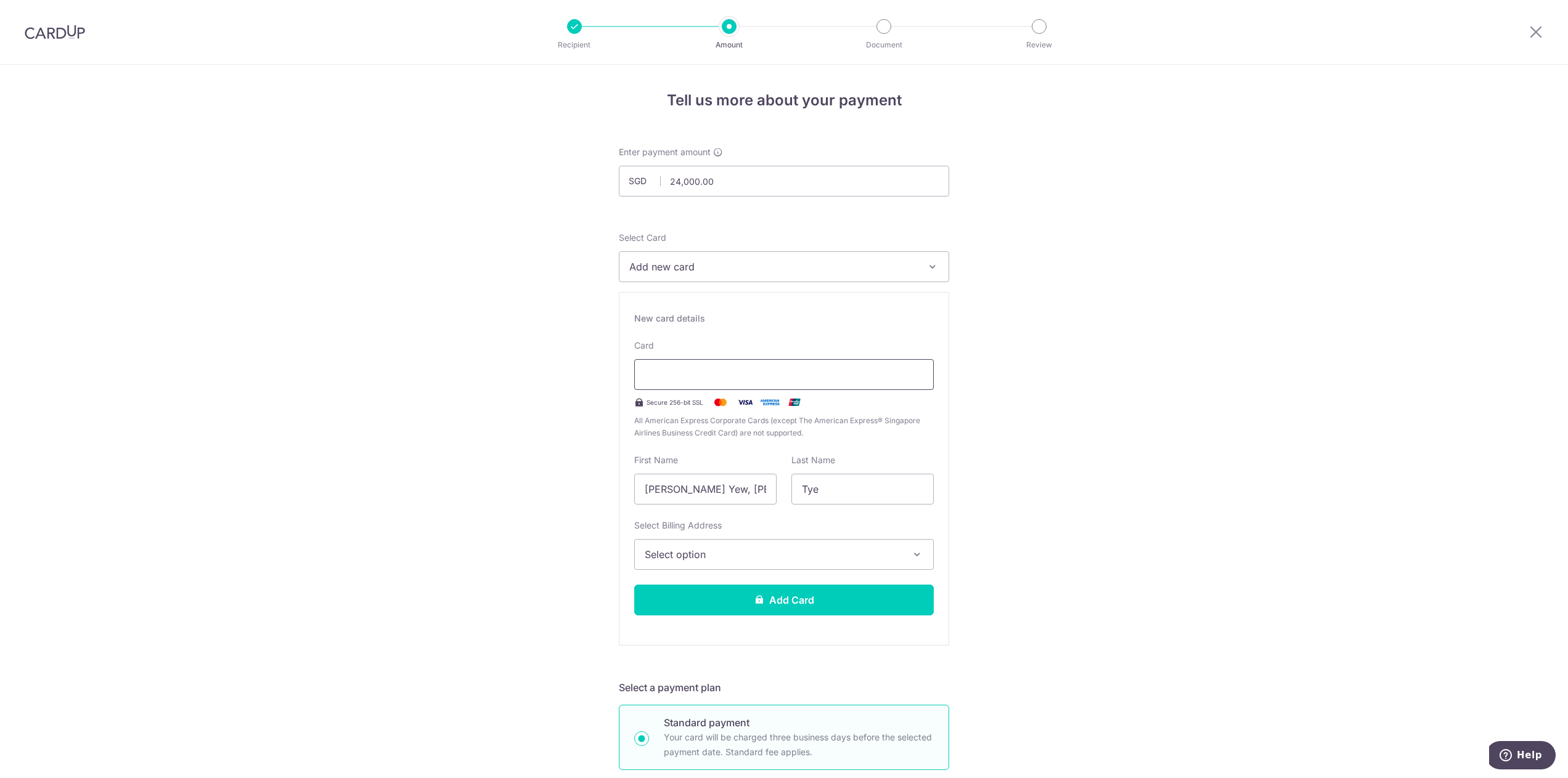
type input "MILELION"
type input "04/28"
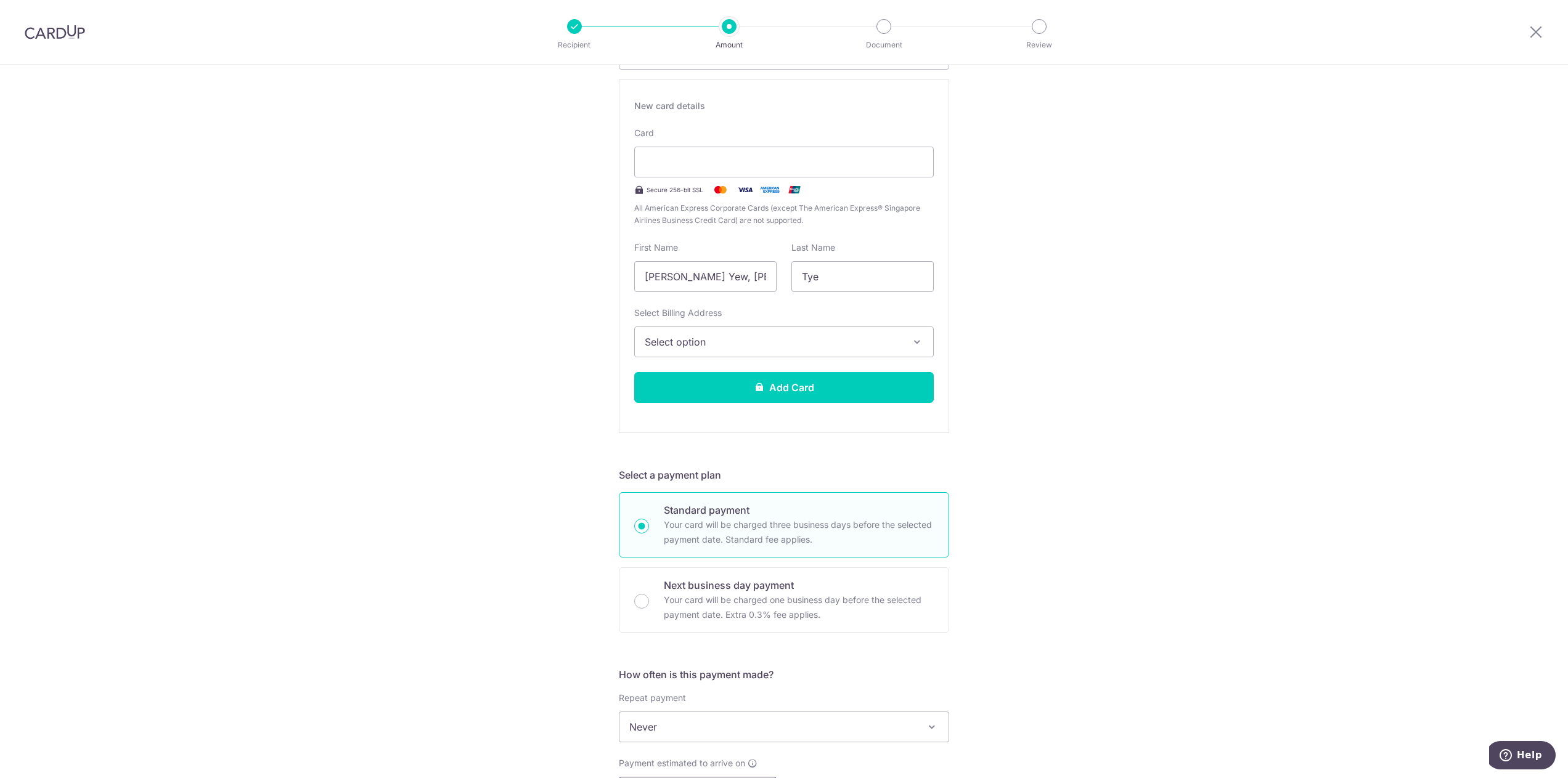
scroll to position [152, 0]
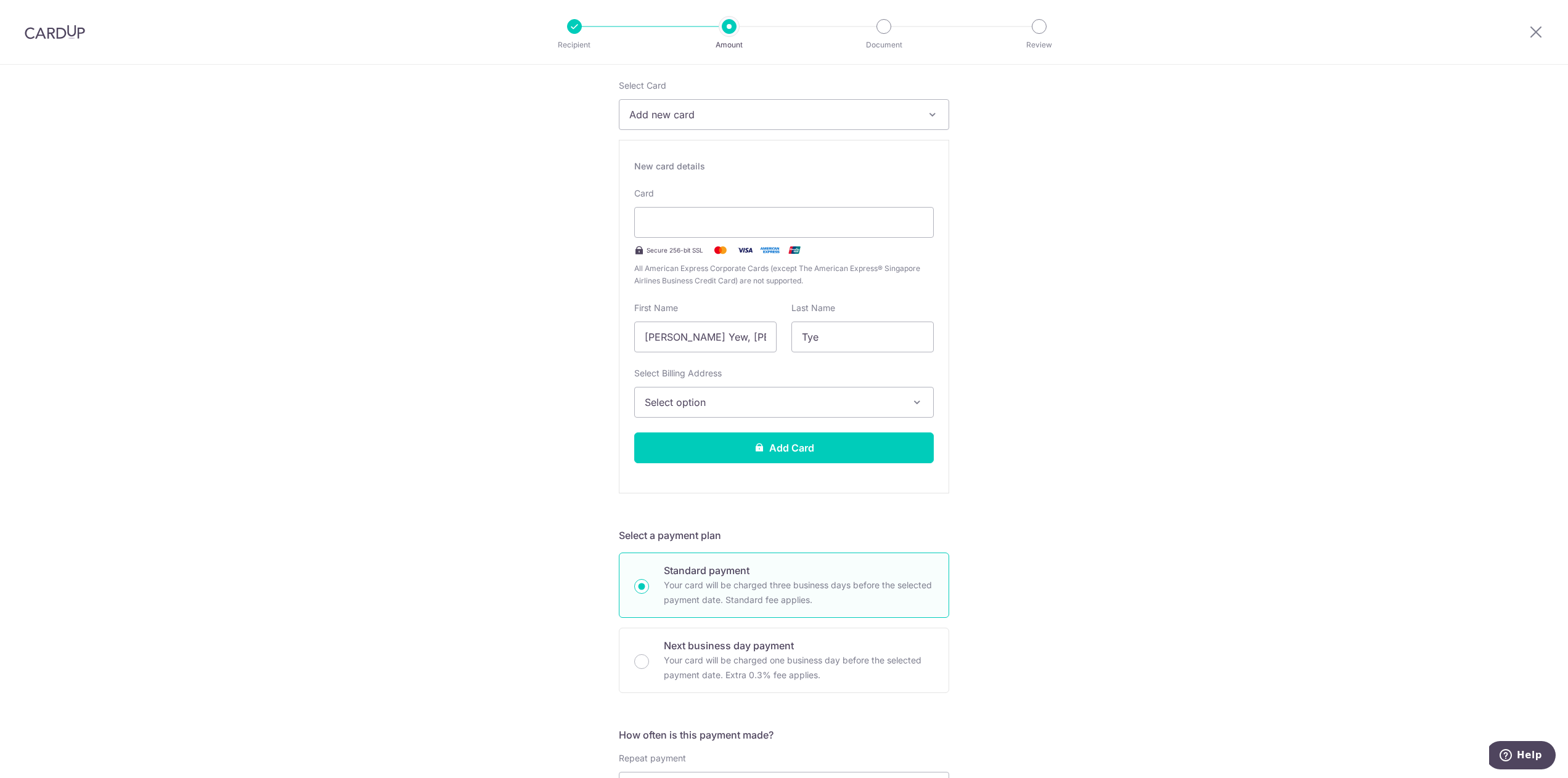
click at [1109, 227] on div "Tell us more about your payment Enter payment amount SGD 24,000.00 24000.00 Sel…" at bounding box center [784, 711] width 1568 height 1596
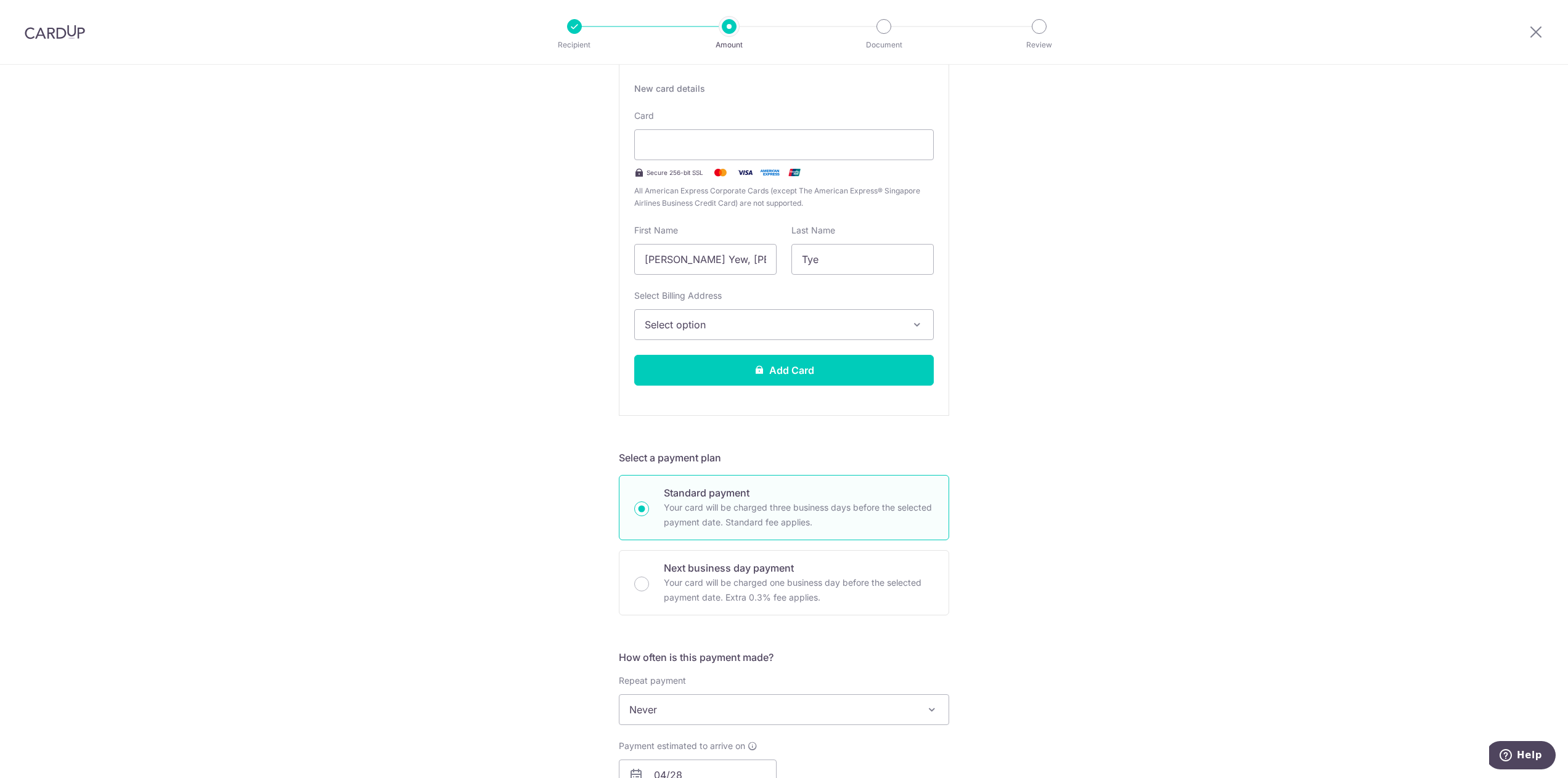
scroll to position [275, 0]
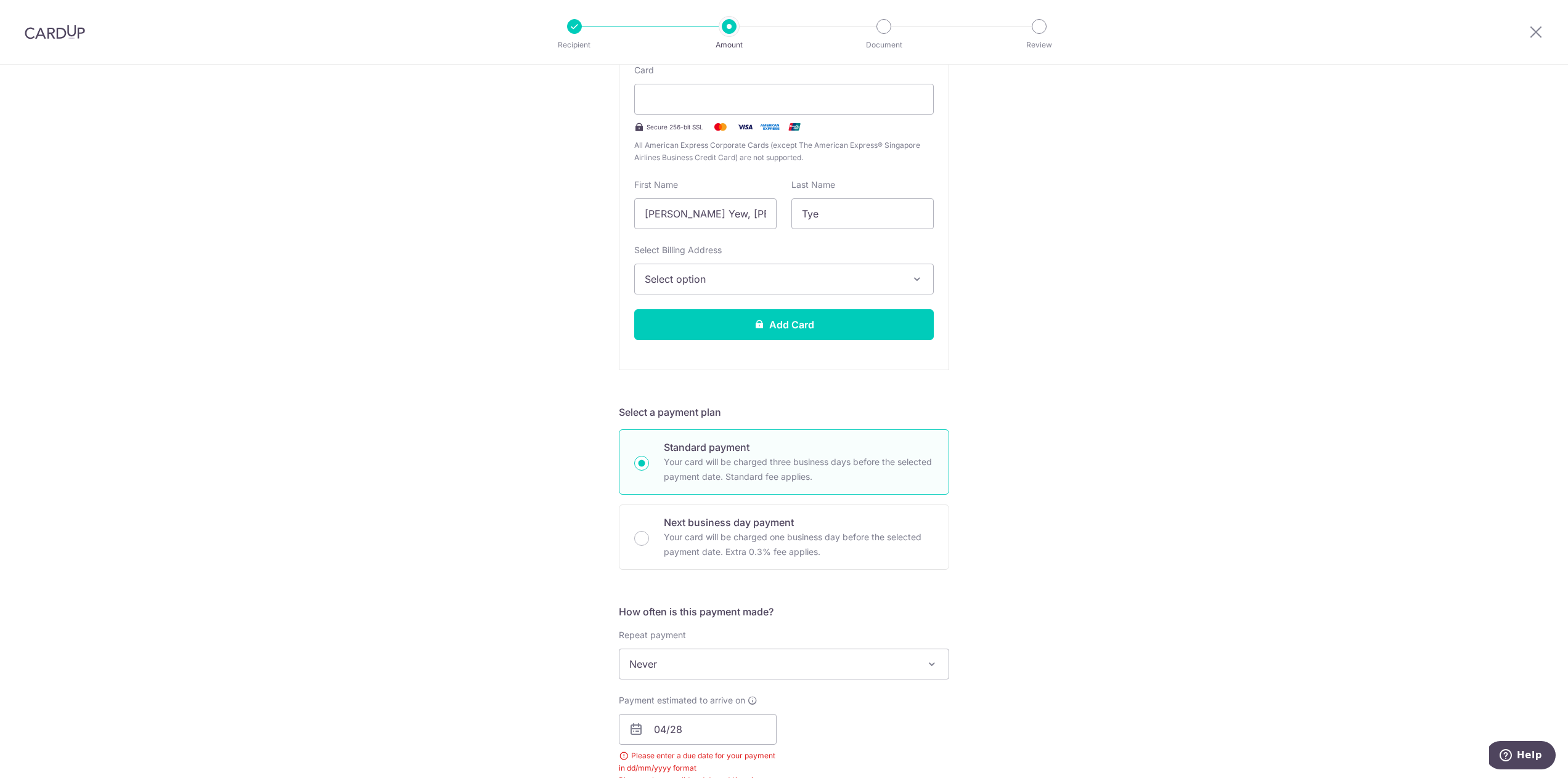
click at [759, 273] on span "Select option" at bounding box center [772, 279] width 257 height 15
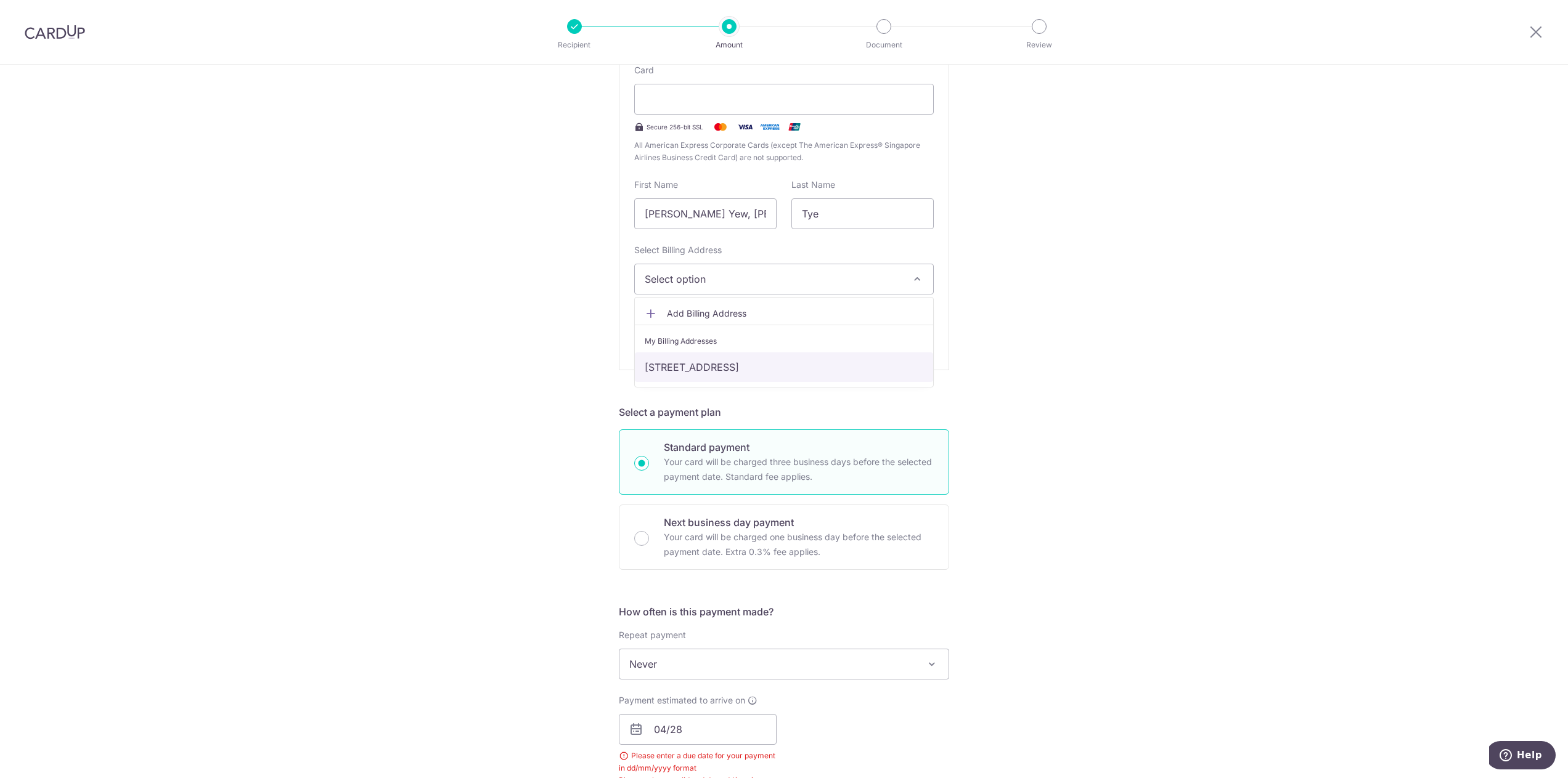
click at [709, 364] on link "[STREET_ADDRESS]" at bounding box center [783, 368] width 298 height 30
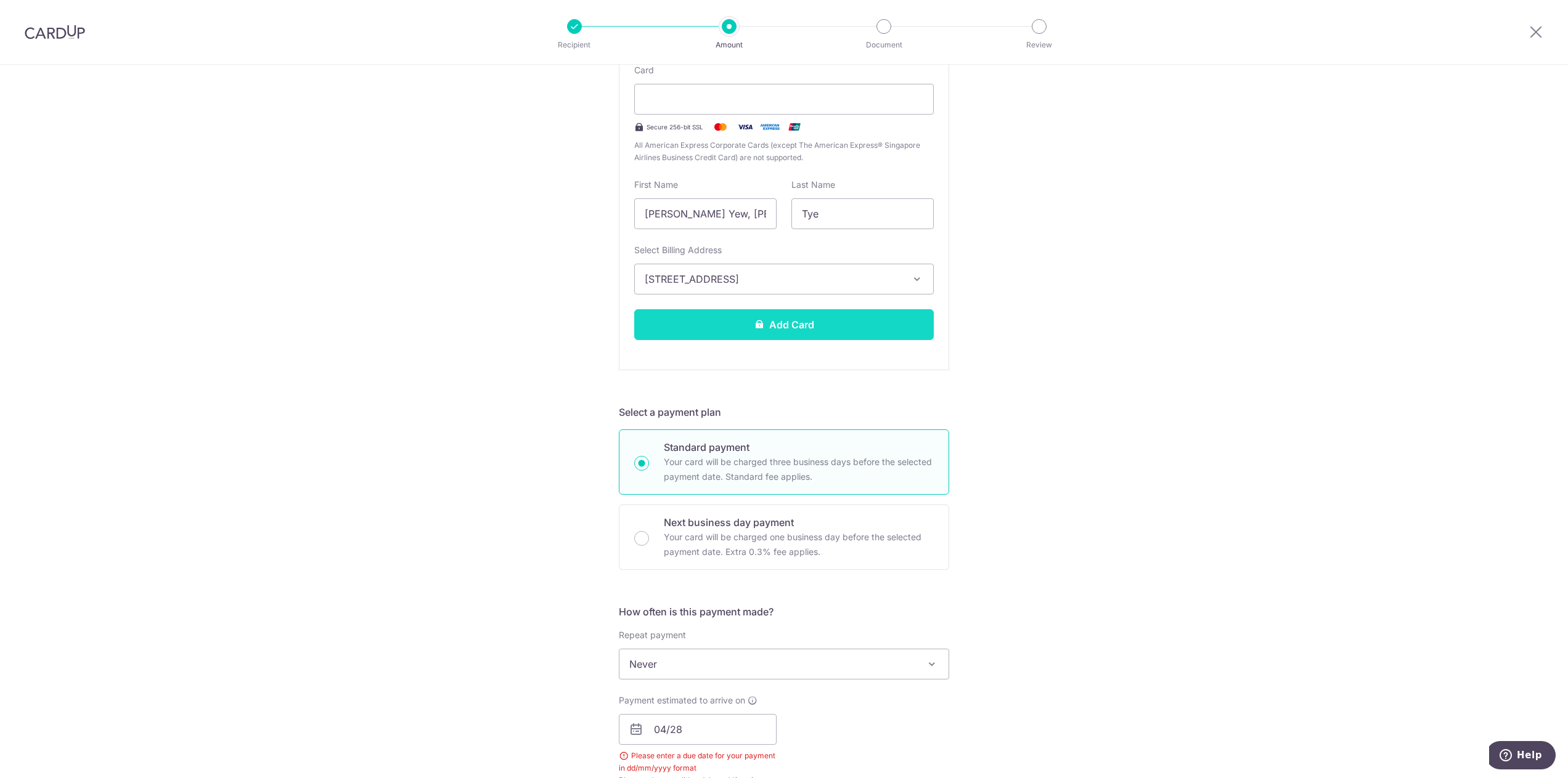
click at [723, 334] on button "Add Card" at bounding box center [783, 325] width 300 height 31
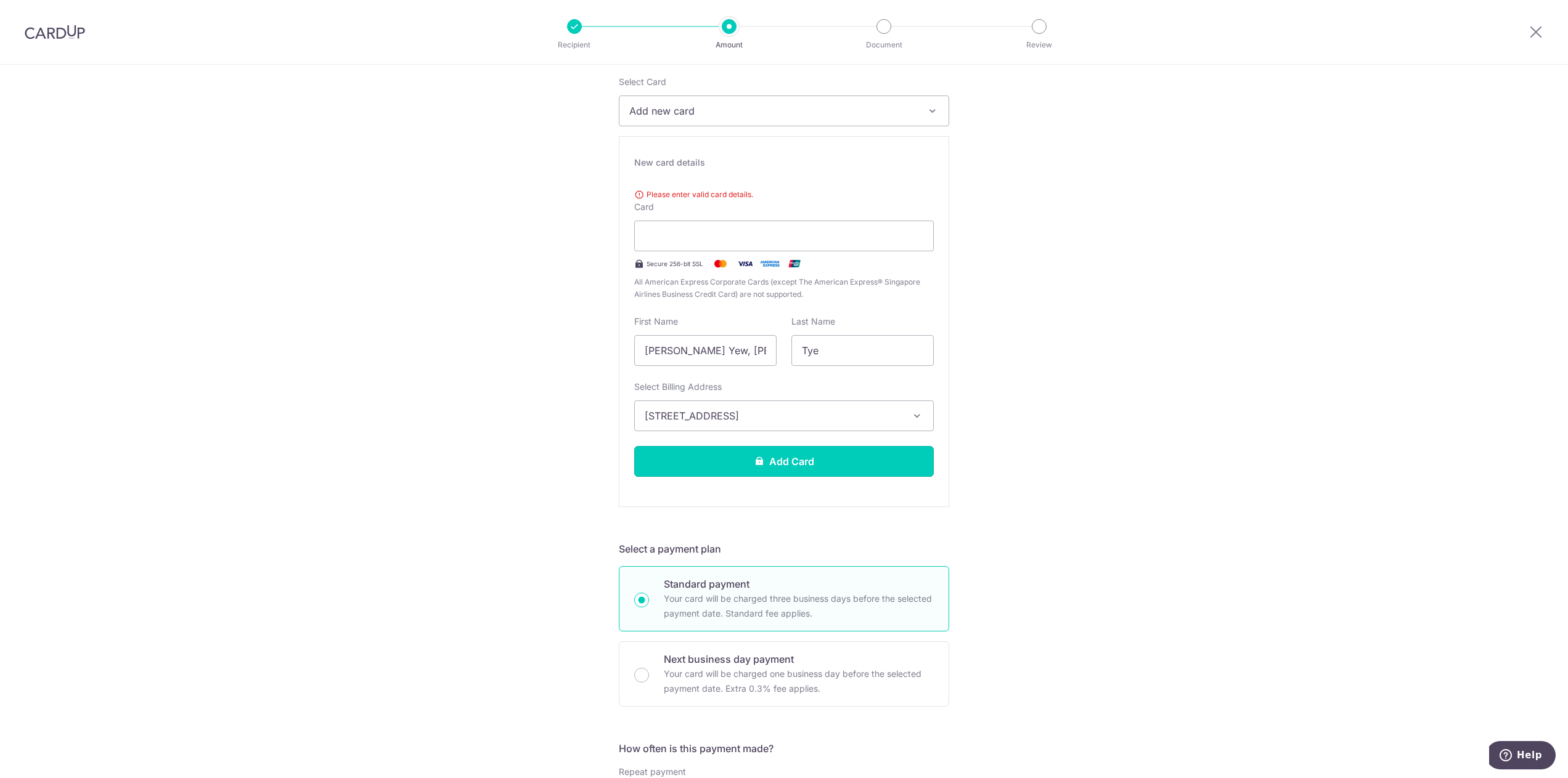
scroll to position [108, 0]
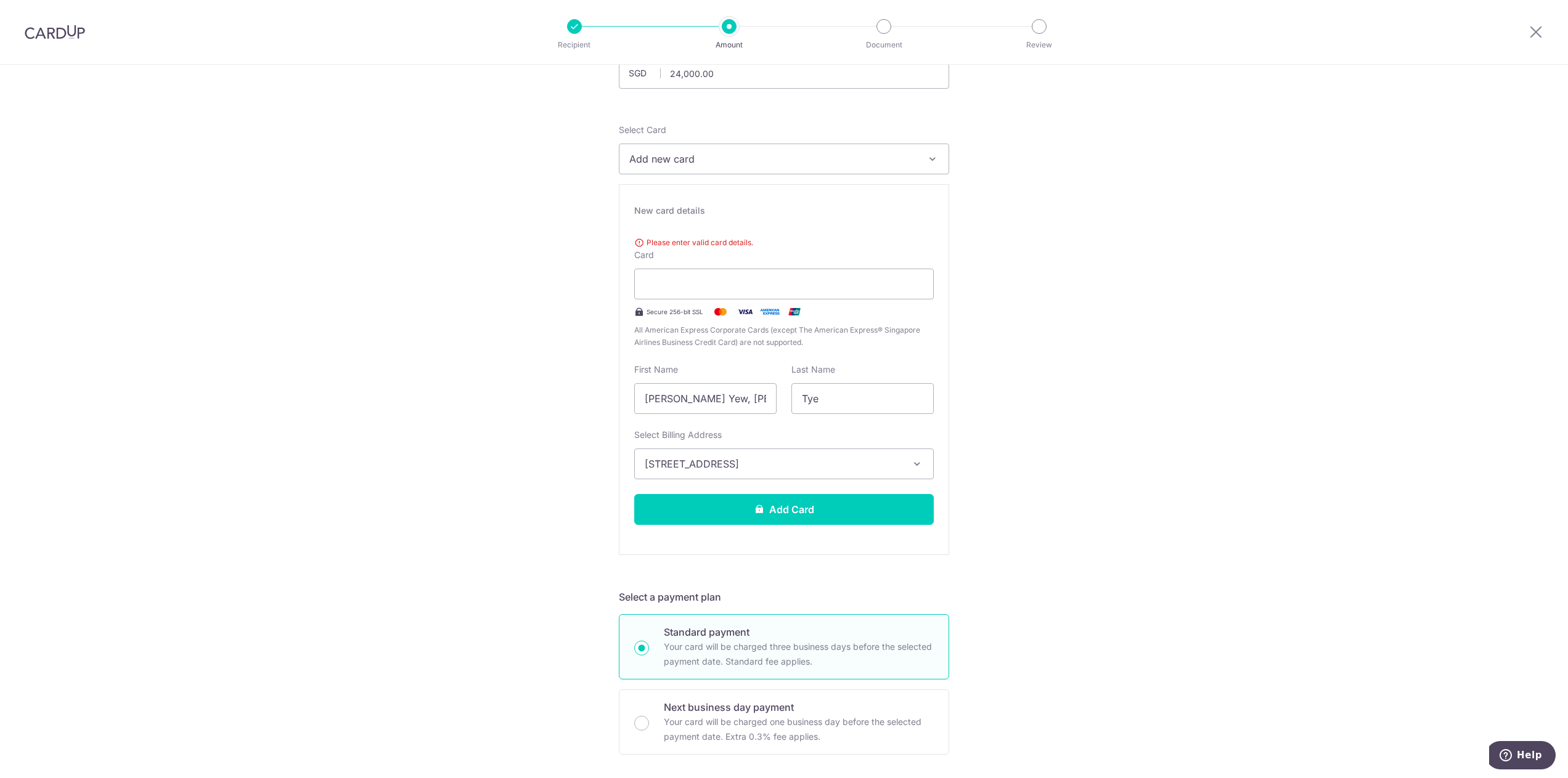
click at [1106, 149] on div "Tell us more about your payment Enter payment amount SGD 24,000.00 24000.00 Sel…" at bounding box center [784, 763] width 1568 height 1613
click at [943, 315] on div "New card details Please enter valid card details. Card Secure 256-bit SSL All A…" at bounding box center [783, 370] width 331 height 371
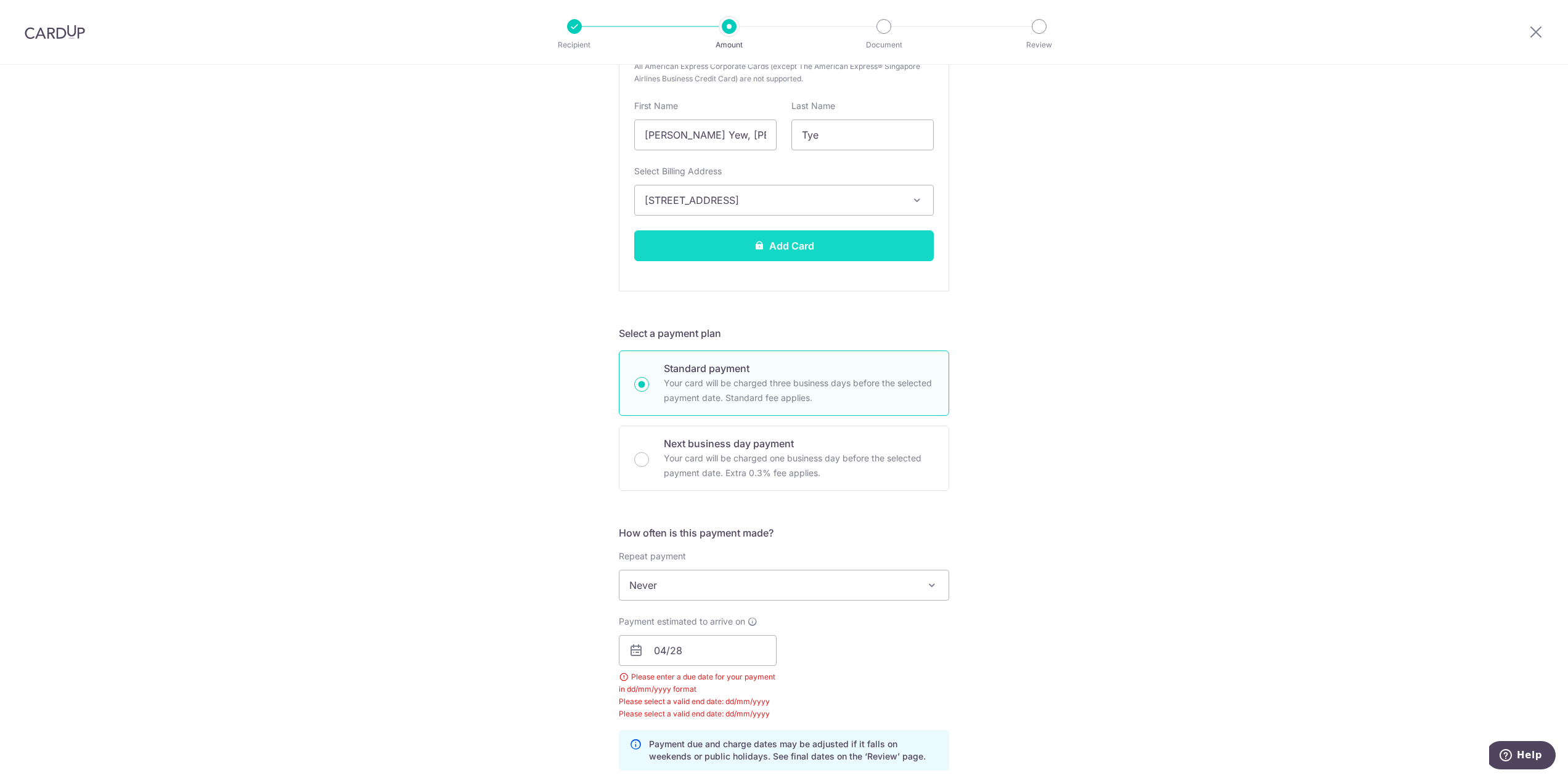
click at [808, 253] on button "Add Card" at bounding box center [783, 246] width 300 height 31
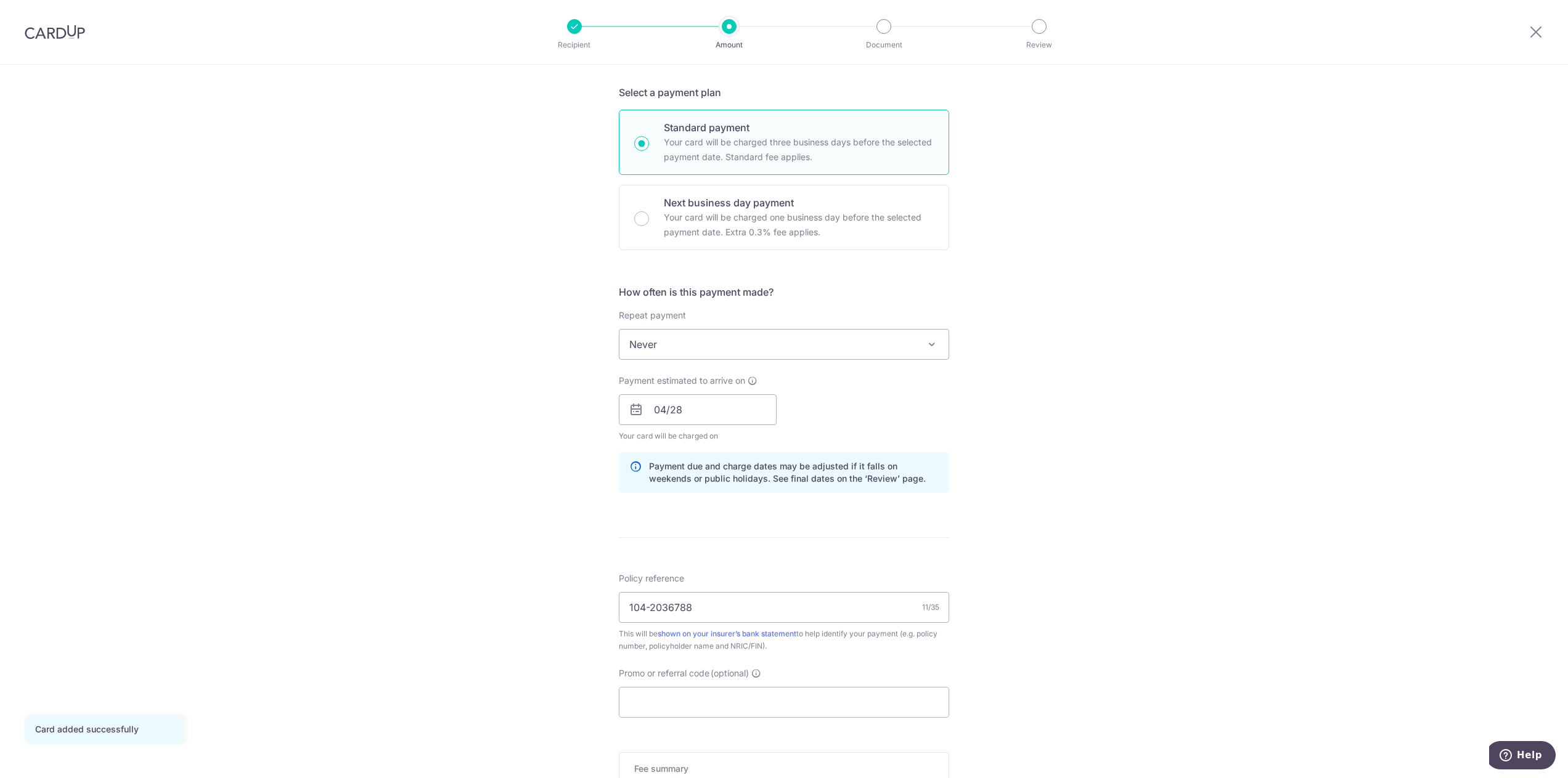
scroll to position [308, 0]
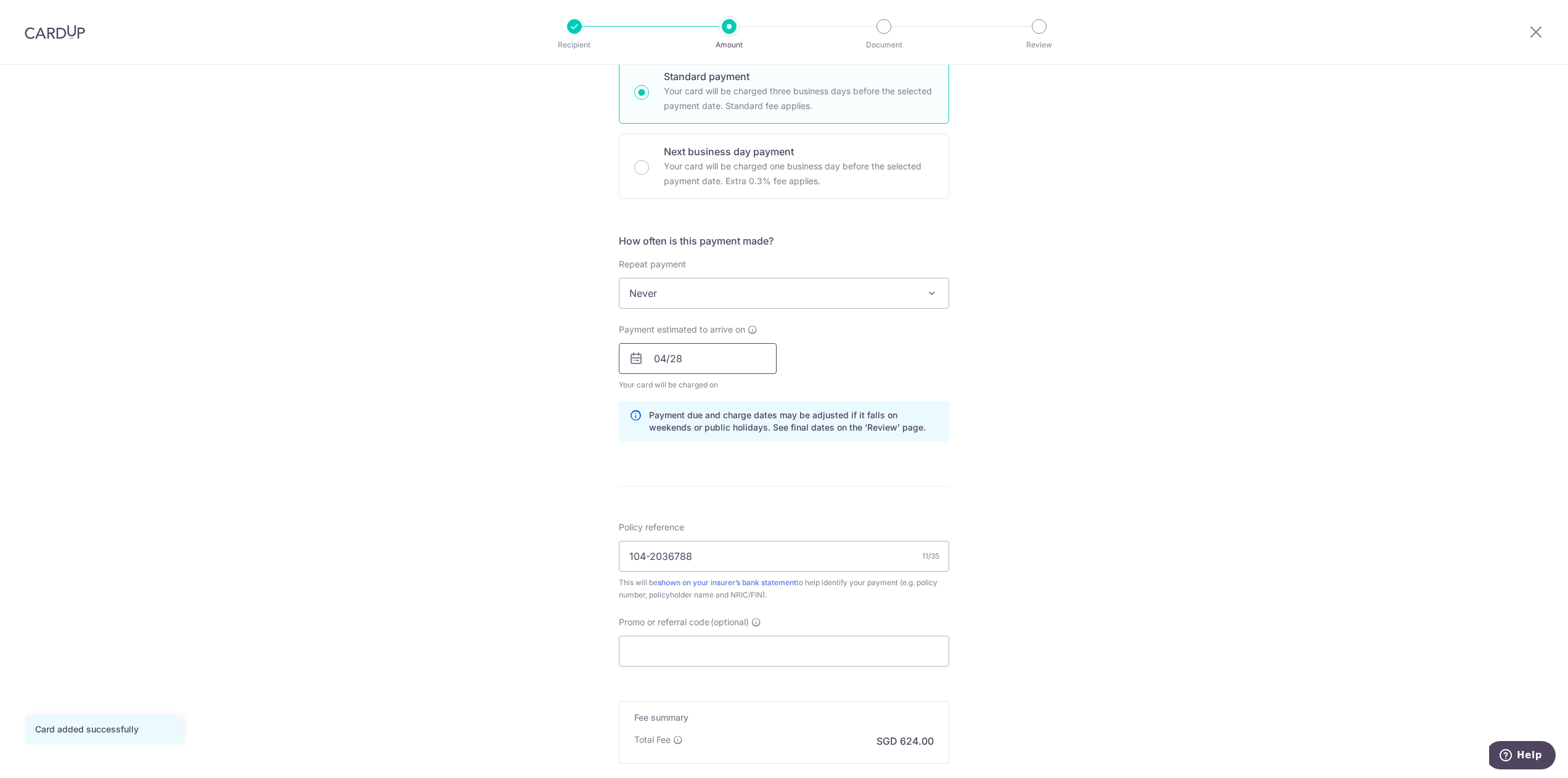
click at [686, 362] on input "04/28" at bounding box center [697, 359] width 158 height 31
click at [740, 475] on link "9" at bounding box center [743, 470] width 20 height 20
type input "[DATE]"
click at [1106, 325] on div "Tell us more about your payment Enter payment amount SGD 24,000.00 24000.00 Car…" at bounding box center [784, 339] width 1568 height 1165
click at [688, 350] on input "[DATE]" at bounding box center [697, 359] width 158 height 31
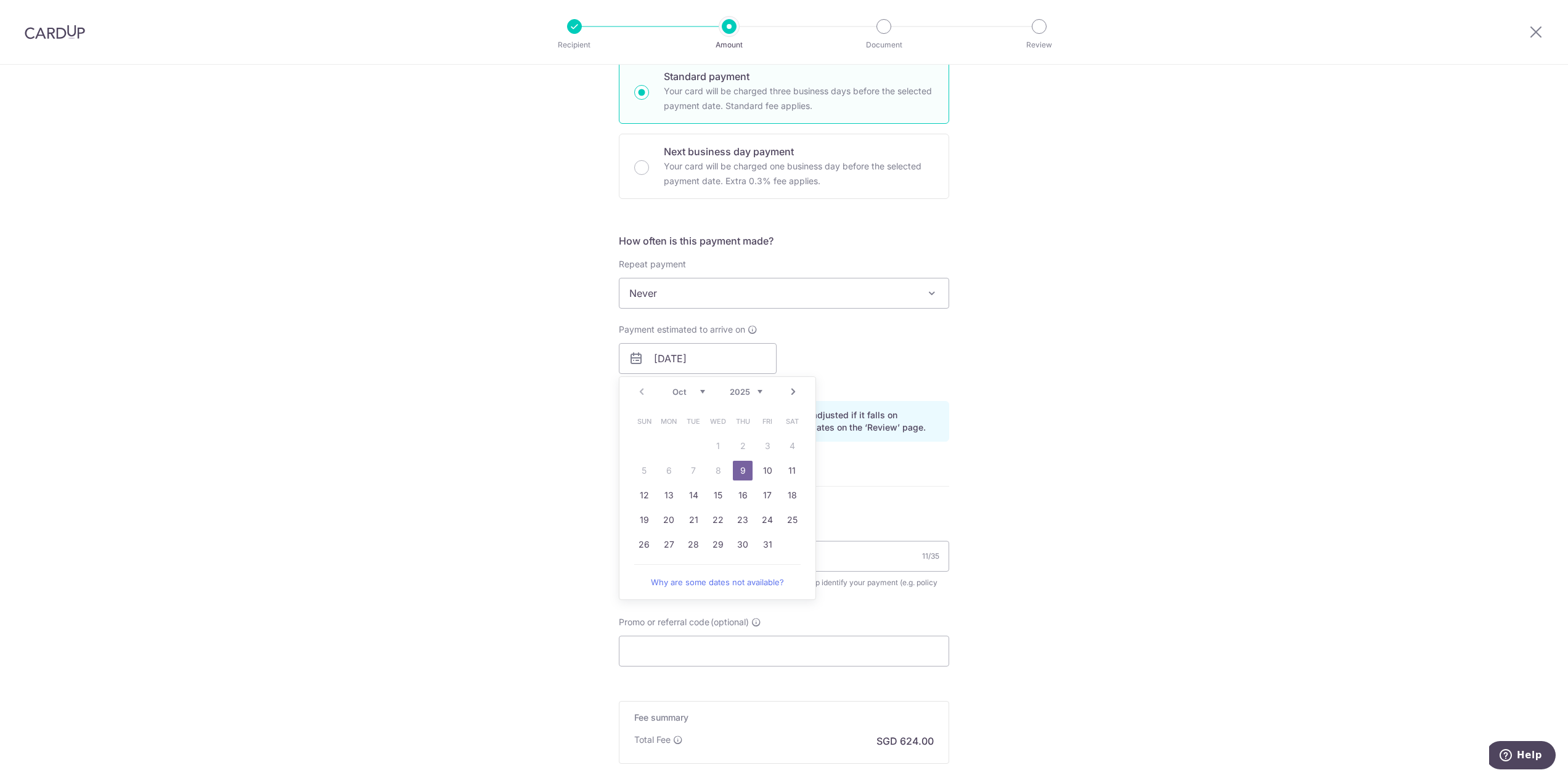
click at [714, 472] on table "Sun Mon Tue Wed Thu Fri Sat 1 2 3 4 5 6 7 8 9 10 11 12 13 14 15 16 17 18 19 20 …" at bounding box center [717, 483] width 172 height 148
click at [733, 470] on link "9" at bounding box center [743, 470] width 20 height 20
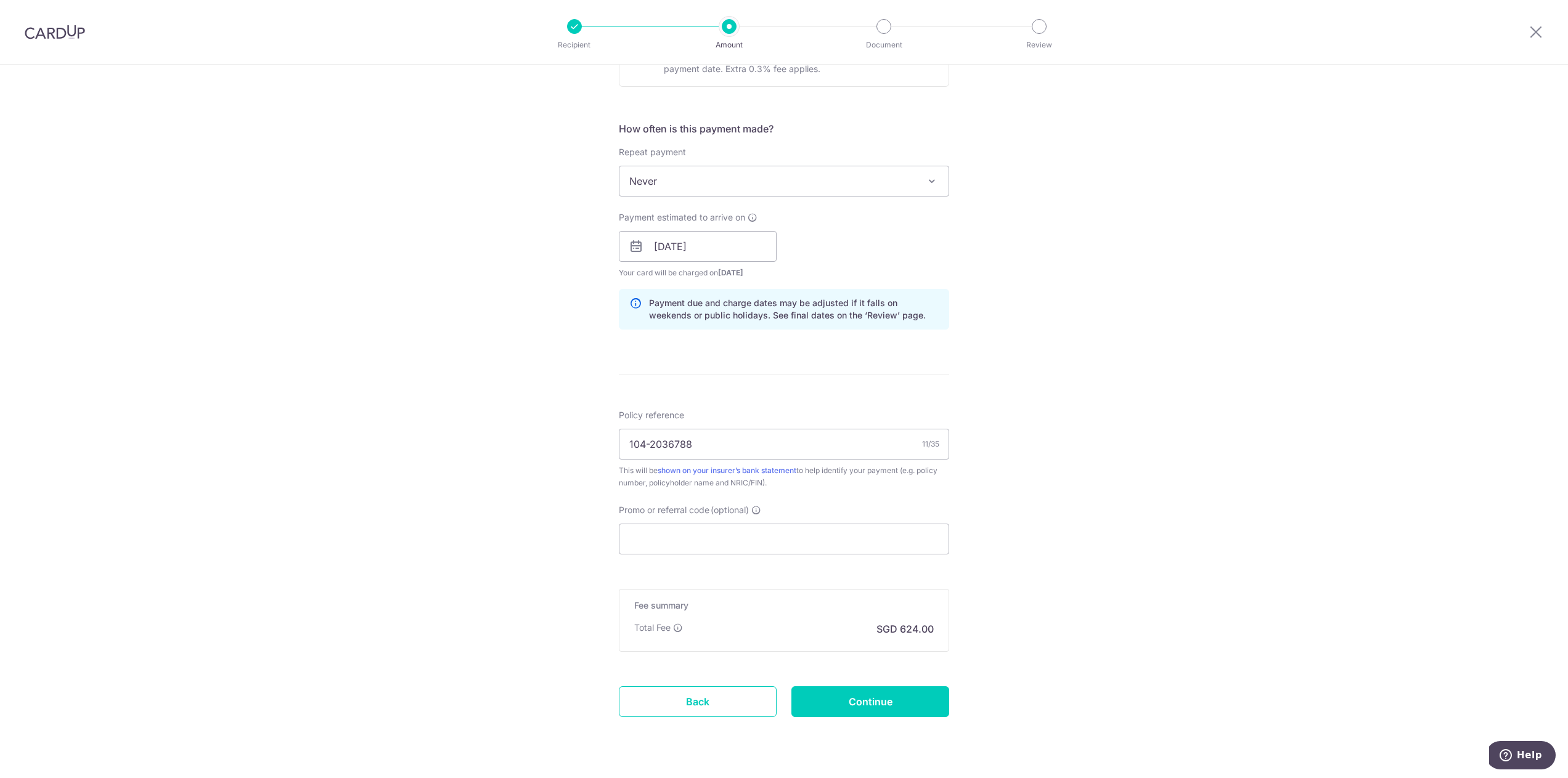
scroll to position [452, 0]
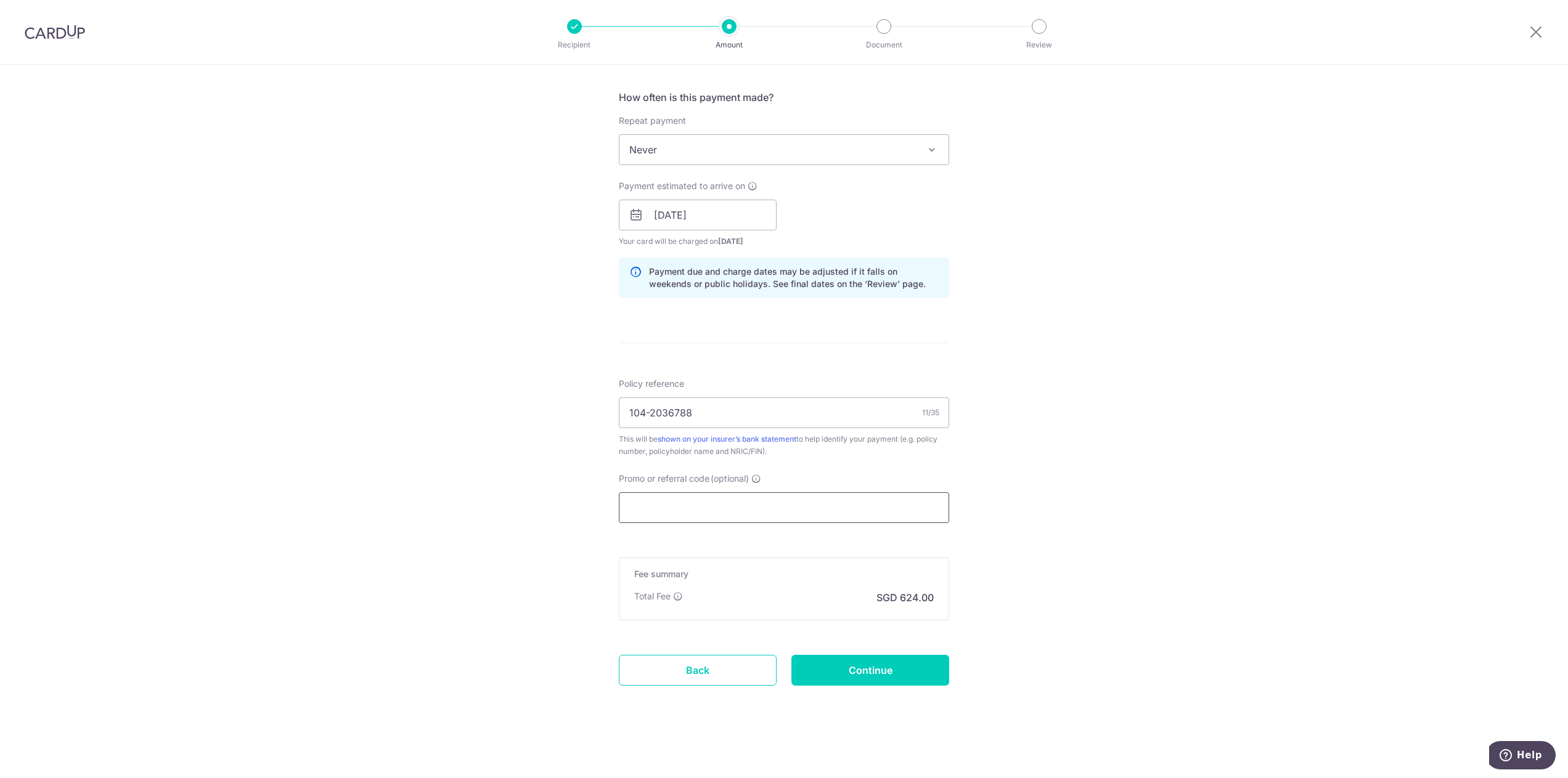
click at [782, 510] on input "Promo or referral code (optional)" at bounding box center [783, 508] width 331 height 31
click at [755, 478] on icon at bounding box center [756, 478] width 10 height 10
click at [755, 493] on input "Promo or referral code (optional) Enter either a promo code or a referral code …" at bounding box center [783, 508] width 331 height 31
click at [753, 501] on input "Promo or referral code (optional) Enter either a promo code or a referral code …" at bounding box center [783, 508] width 331 height 31
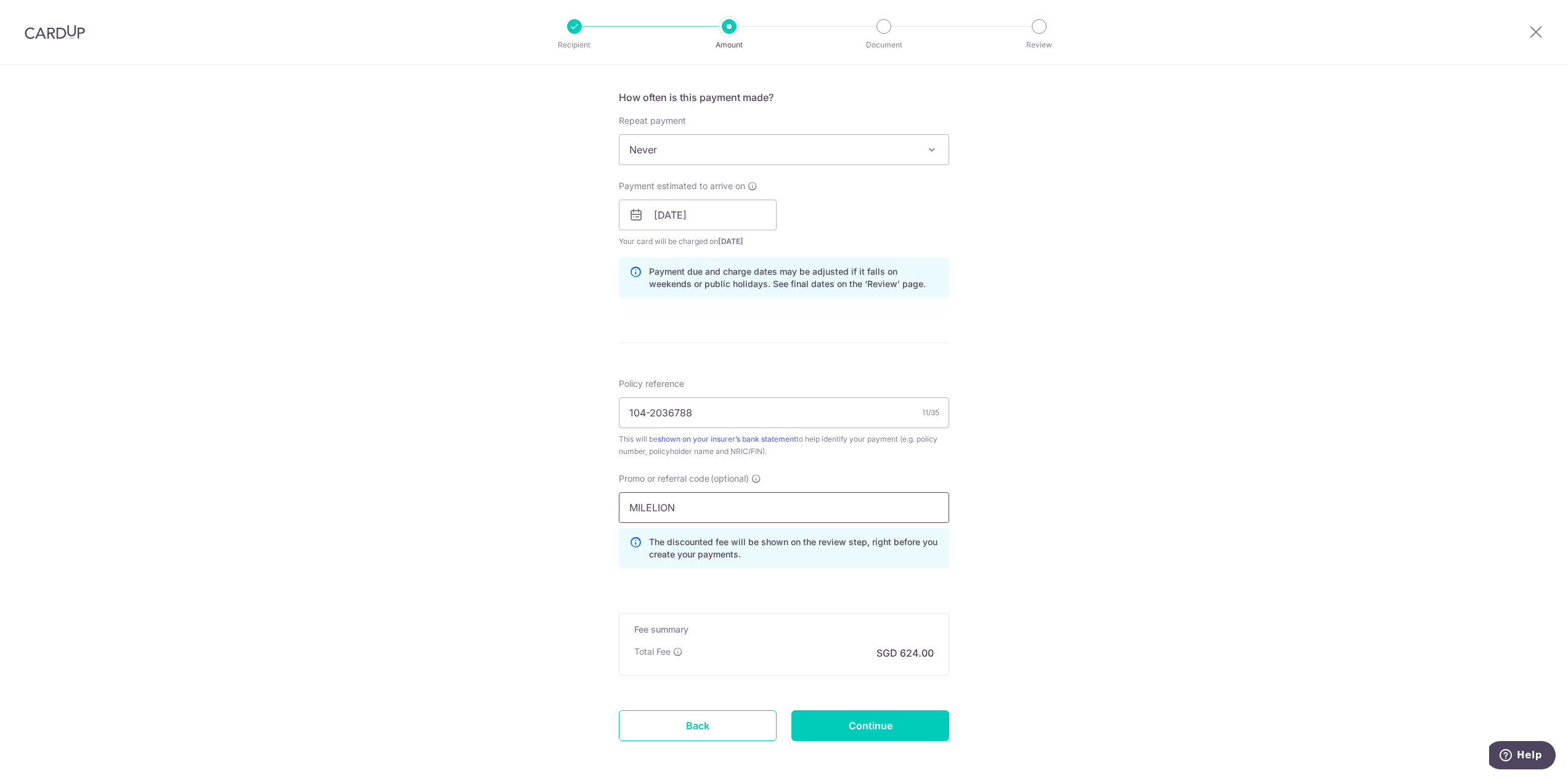
type input "MILELION"
click at [985, 497] on div "Tell us more about your payment Enter payment amount SGD 24,000.00 24000.00 Car…" at bounding box center [784, 223] width 1568 height 1220
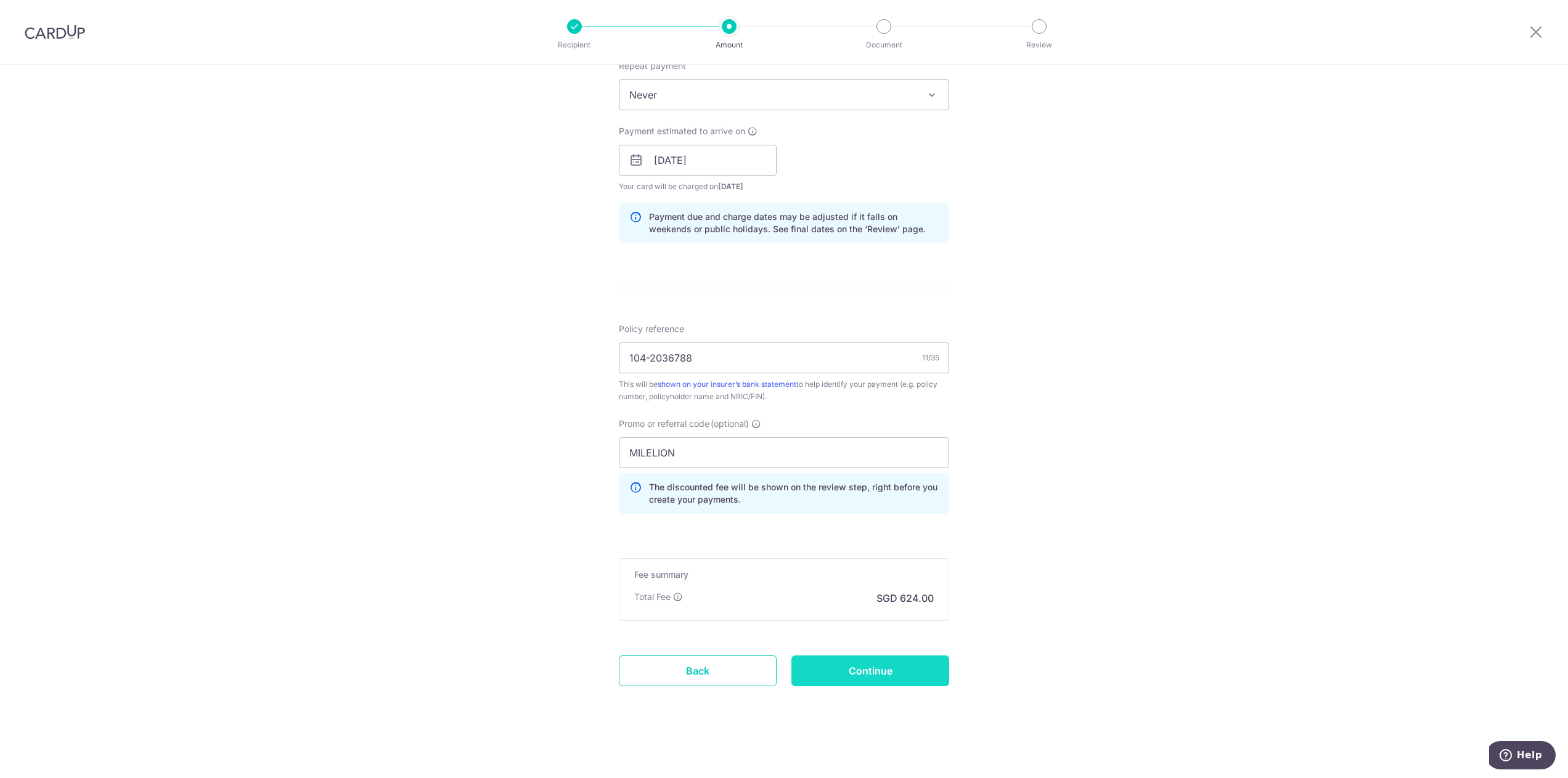
scroll to position [507, 0]
click at [866, 672] on input "Continue" at bounding box center [870, 671] width 158 height 31
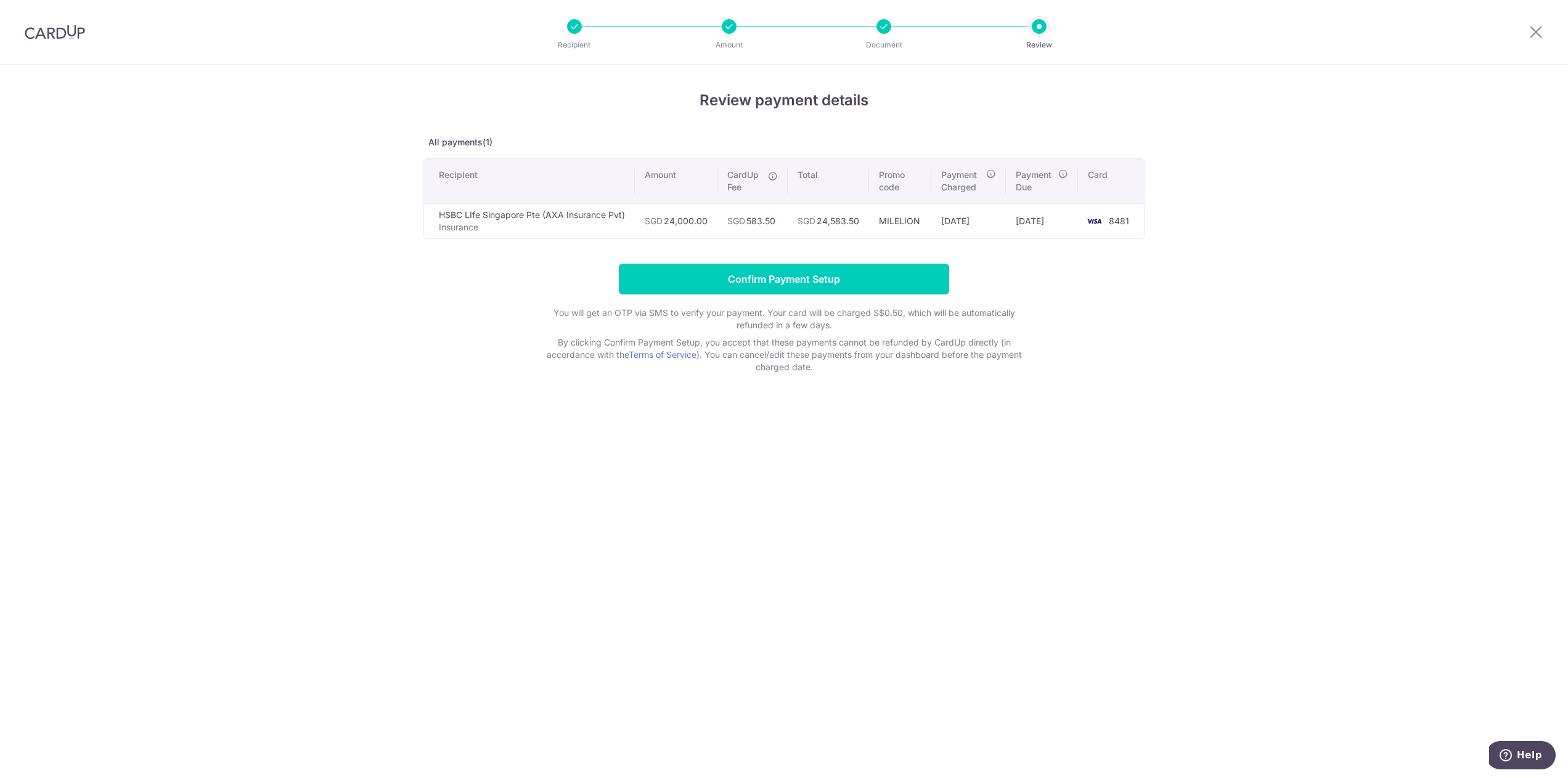
drag, startPoint x: 607, startPoint y: 108, endPoint x: 319, endPoint y: 100, distance: 288.1
click at [319, 100] on div "Review payment details All payments(1) Recipient Amount CardUp Fee Total Promo …" at bounding box center [784, 421] width 1568 height 714
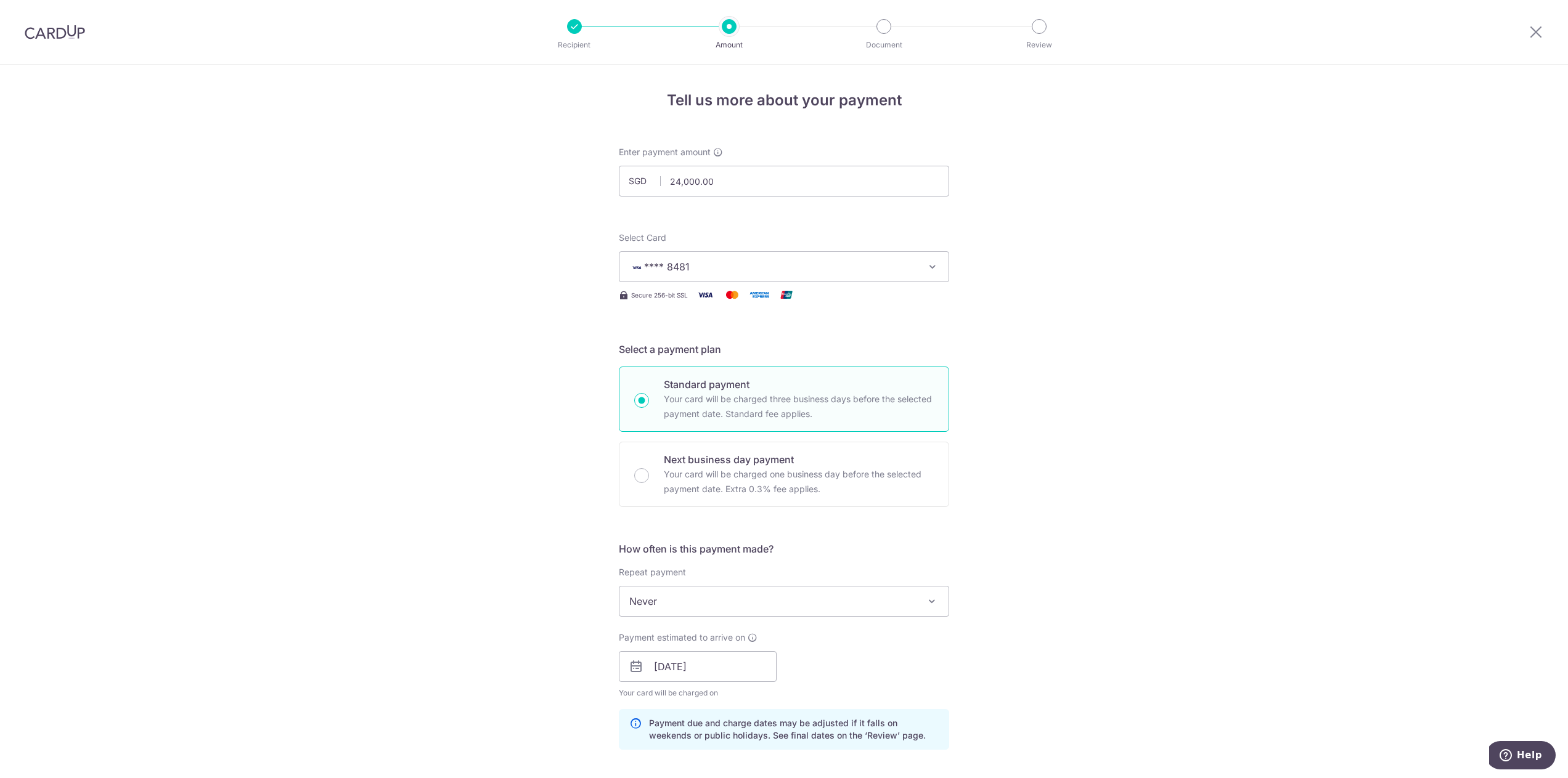
scroll to position [507, 0]
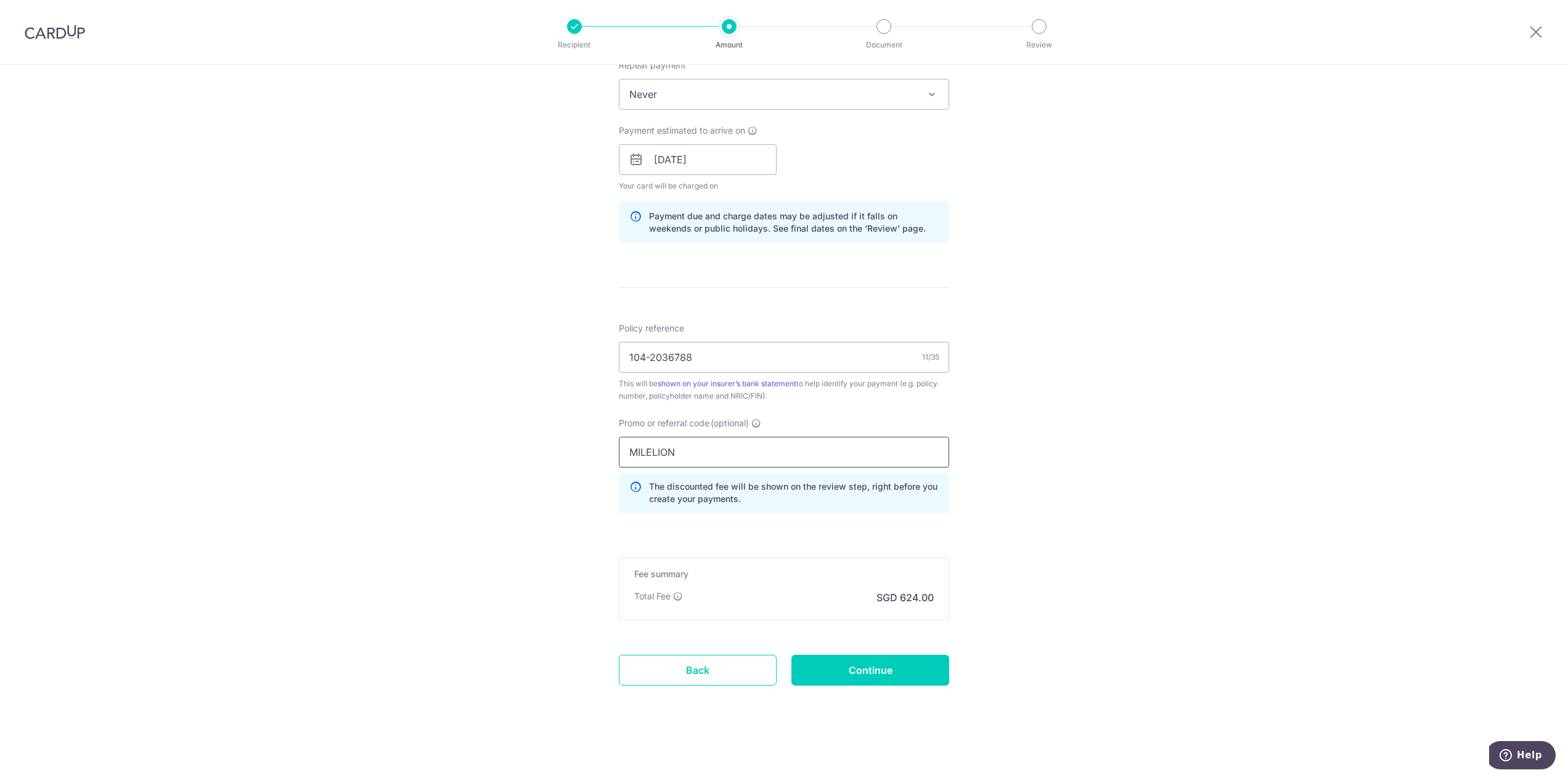
click at [759, 456] on input "MILELION" at bounding box center [783, 453] width 331 height 31
paste input "BAOYIO103"
type input "BAOYIO103"
click at [837, 670] on input "Continue" at bounding box center [870, 671] width 158 height 31
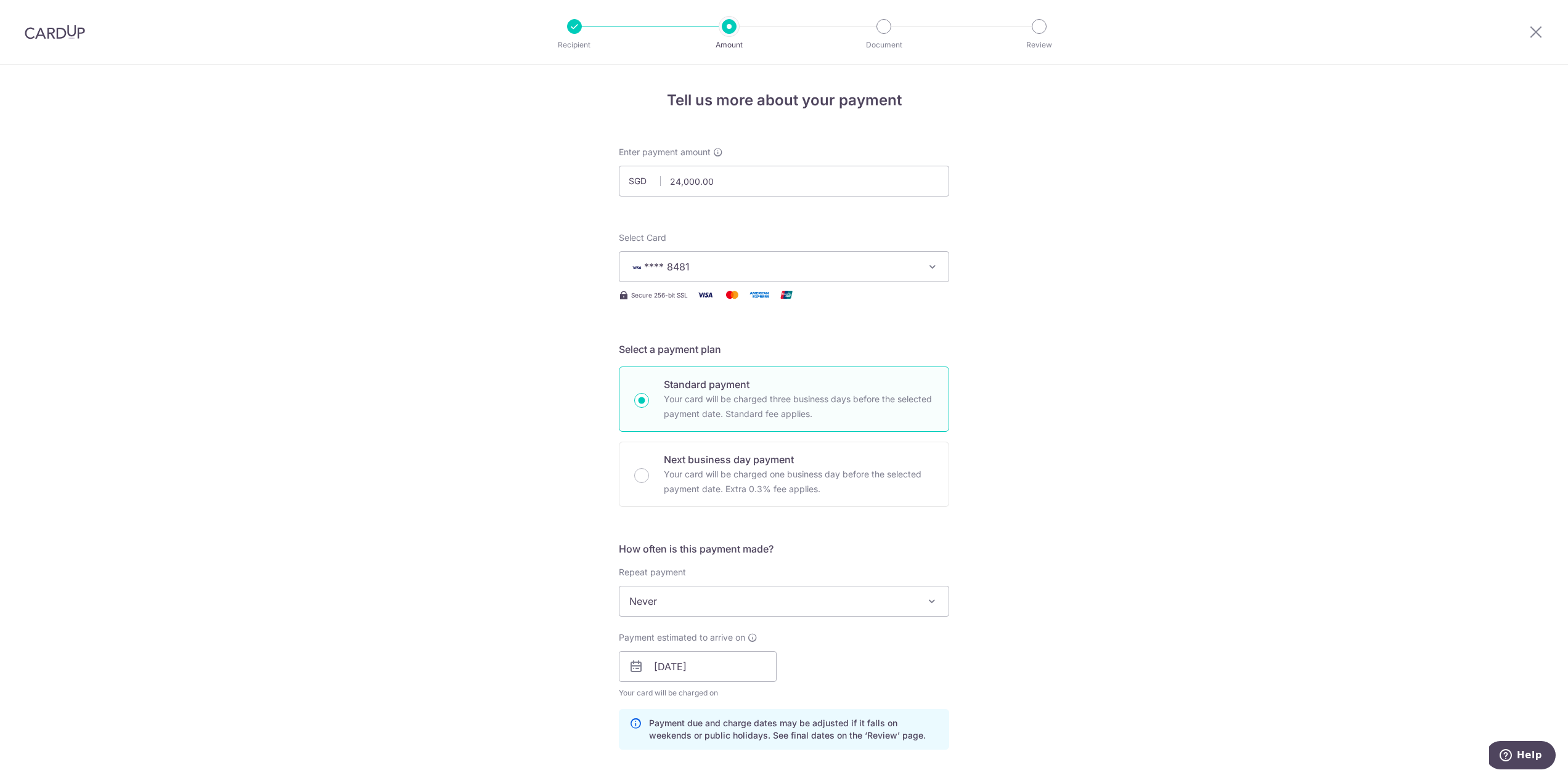
scroll to position [308, 0]
